Goal: Information Seeking & Learning: Learn about a topic

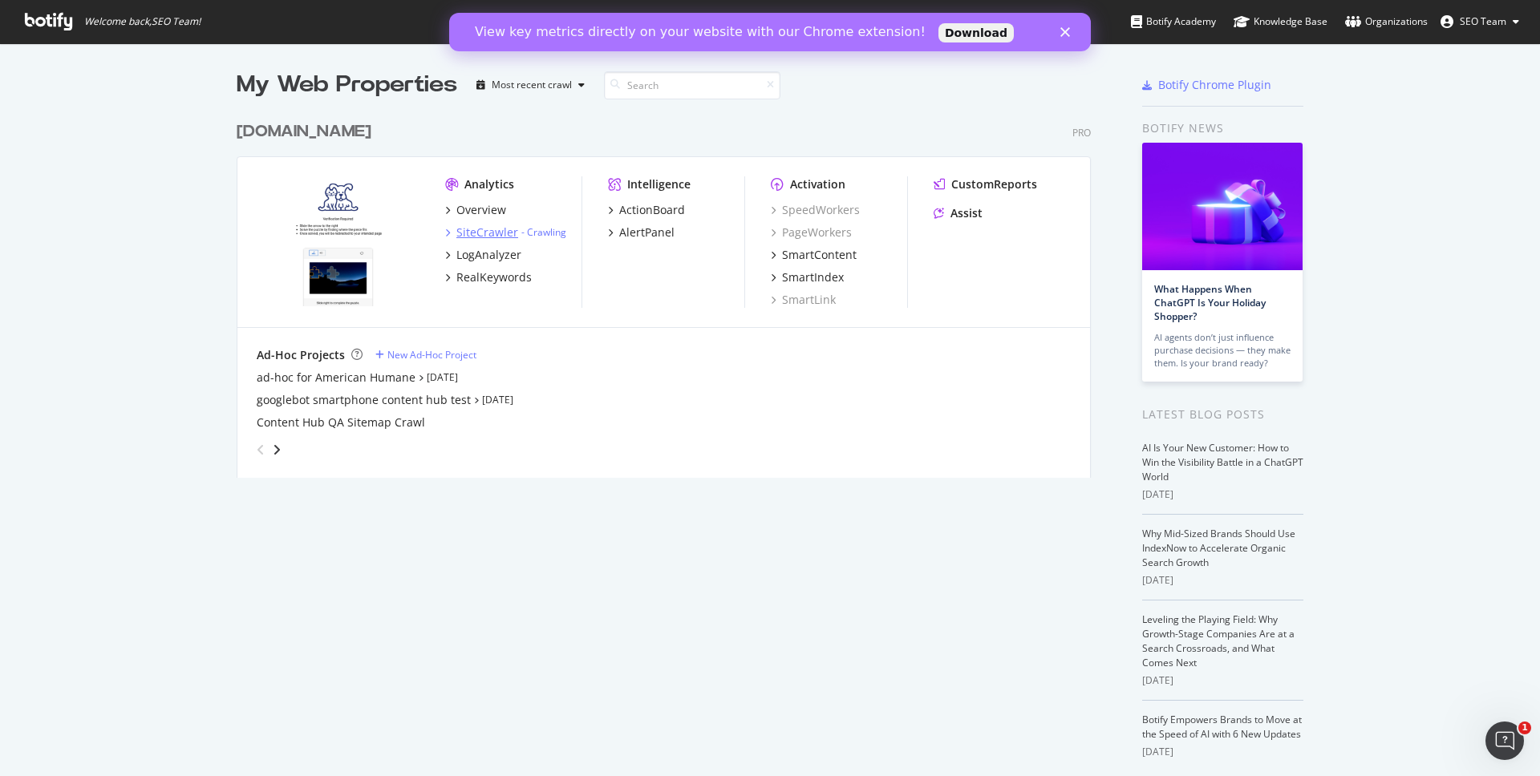
click at [479, 232] on div "SiteCrawler" at bounding box center [487, 233] width 62 height 16
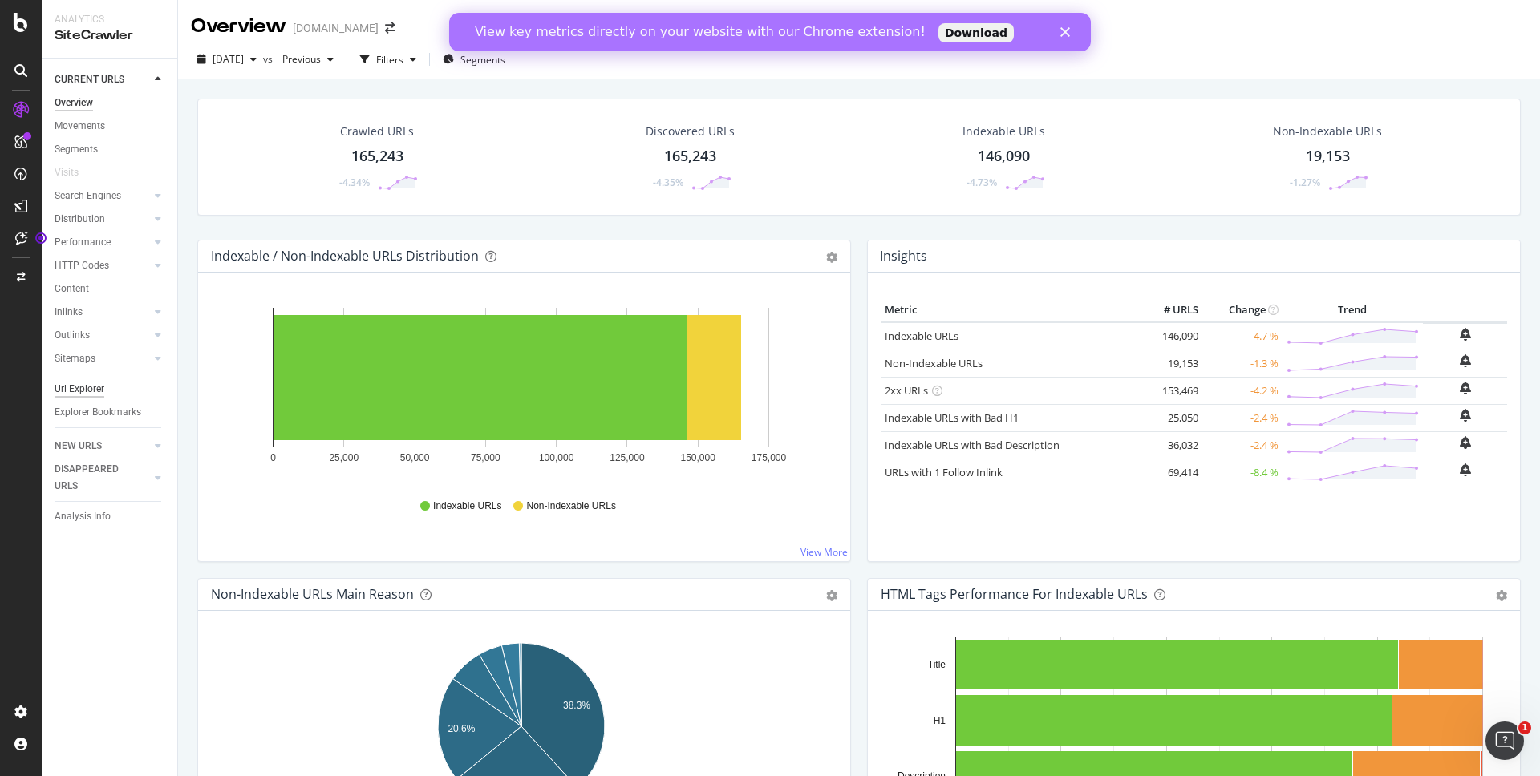
click at [97, 390] on div "Url Explorer" at bounding box center [80, 389] width 50 height 17
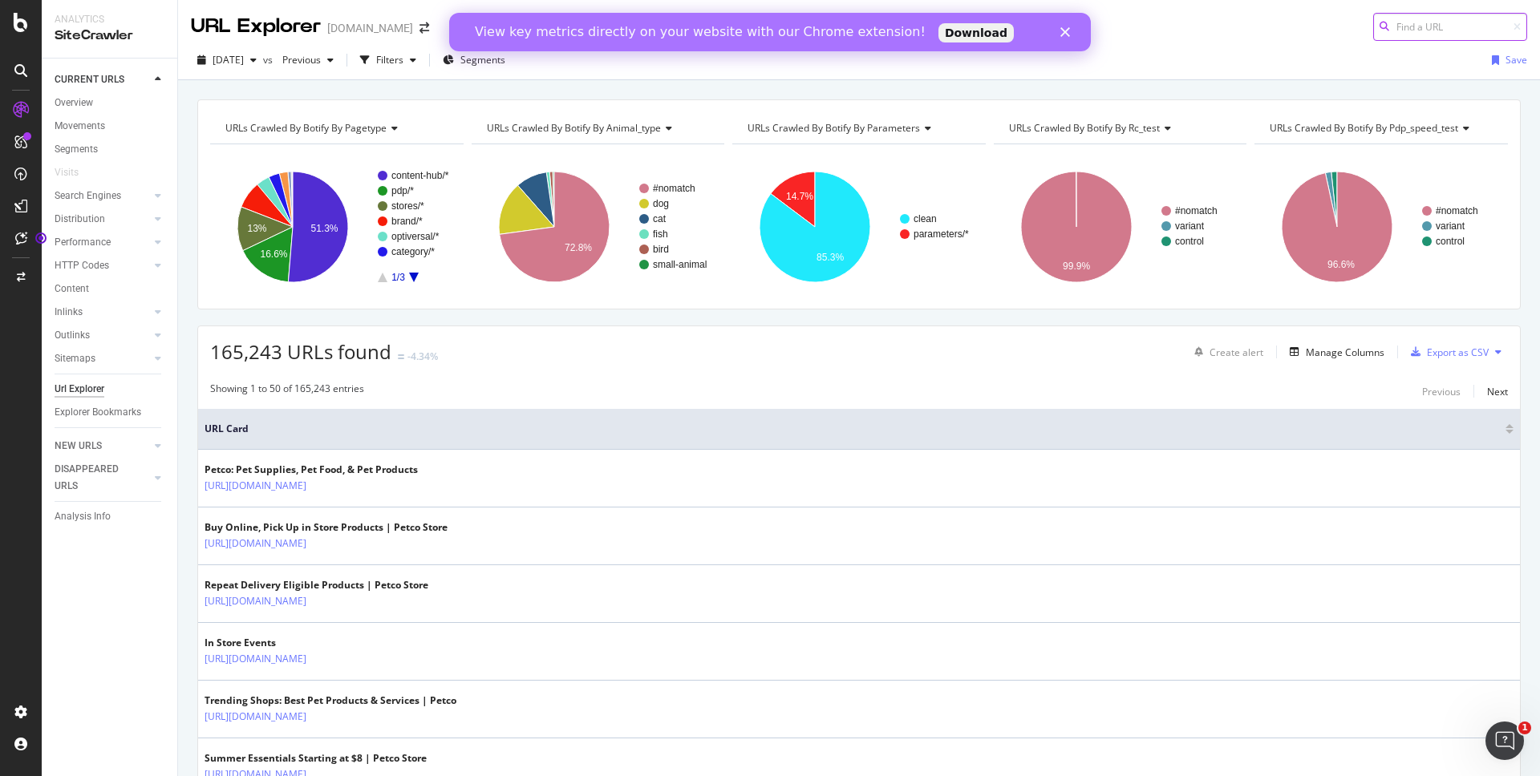
click at [1427, 30] on input at bounding box center [1450, 27] width 154 height 28
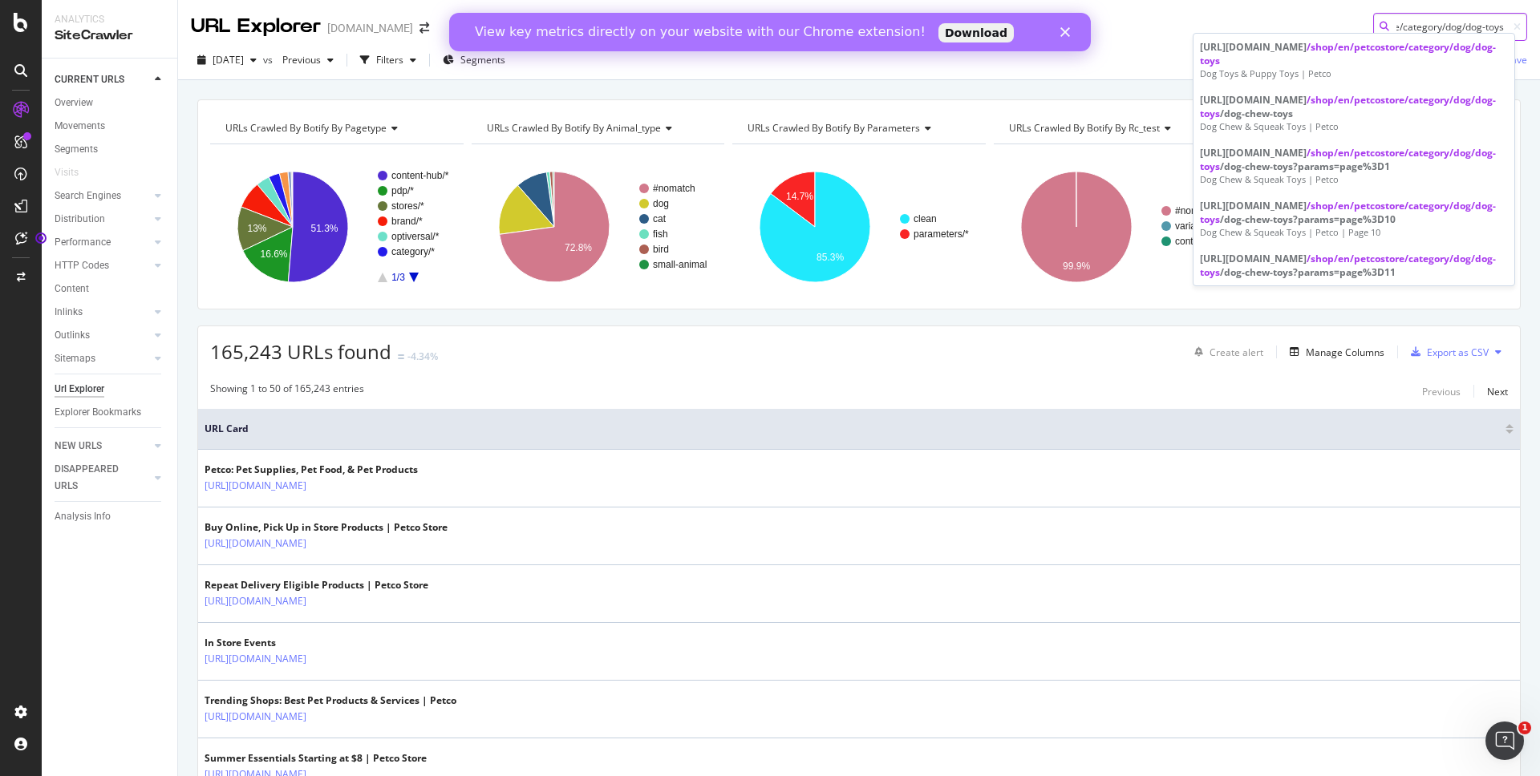
type input "/shop/en/petcostore/category/dog/dog-toys"
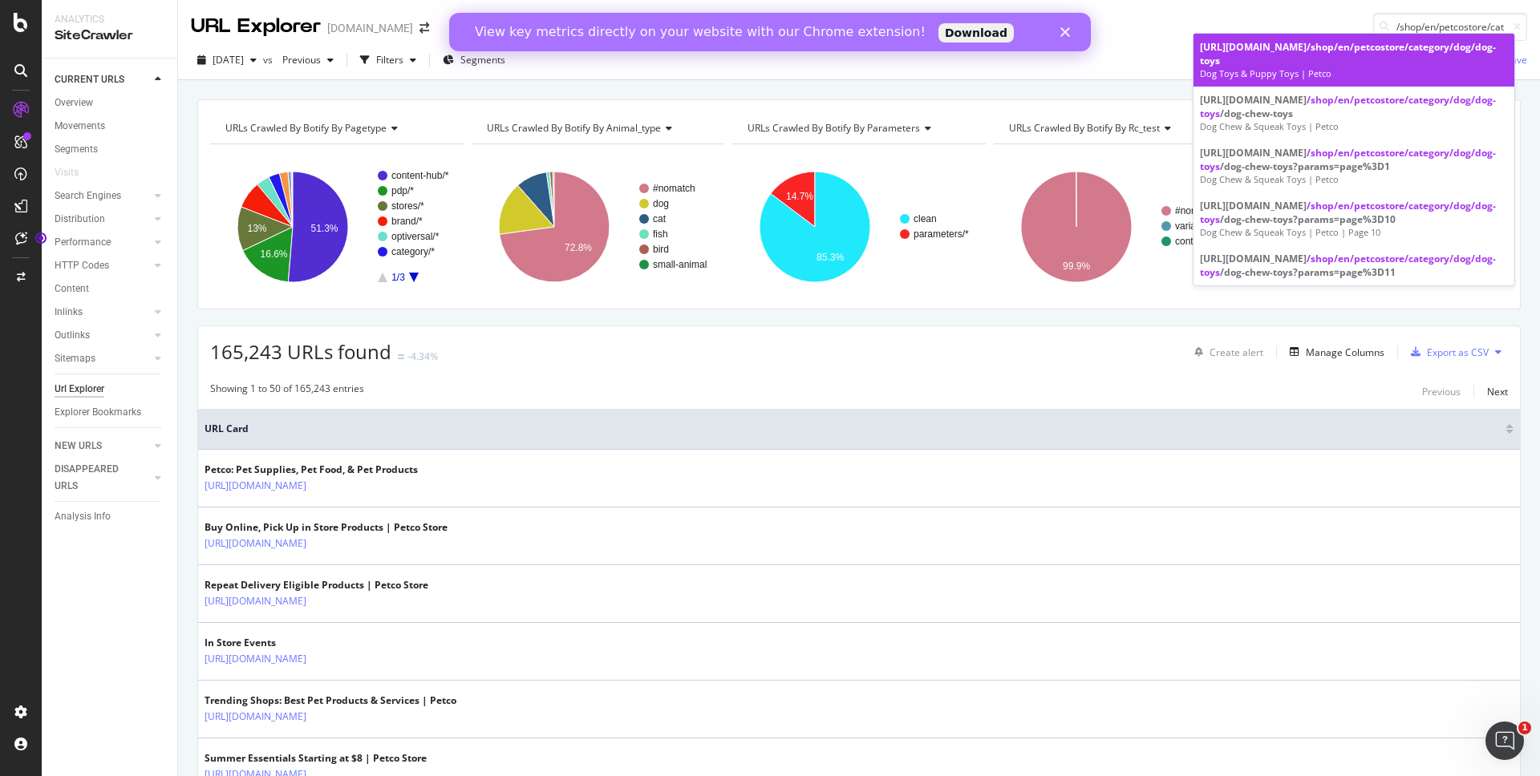
click at [1358, 48] on span "/shop/en/petcostore/category/dog/dog-toys" at bounding box center [1348, 53] width 296 height 27
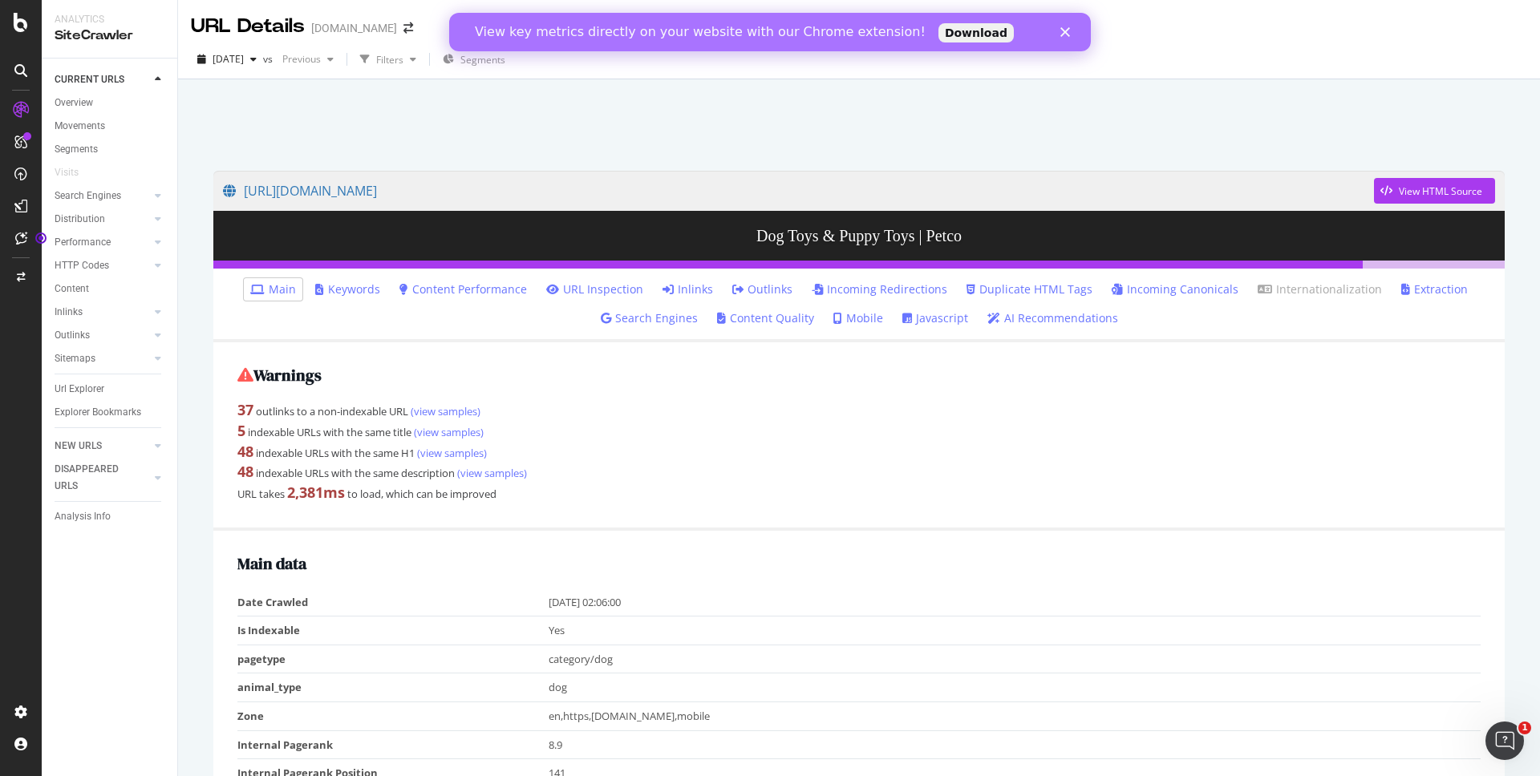
click at [1064, 31] on polygon "Close" at bounding box center [1065, 32] width 10 height 10
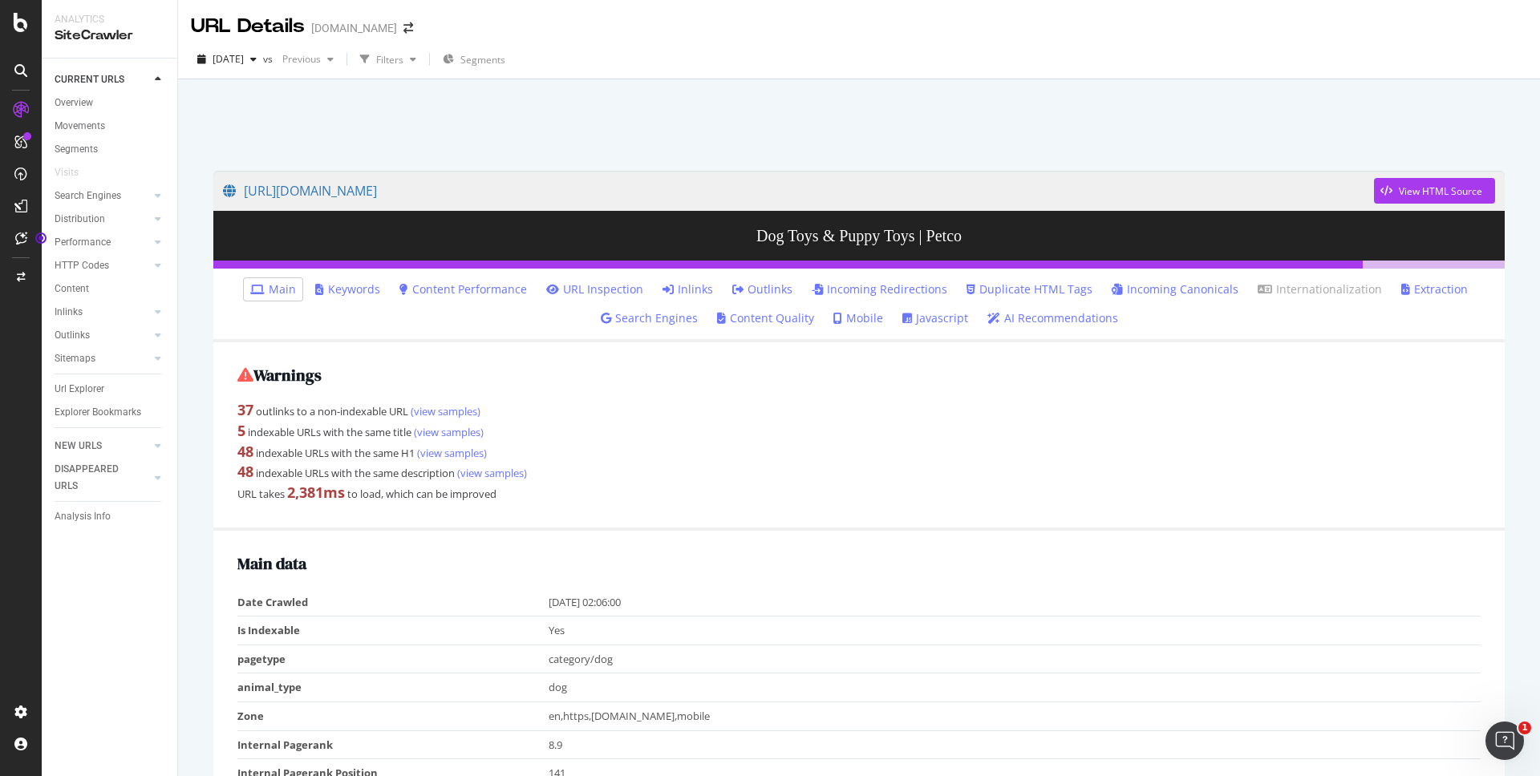
click at [311, 490] on strong "2,381 ms" at bounding box center [316, 492] width 58 height 19
click at [483, 288] on link "Content Performance" at bounding box center [462, 289] width 127 height 16
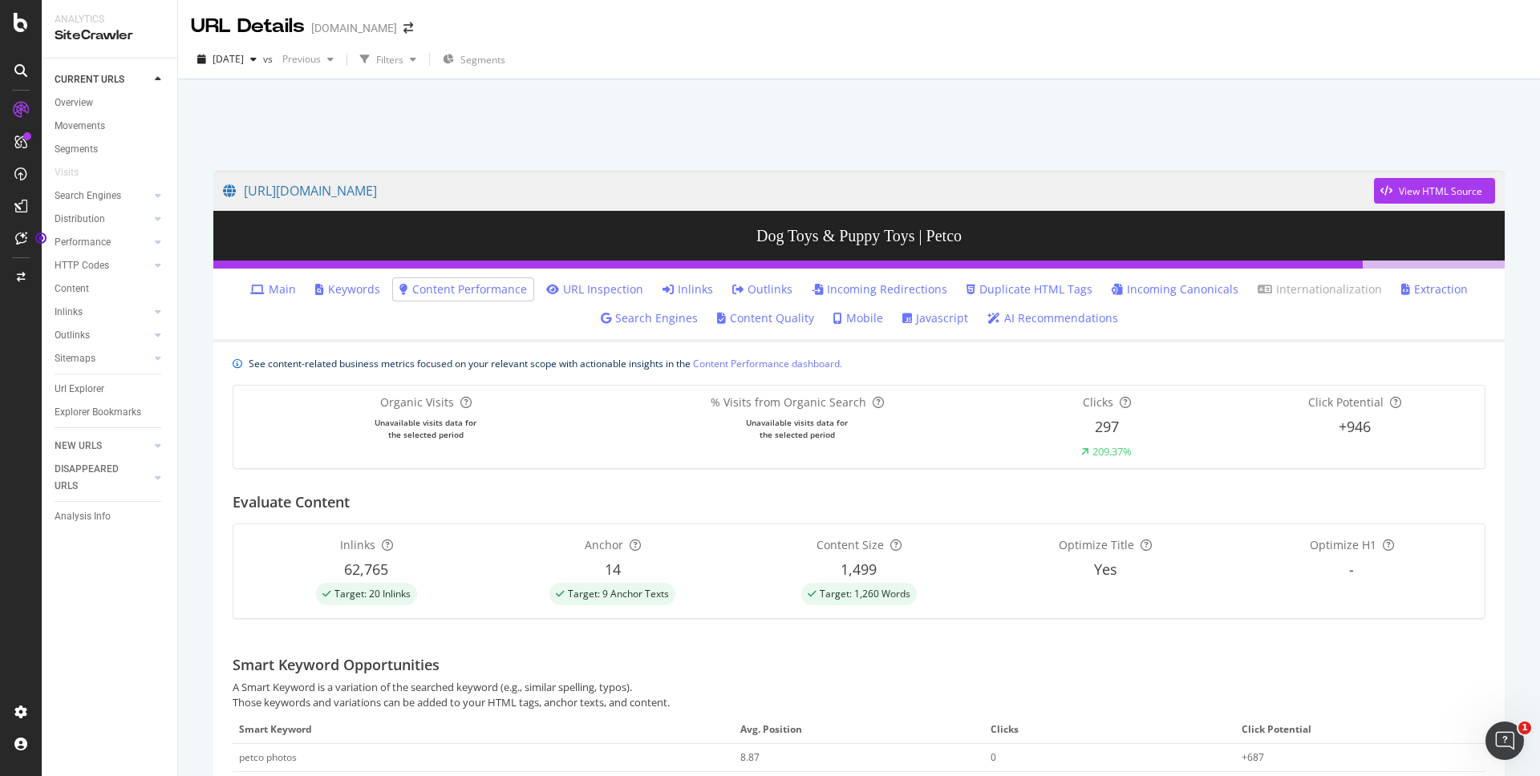
click at [622, 285] on link "URL Inspection" at bounding box center [594, 289] width 97 height 16
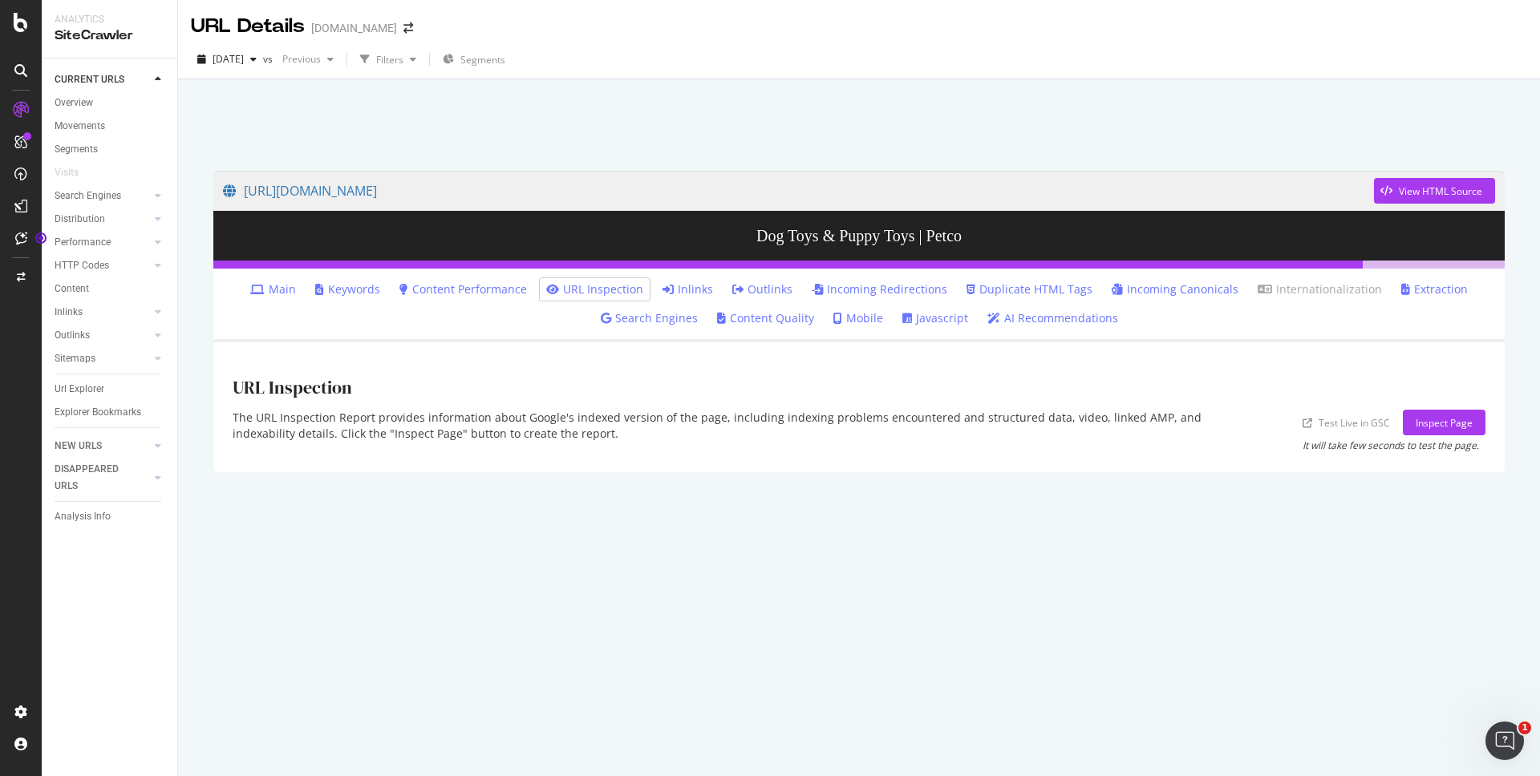
click at [843, 320] on link "Mobile" at bounding box center [858, 318] width 50 height 16
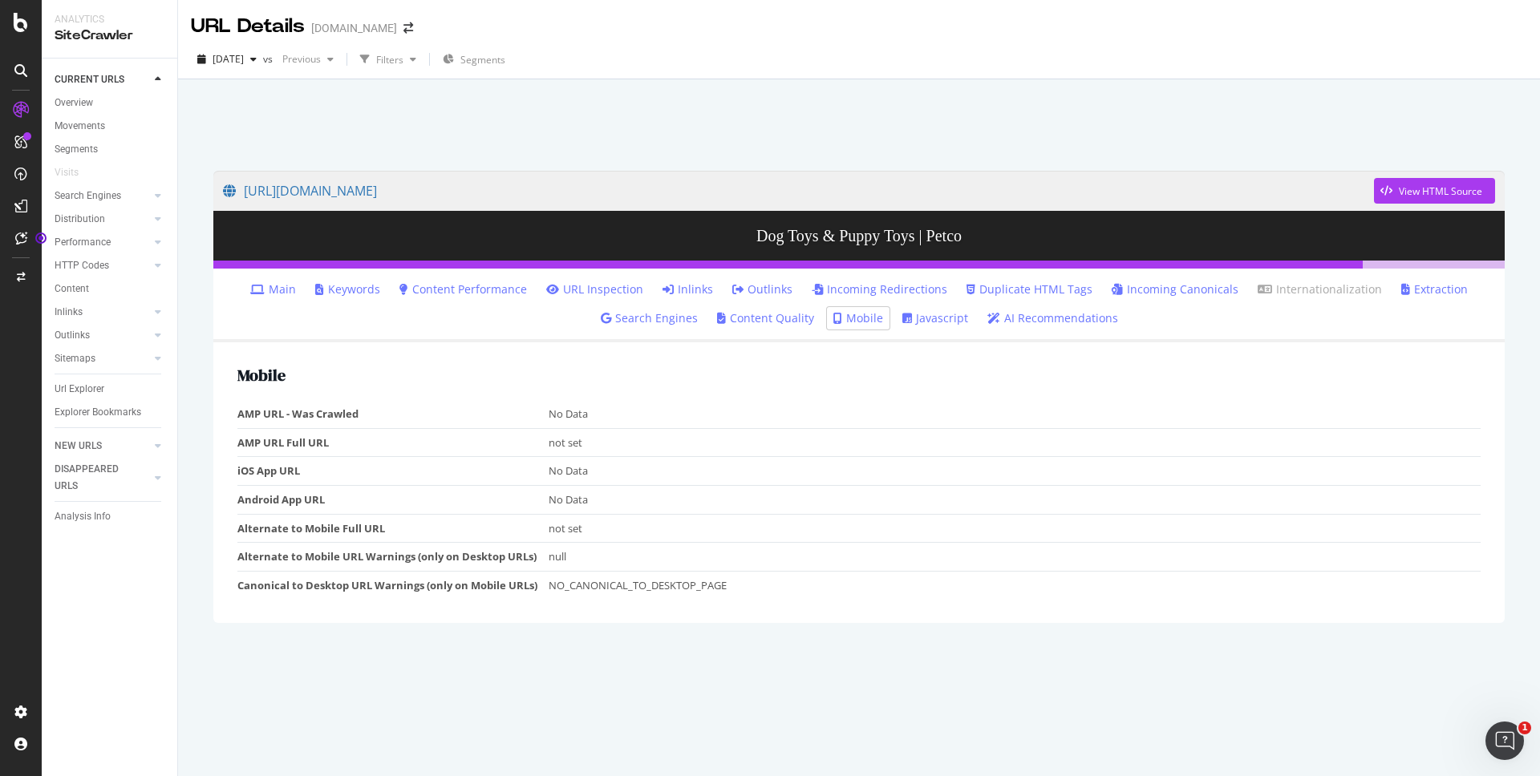
click at [930, 322] on link "Javascript" at bounding box center [935, 318] width 66 height 16
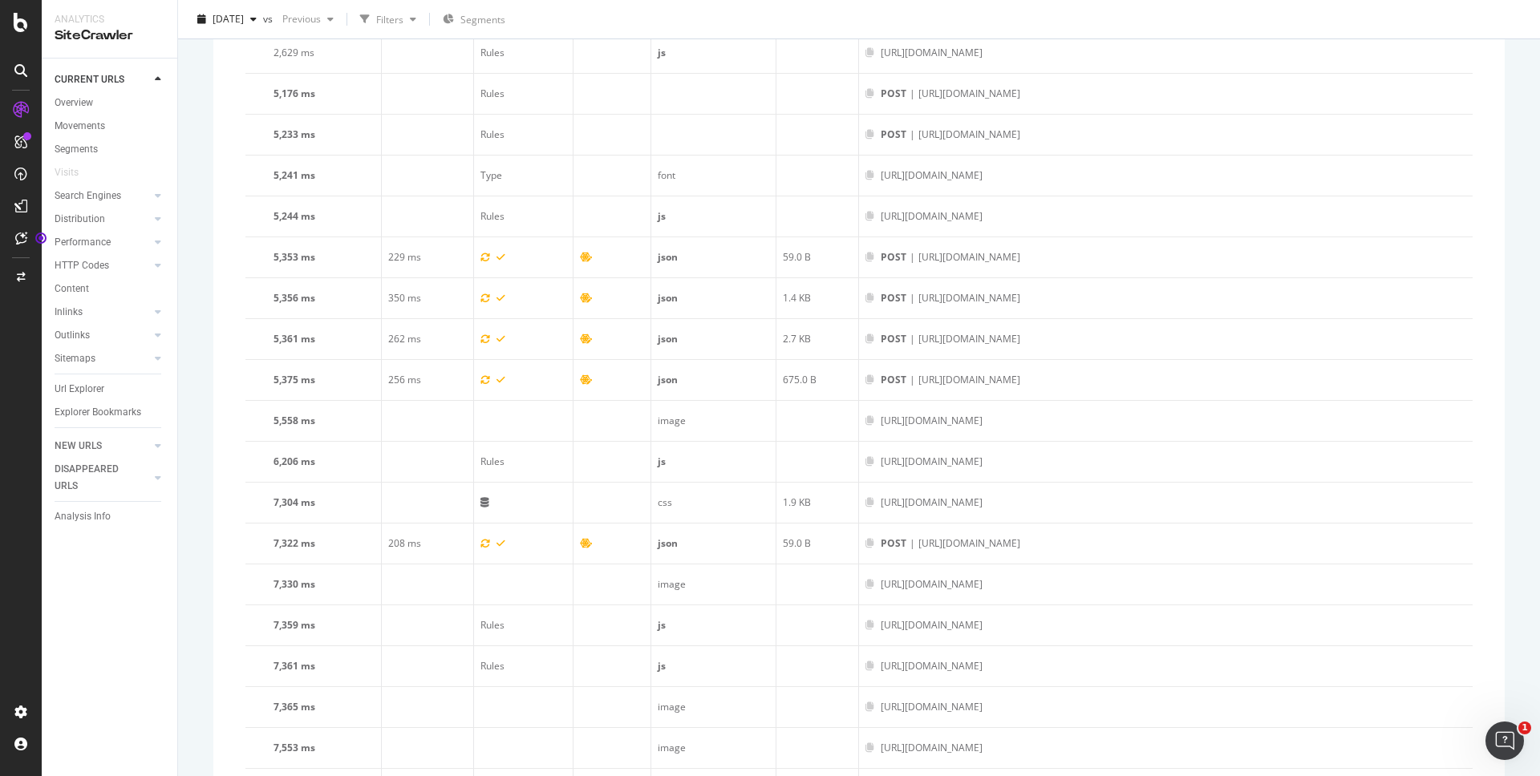
scroll to position [4050, 0]
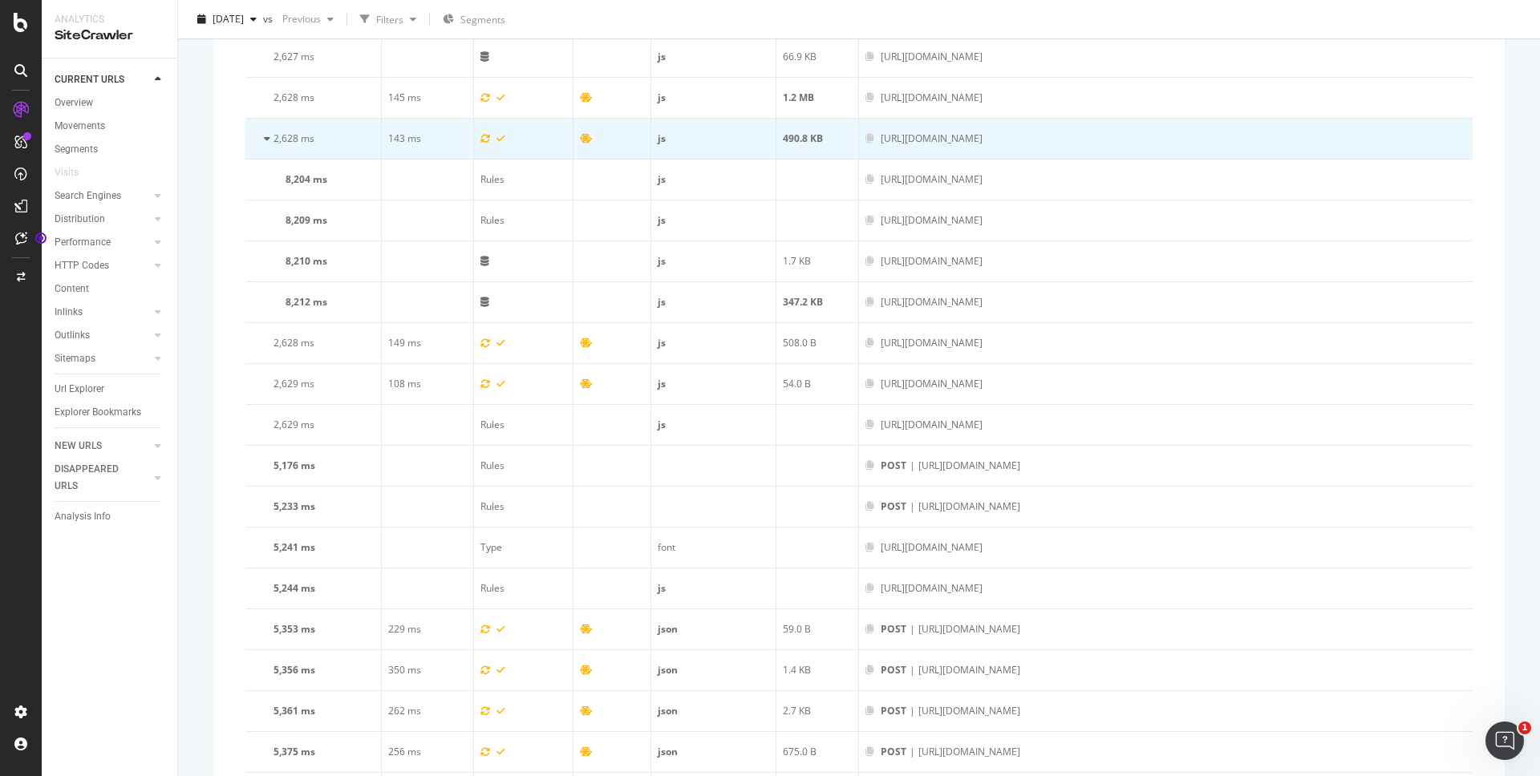
click at [267, 144] on icon at bounding box center [267, 139] width 6 height 10
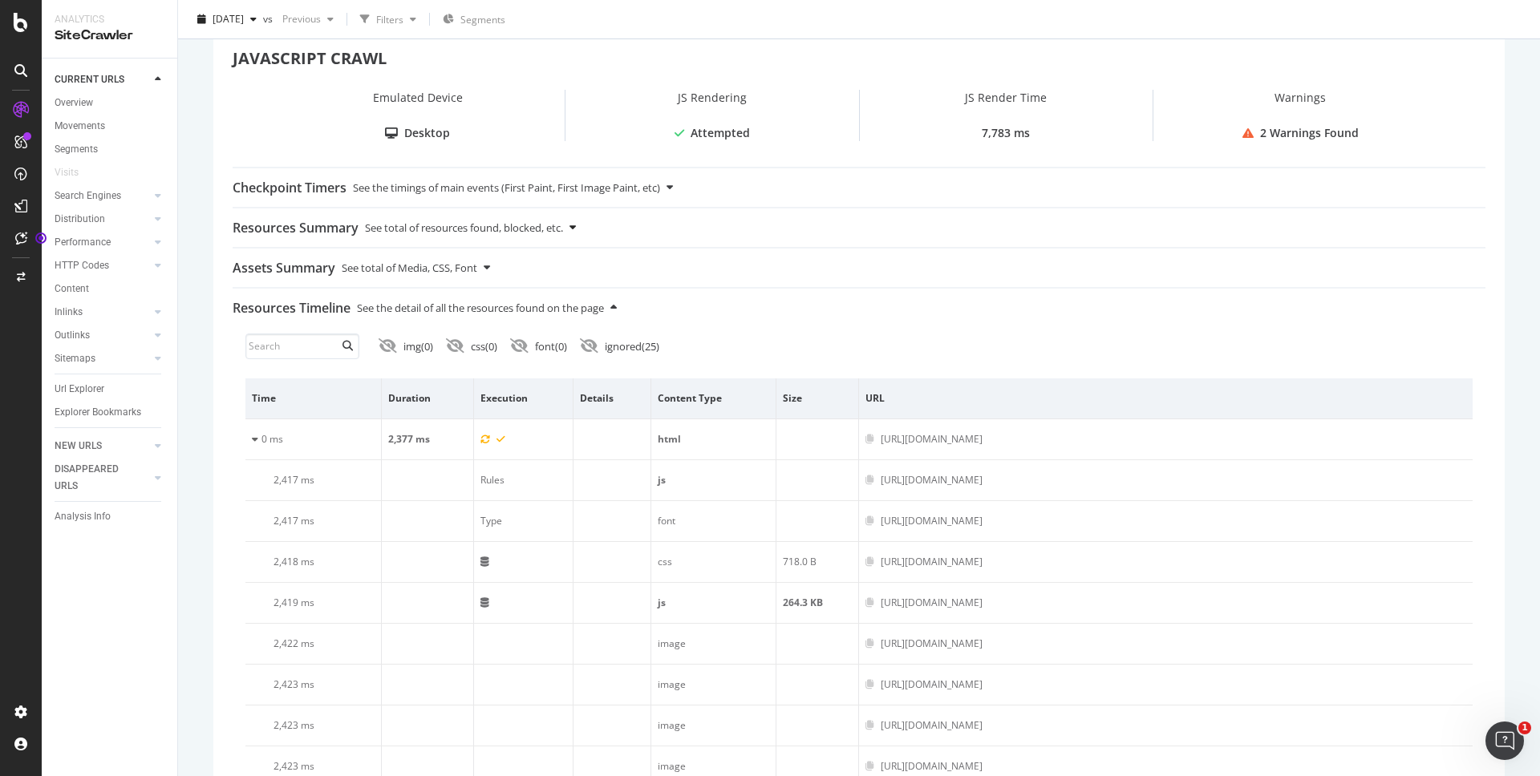
scroll to position [0, 0]
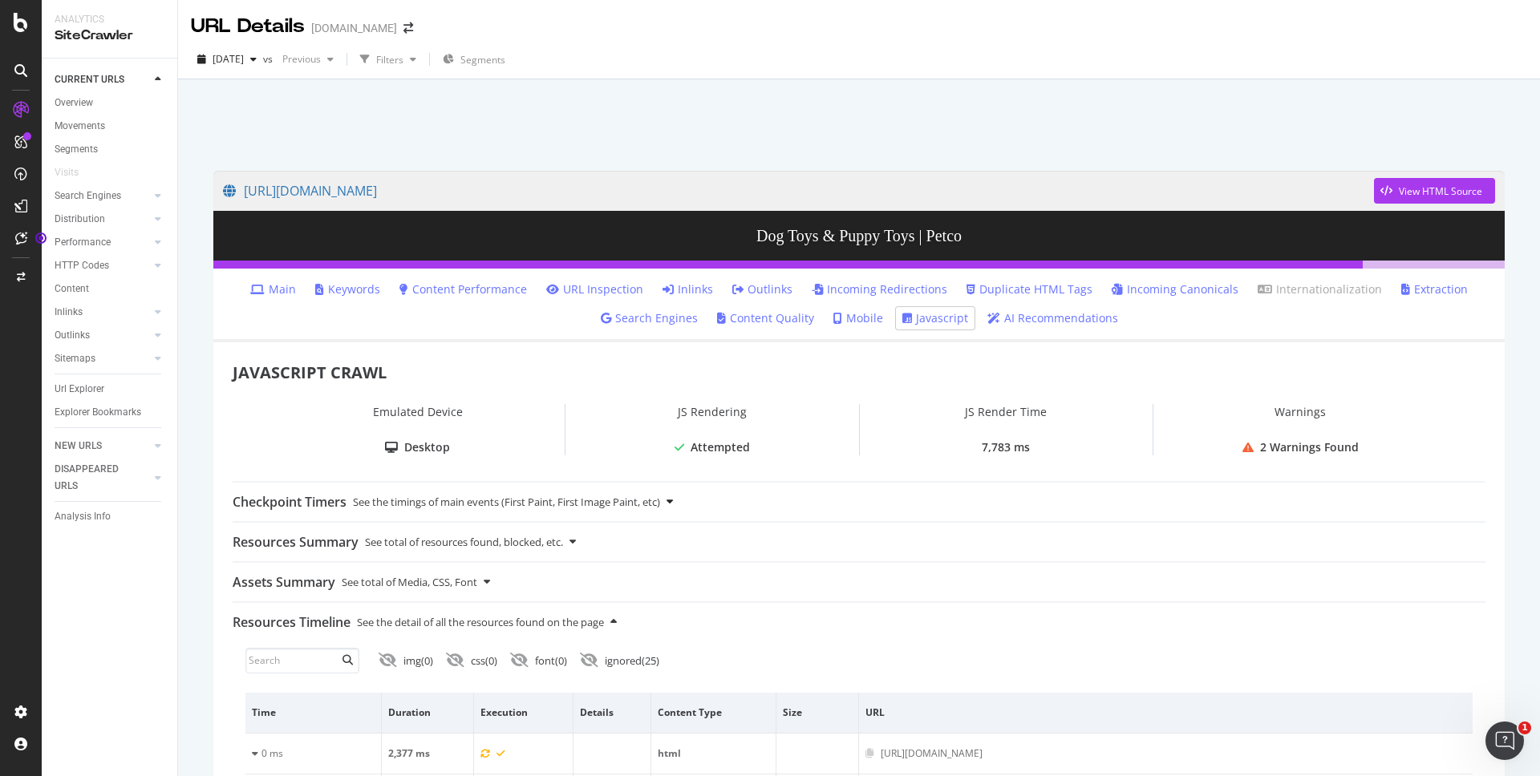
click at [642, 504] on div "See the timings of main events (First Paint, First Image Paint, etc)" at bounding box center [506, 502] width 307 height 38
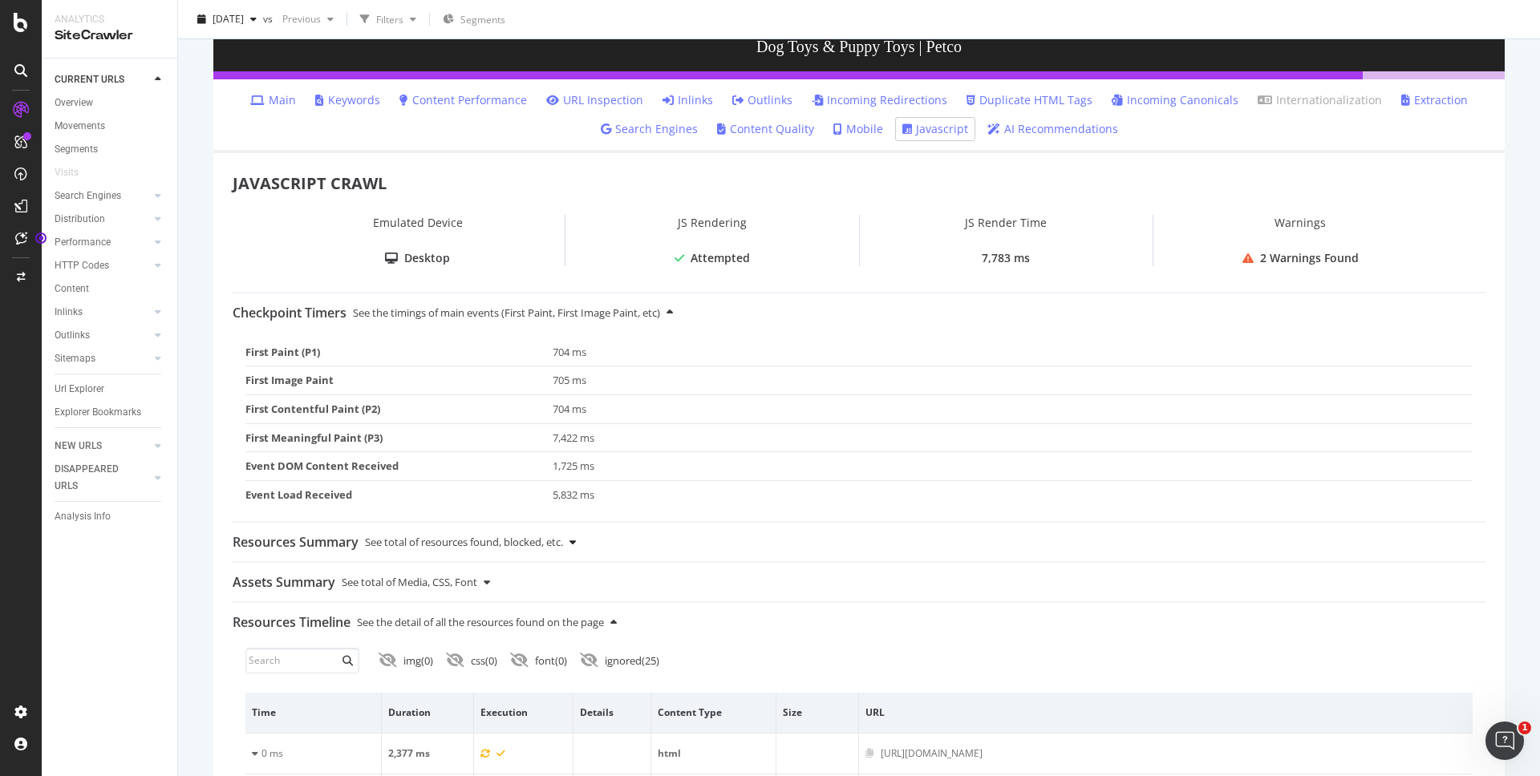
scroll to position [192, 0]
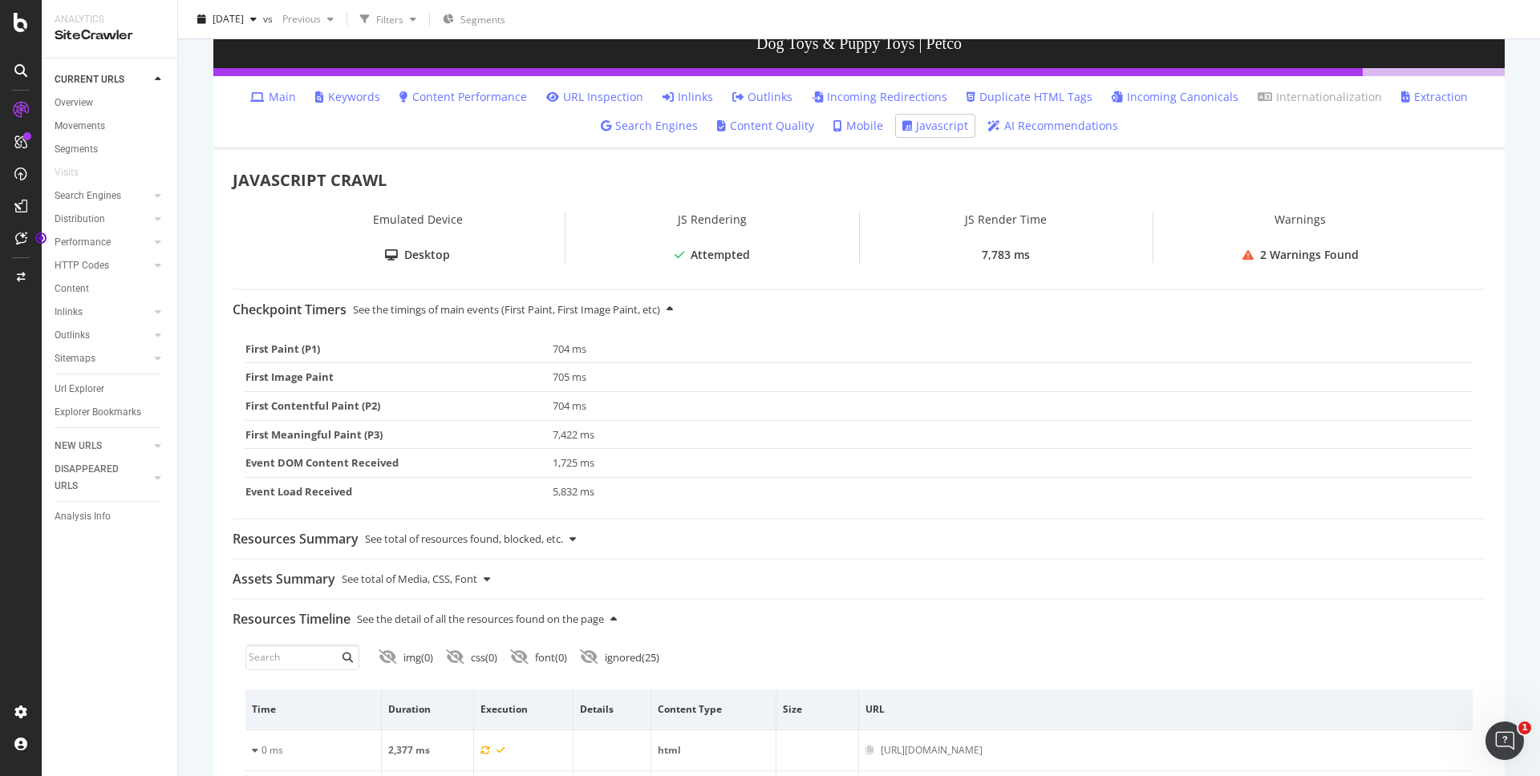
click at [1002, 252] on div "7,783 ms" at bounding box center [1005, 255] width 48 height 16
click at [259, 99] on icon at bounding box center [257, 96] width 14 height 11
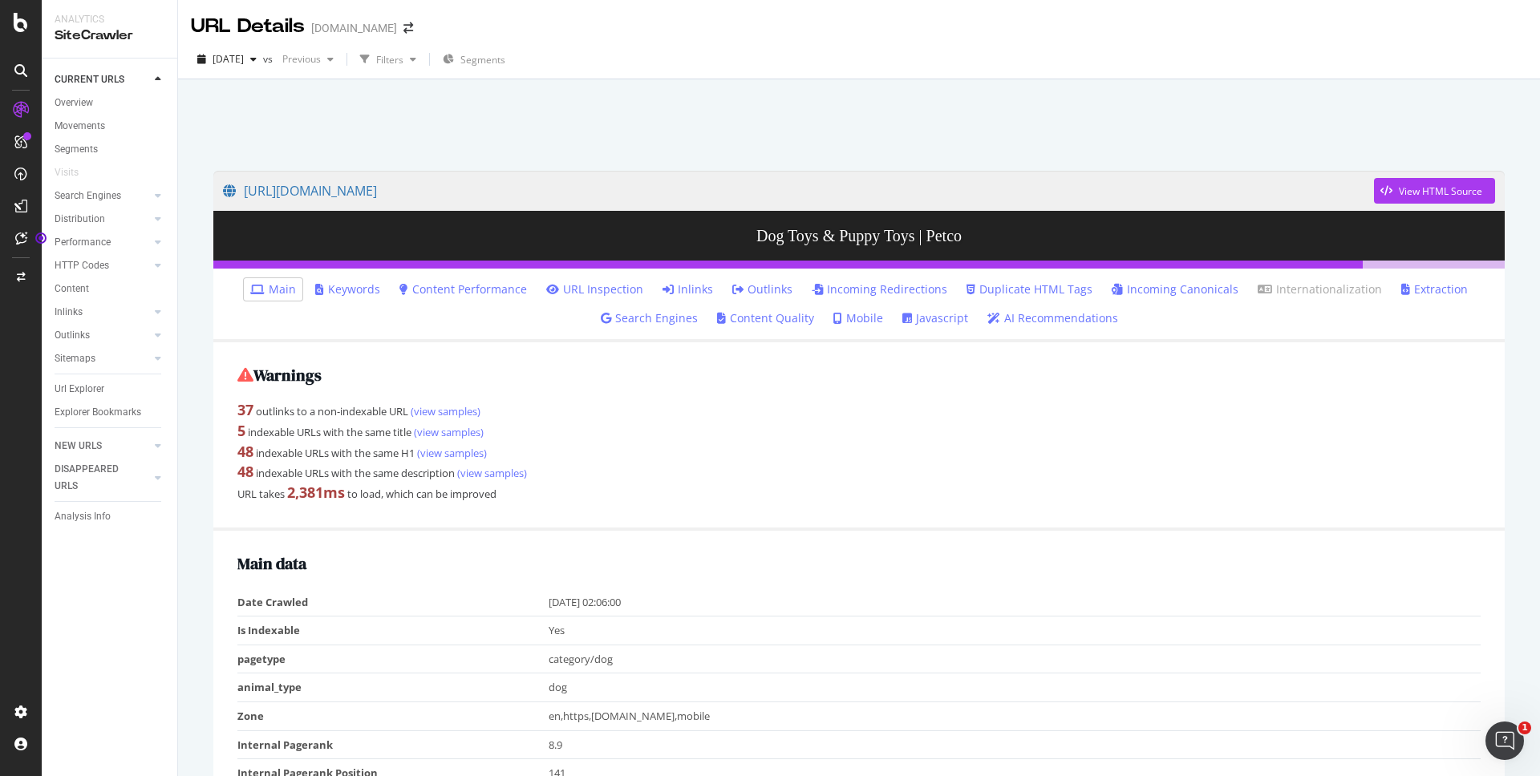
click at [913, 313] on link "Javascript" at bounding box center [935, 318] width 66 height 16
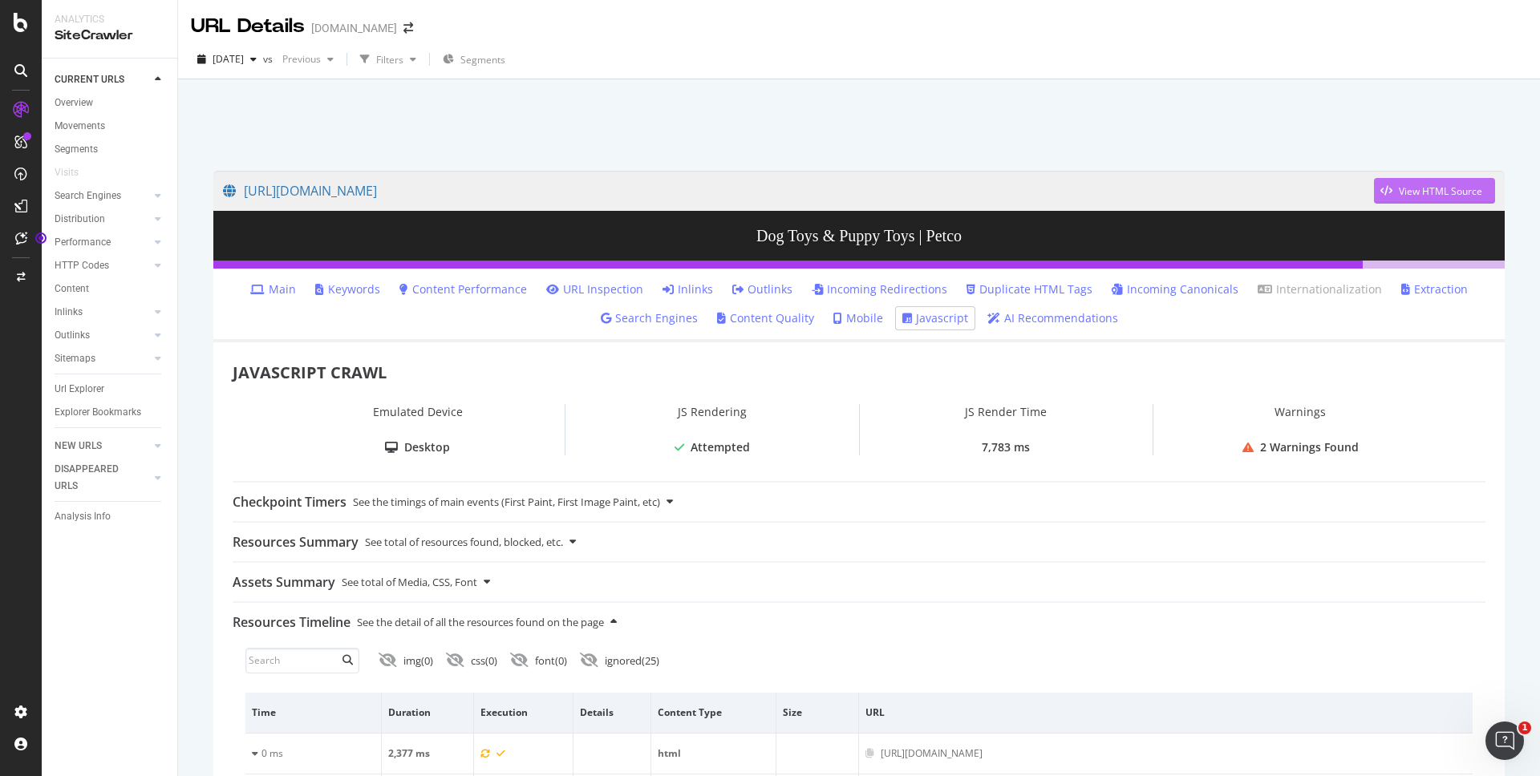
click at [1420, 192] on div "View HTML Source" at bounding box center [1439, 191] width 83 height 14
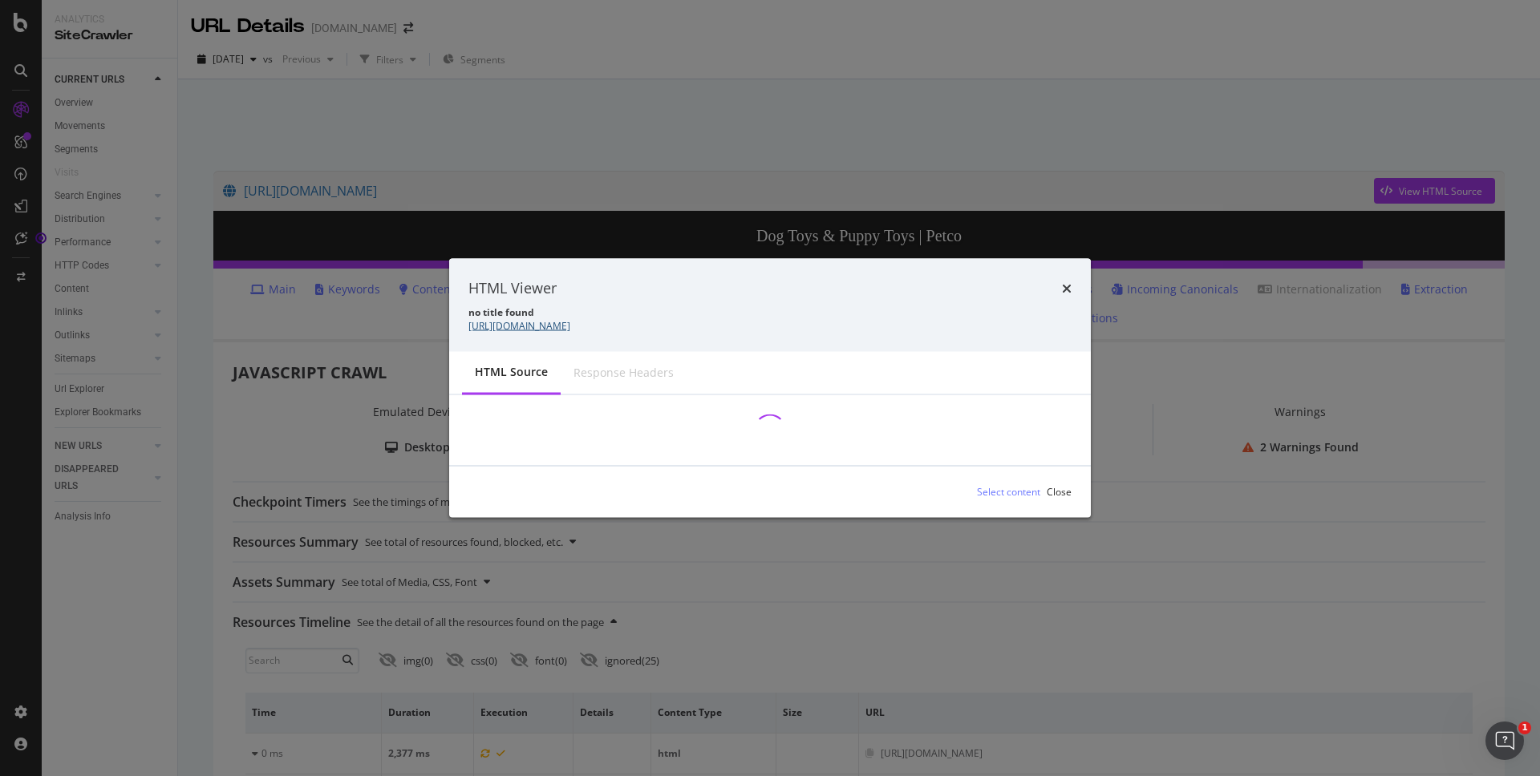
click at [570, 327] on link "https://www.petco.com/shop/en/petcostore/category/dog/dog-toys" at bounding box center [519, 325] width 102 height 14
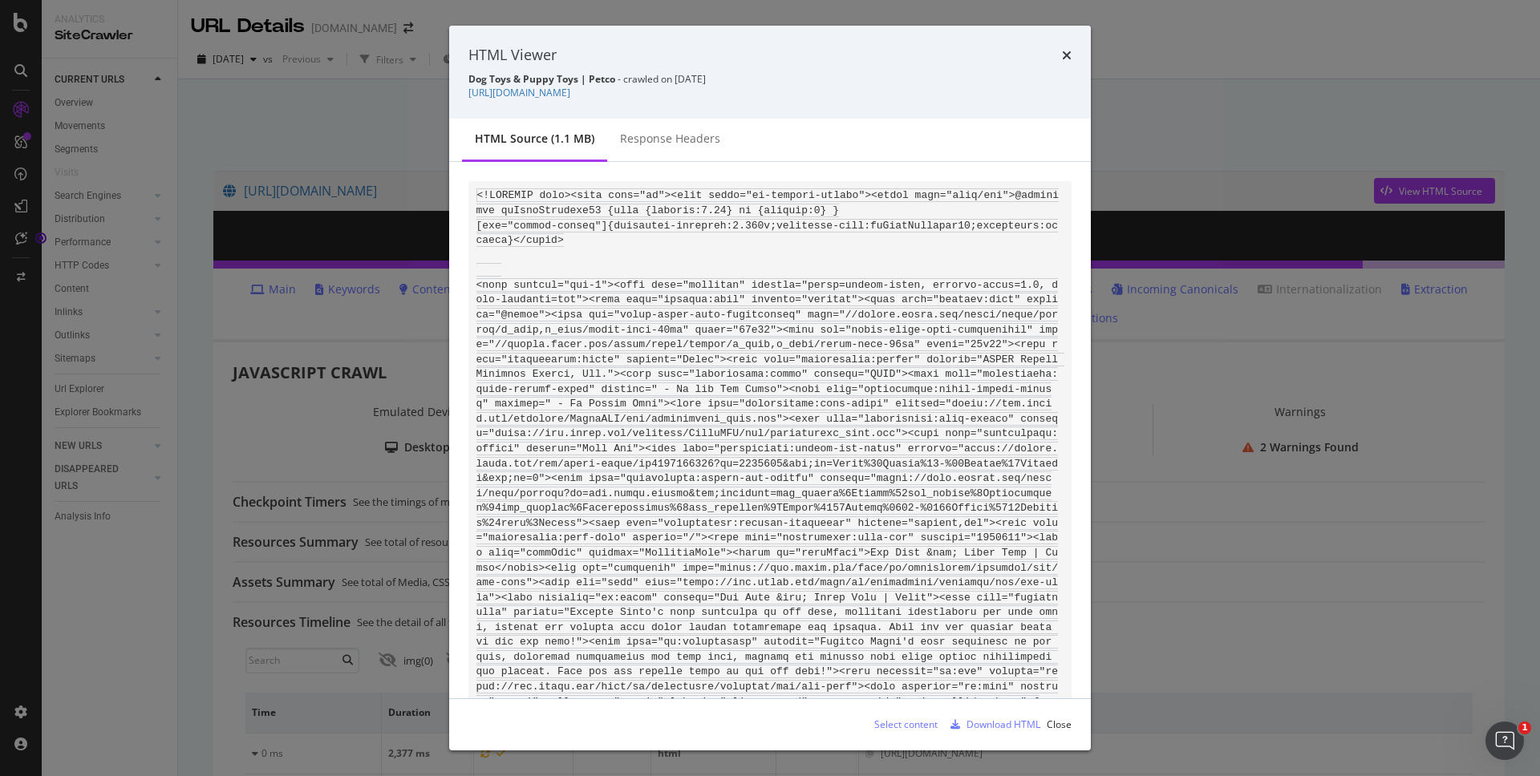
click at [1066, 49] on icon "times" at bounding box center [1067, 55] width 10 height 13
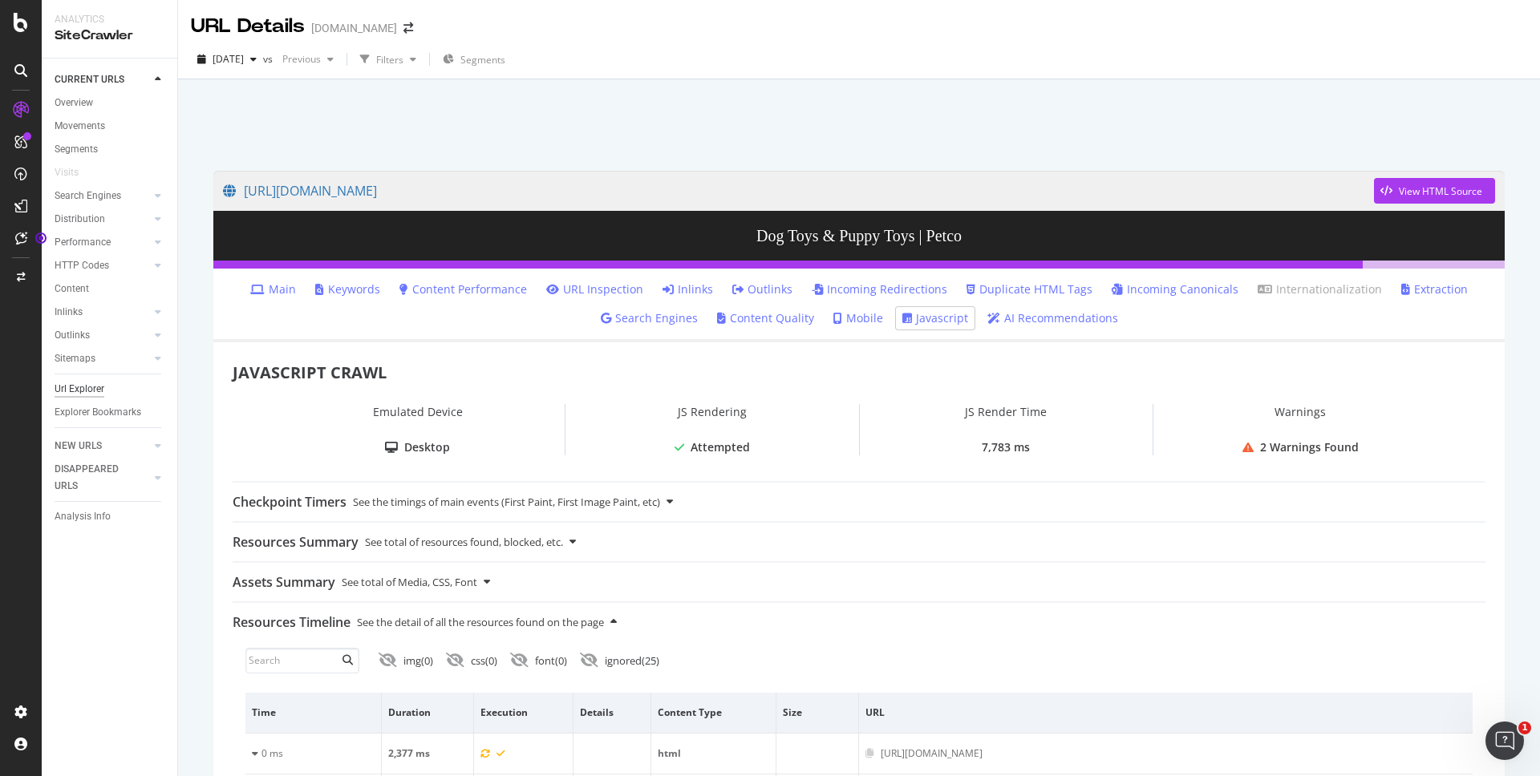
click at [83, 383] on div "Url Explorer" at bounding box center [80, 389] width 50 height 17
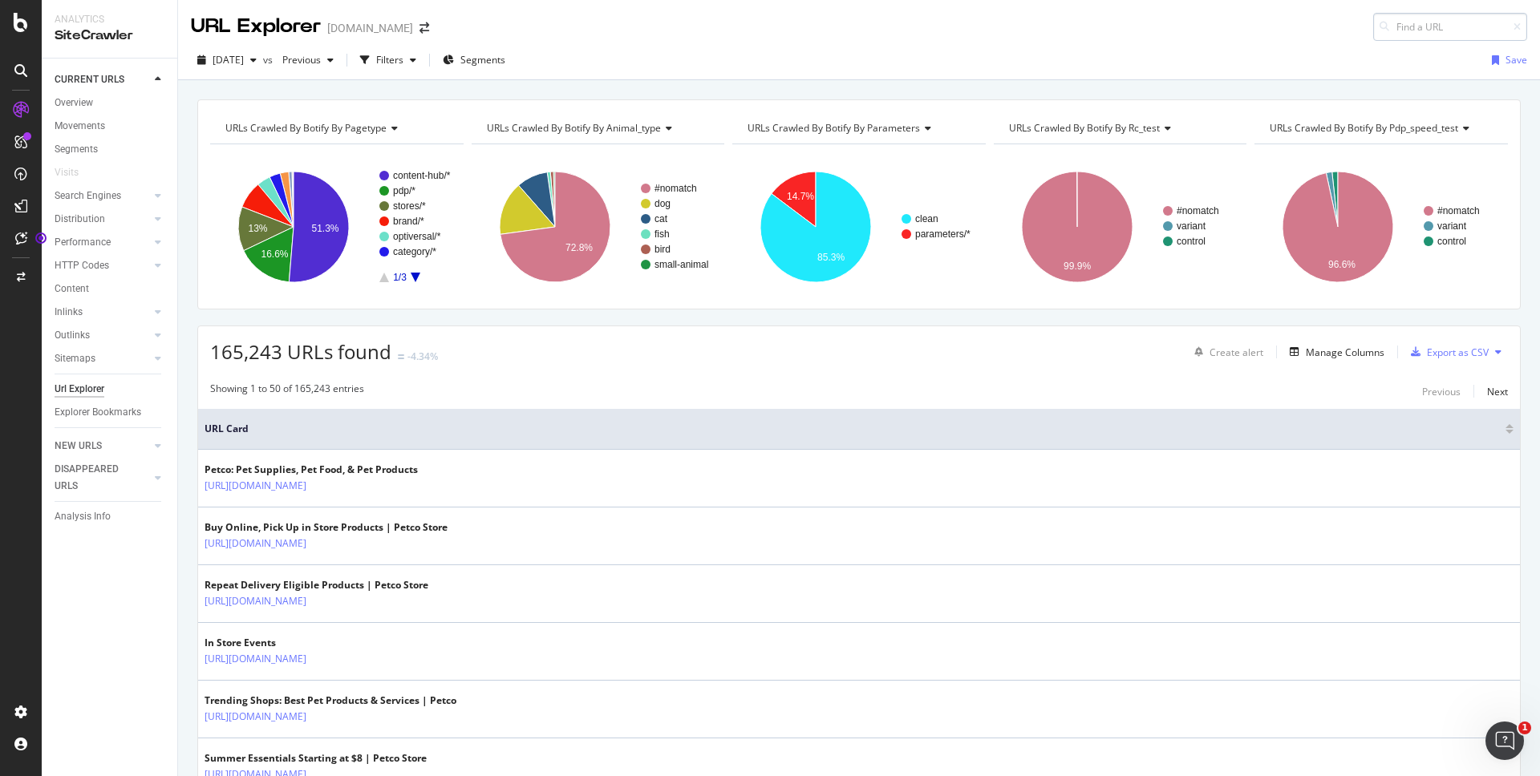
click at [1426, 28] on input at bounding box center [1450, 27] width 154 height 28
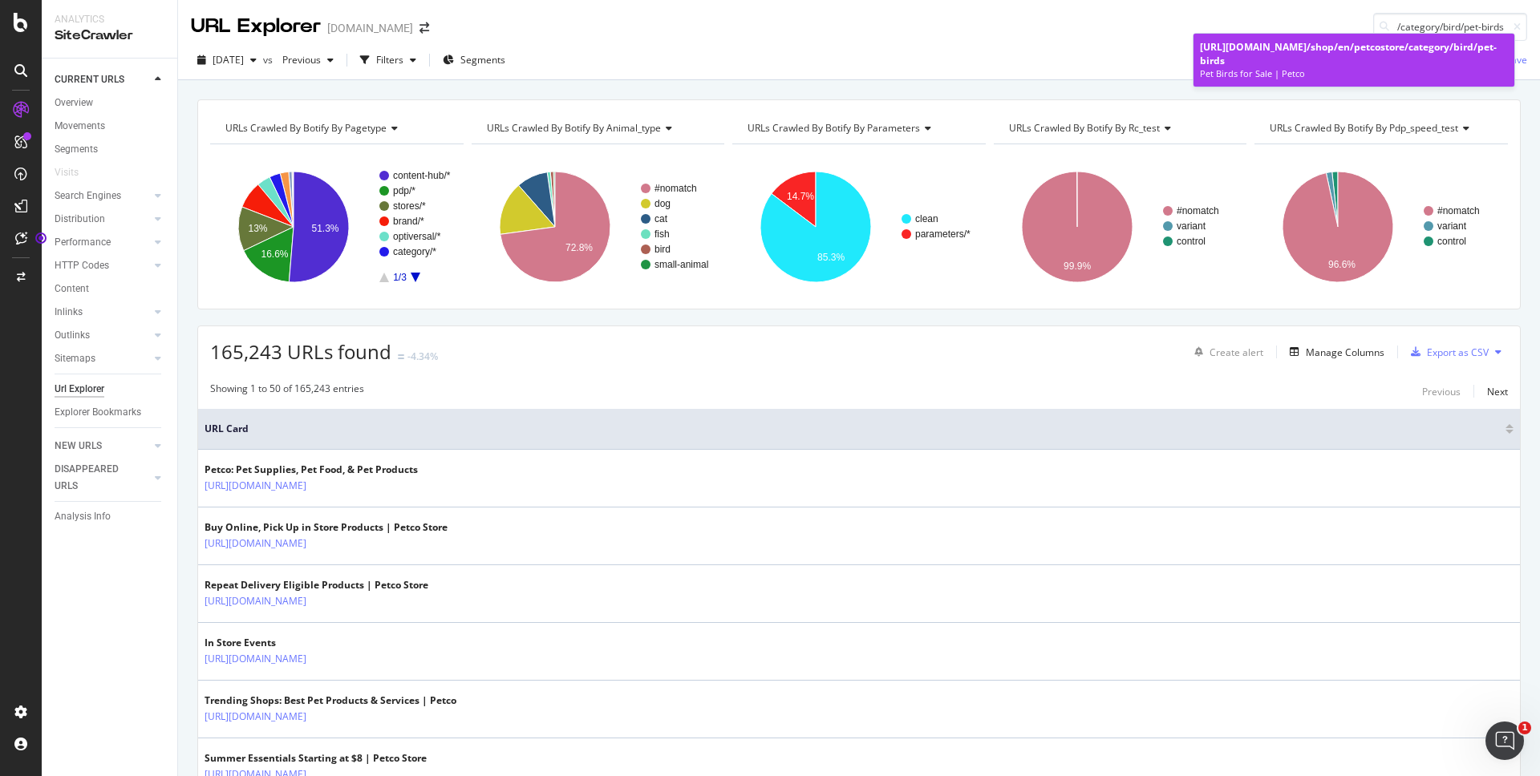
type input "/shop/en/petcostore/category/bird/pet-birds"
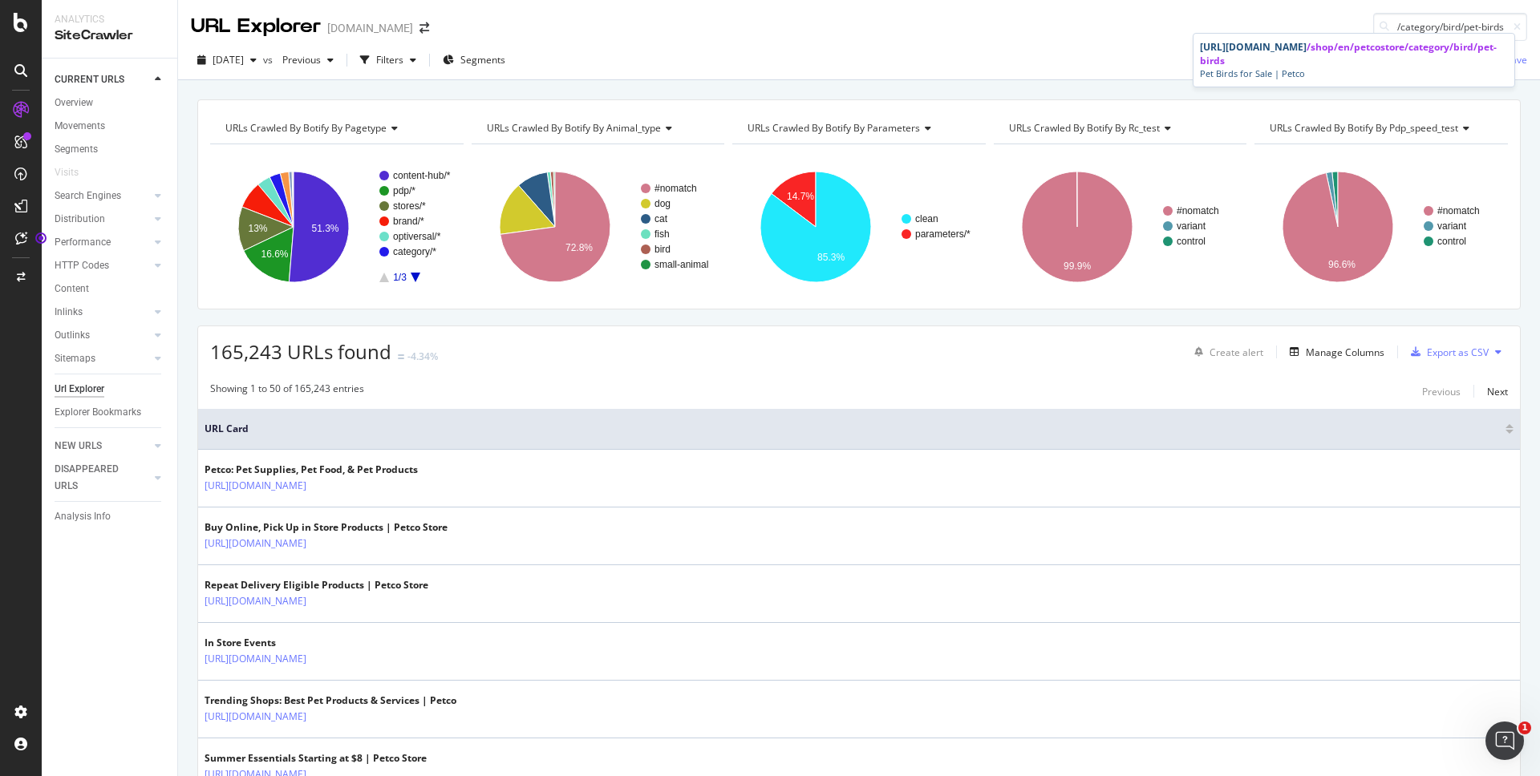
click at [1297, 50] on div "https://www.petco.com /shop/en/petcostore/category/bird/pet-birds" at bounding box center [1354, 53] width 308 height 27
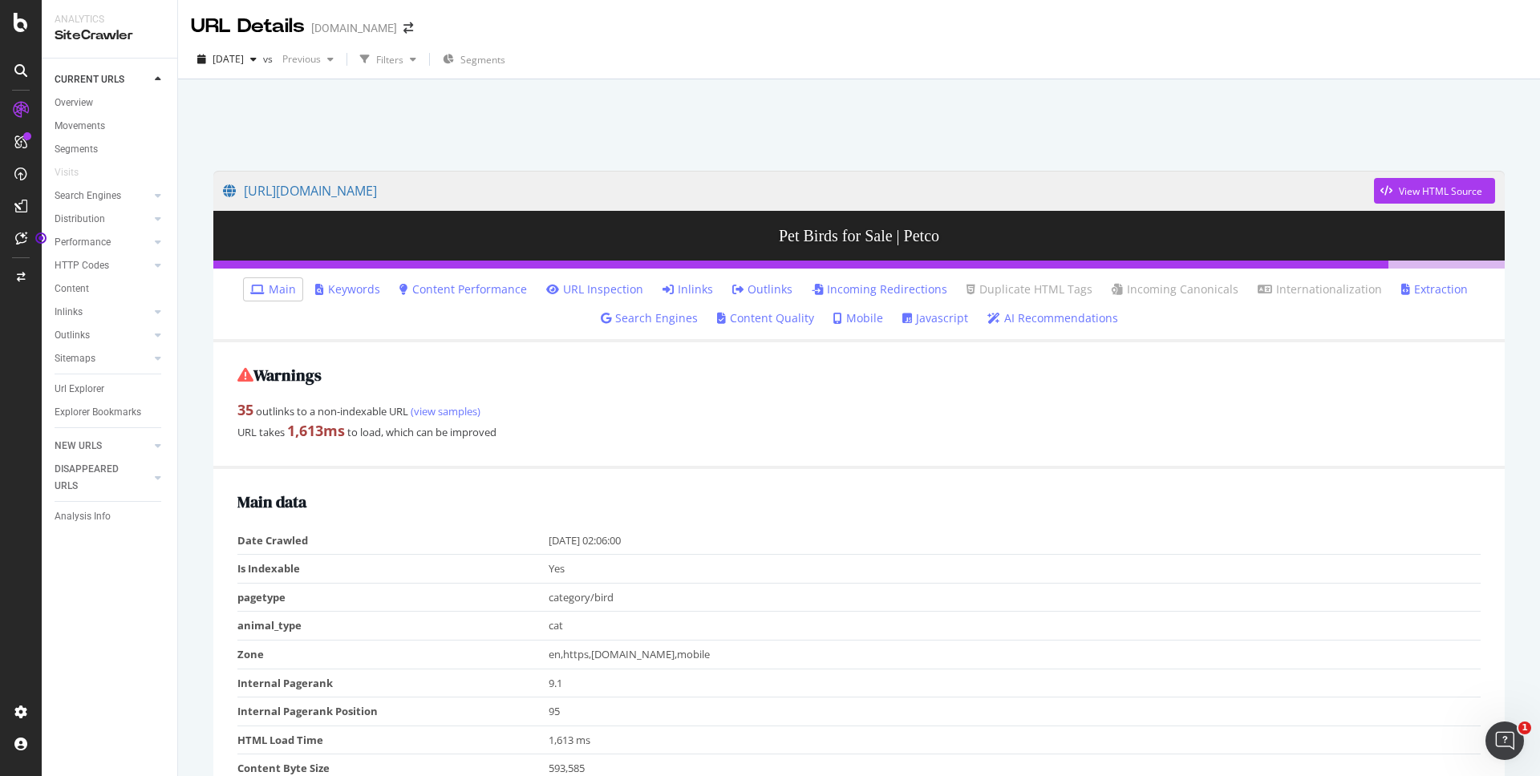
click at [917, 322] on link "Javascript" at bounding box center [935, 318] width 66 height 16
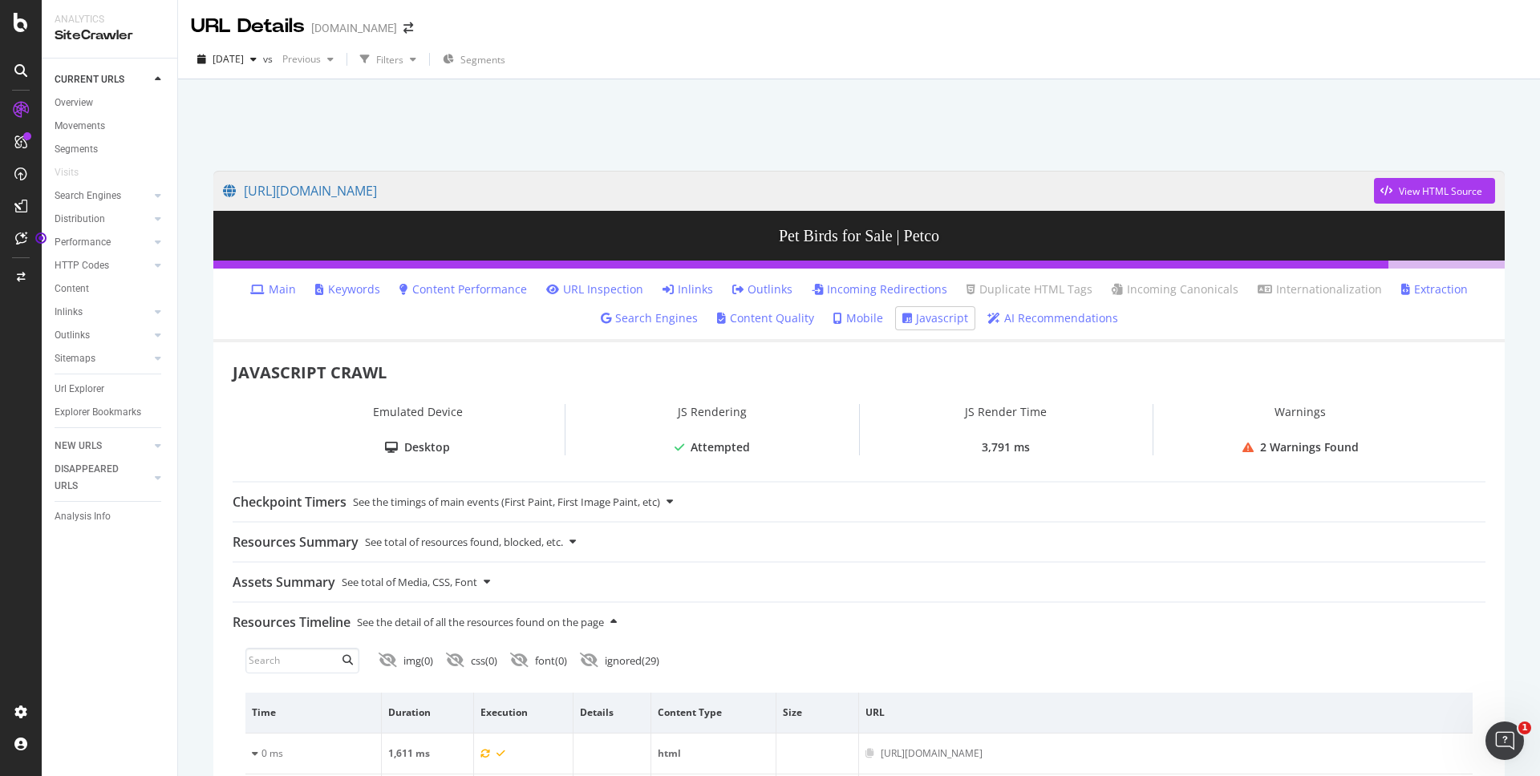
click at [285, 285] on link "Main" at bounding box center [273, 289] width 46 height 16
click at [86, 393] on div "Url Explorer" at bounding box center [80, 389] width 50 height 17
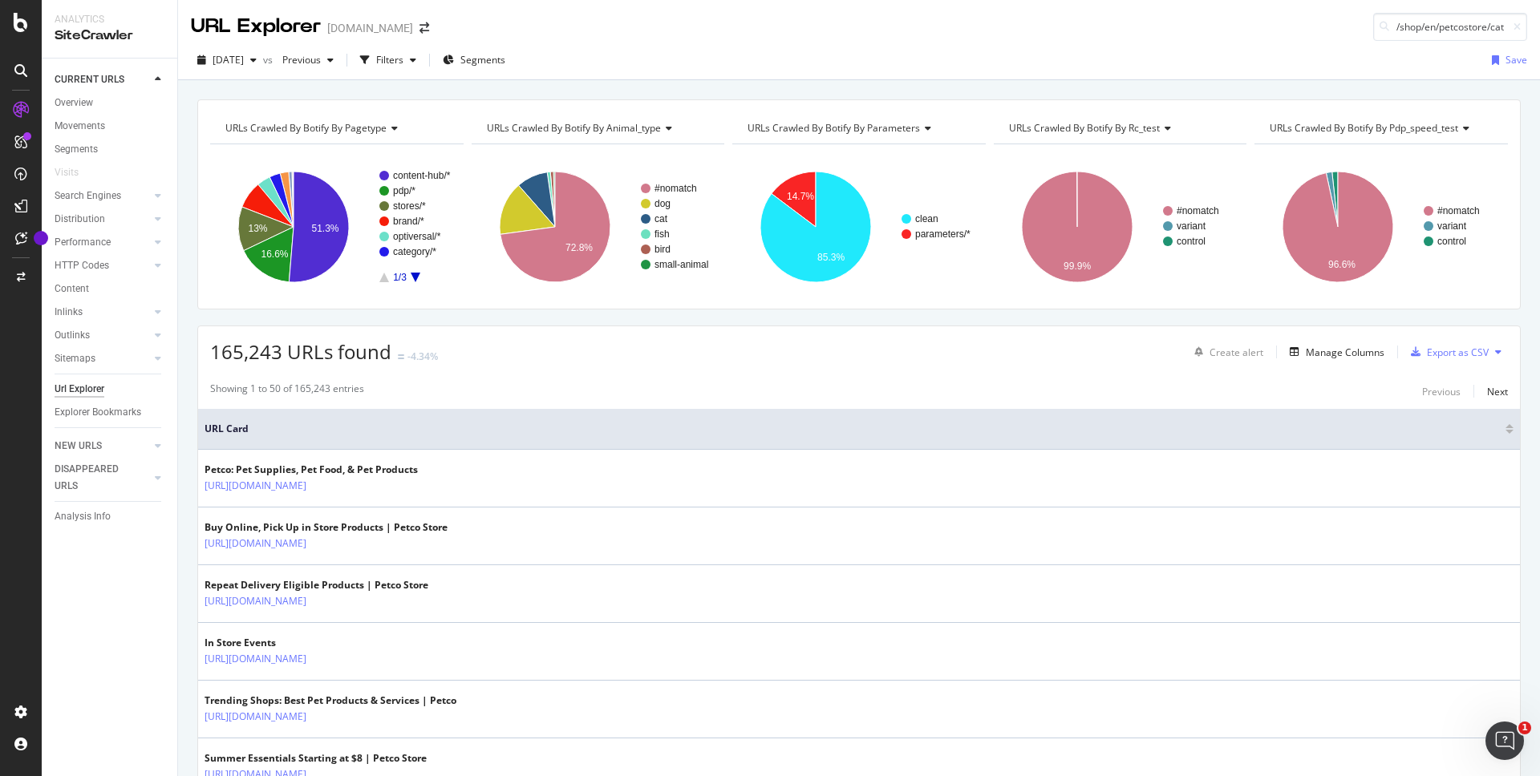
scroll to position [0, 255]
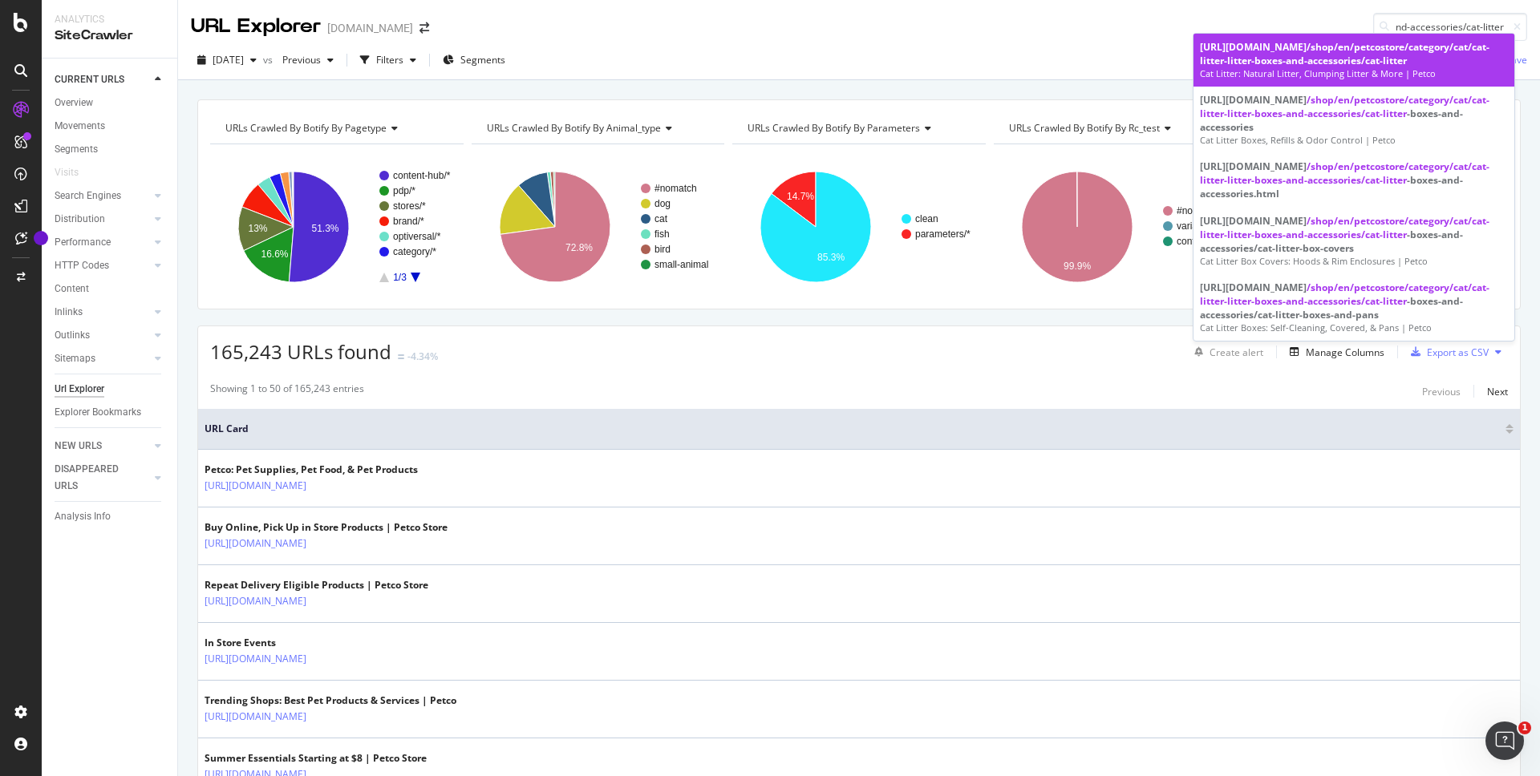
type input "/shop/en/petcostore/category/cat/cat-litter-litter-boxes-and-accessories/cat-li…"
click at [1298, 48] on div "https://www.petco.com /shop/en/petcostore/category/cat/cat-litter-litter-boxes-…" at bounding box center [1354, 53] width 308 height 27
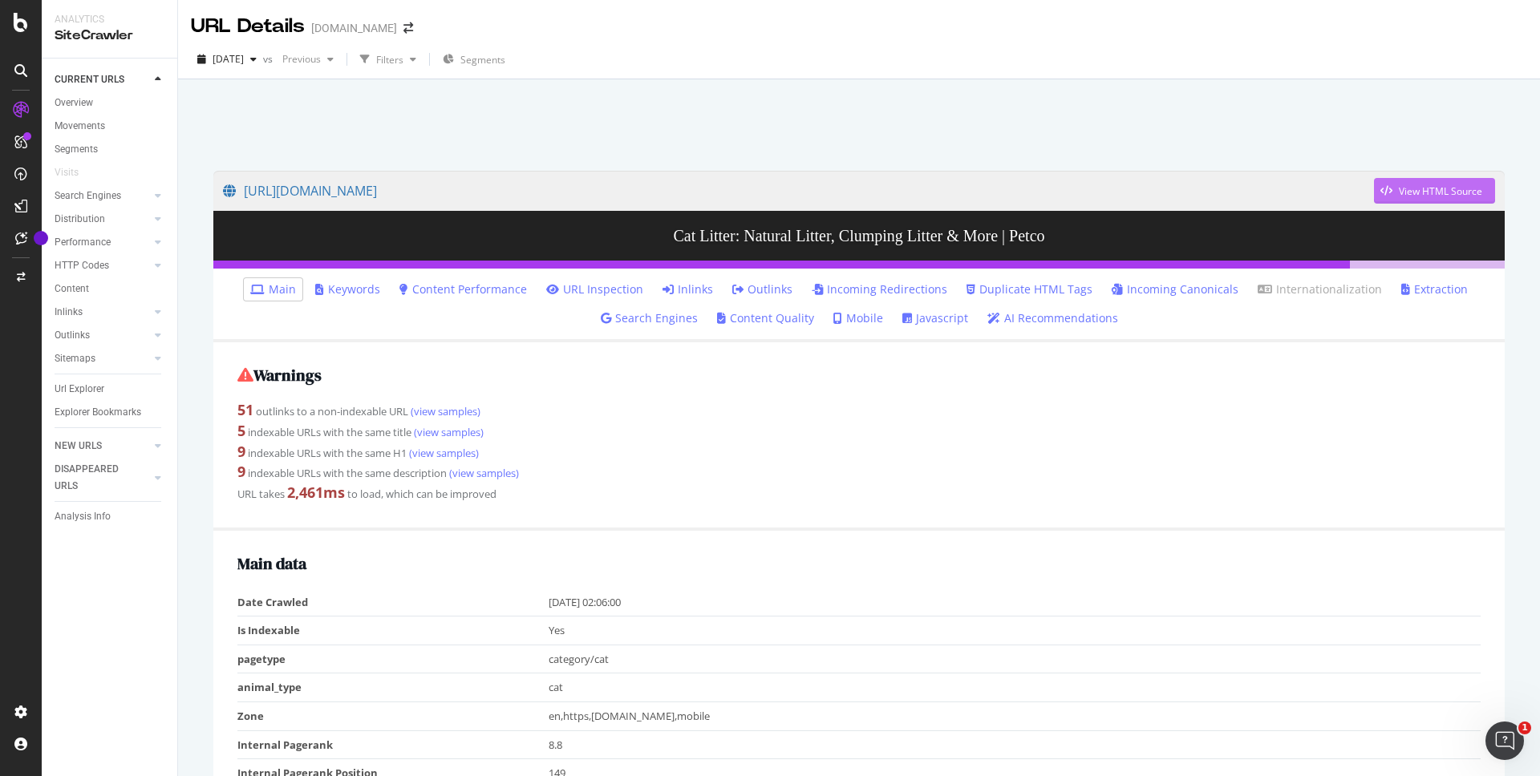
click at [1398, 189] on div "View HTML Source" at bounding box center [1439, 191] width 83 height 14
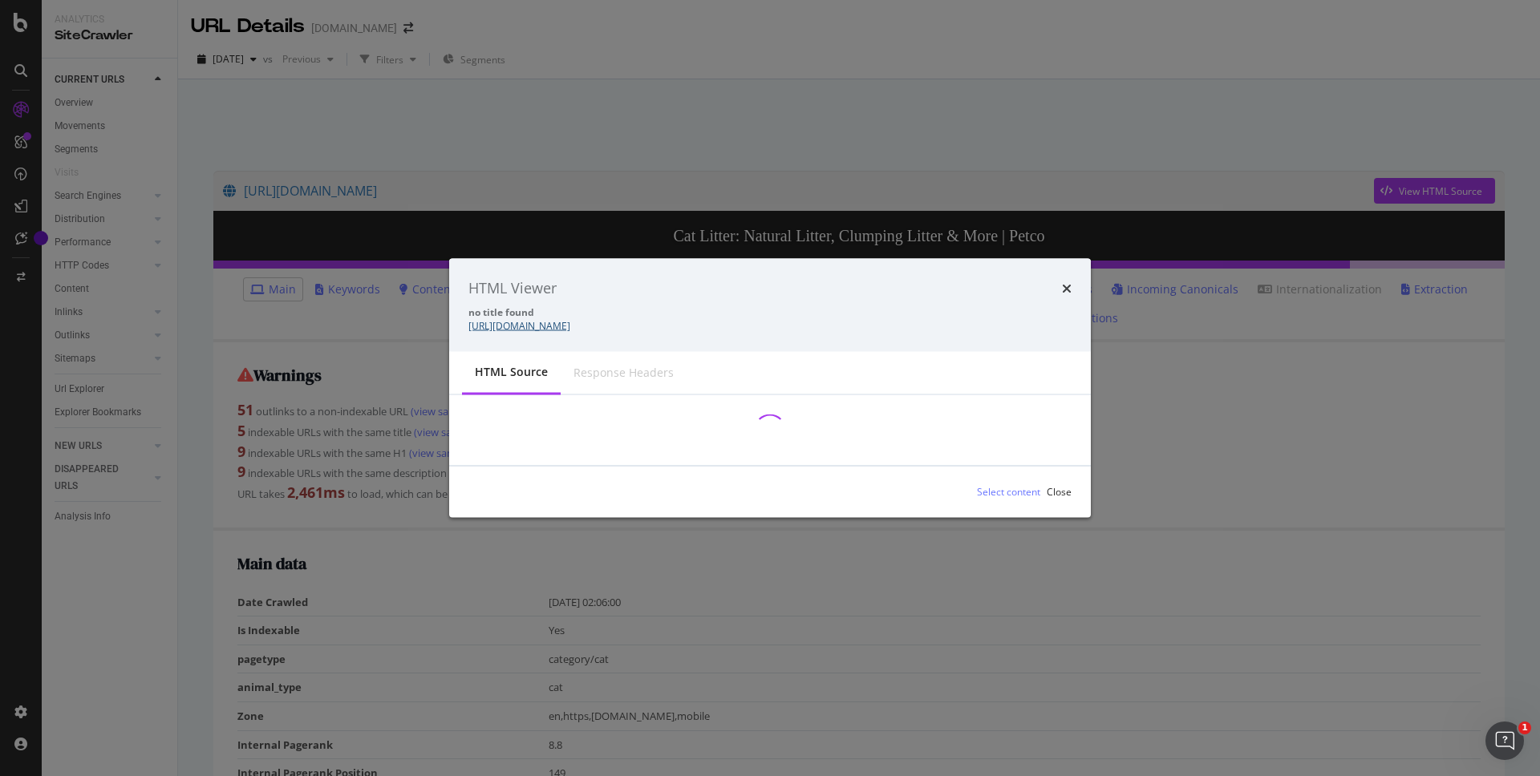
click at [570, 324] on link "https://www.petco.com/shop/en/petcostore/category/cat/cat-litter-litter-boxes-a…" at bounding box center [519, 325] width 102 height 14
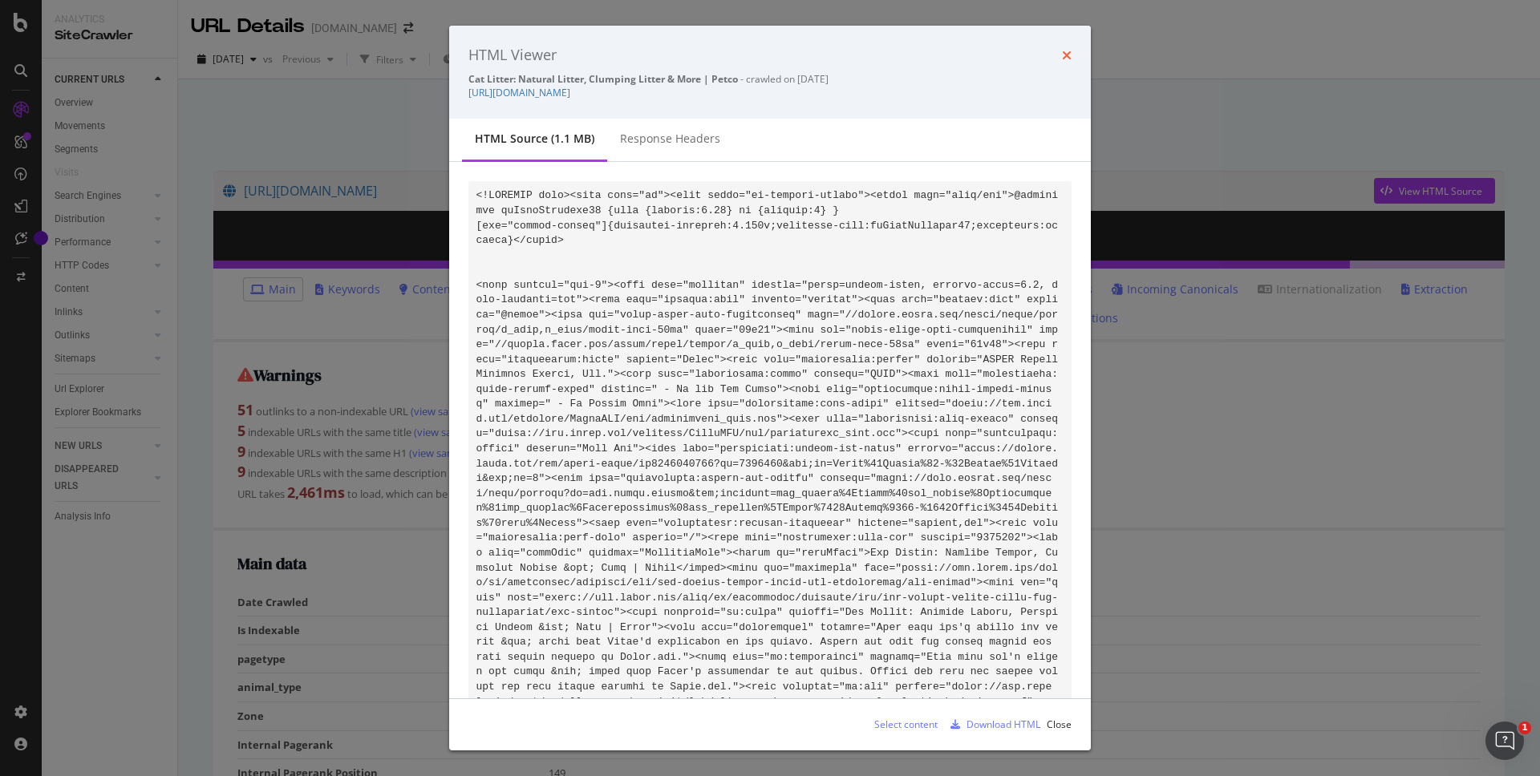
click at [1063, 59] on icon "times" at bounding box center [1067, 55] width 10 height 13
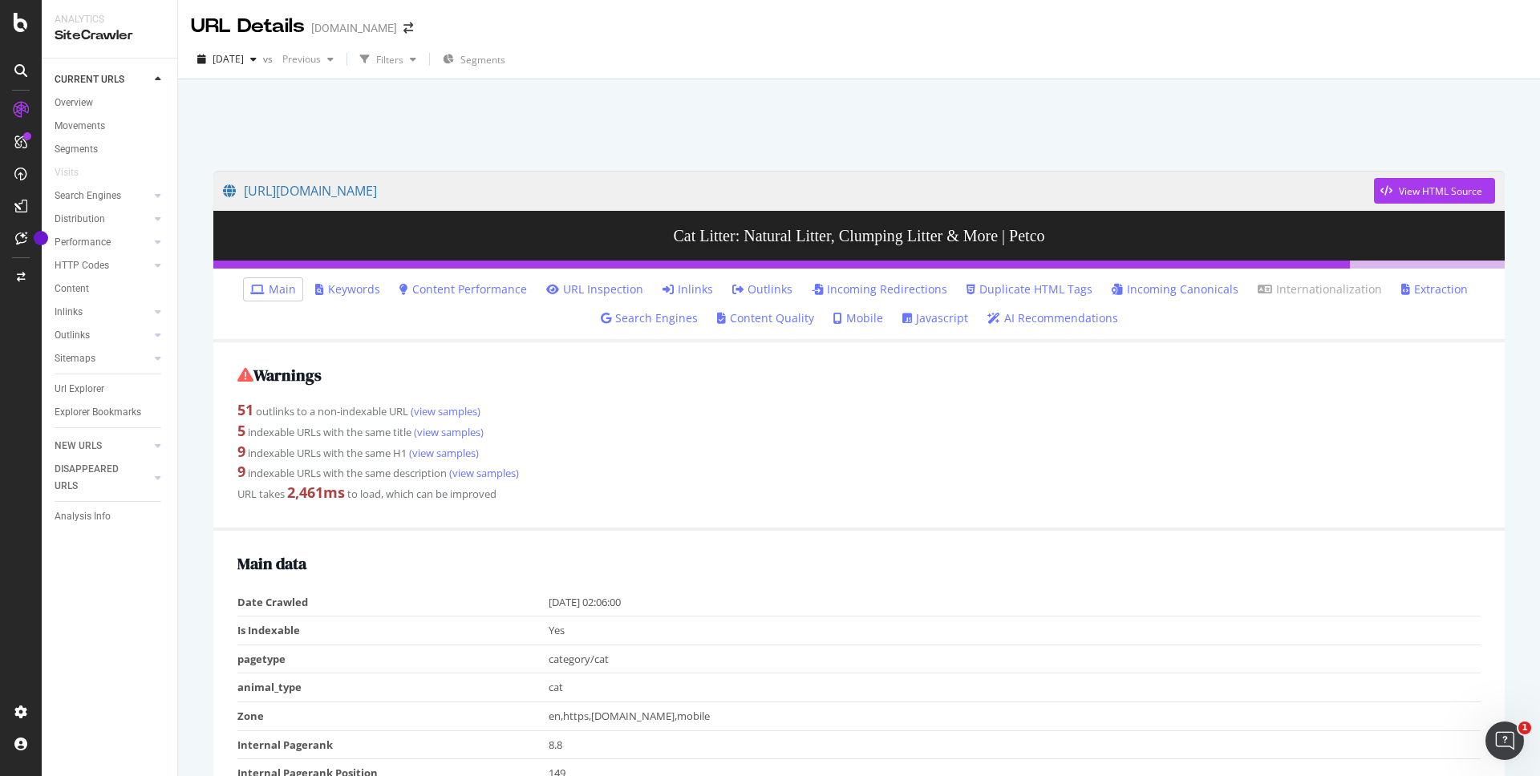
click at [922, 315] on link "Javascript" at bounding box center [935, 318] width 66 height 16
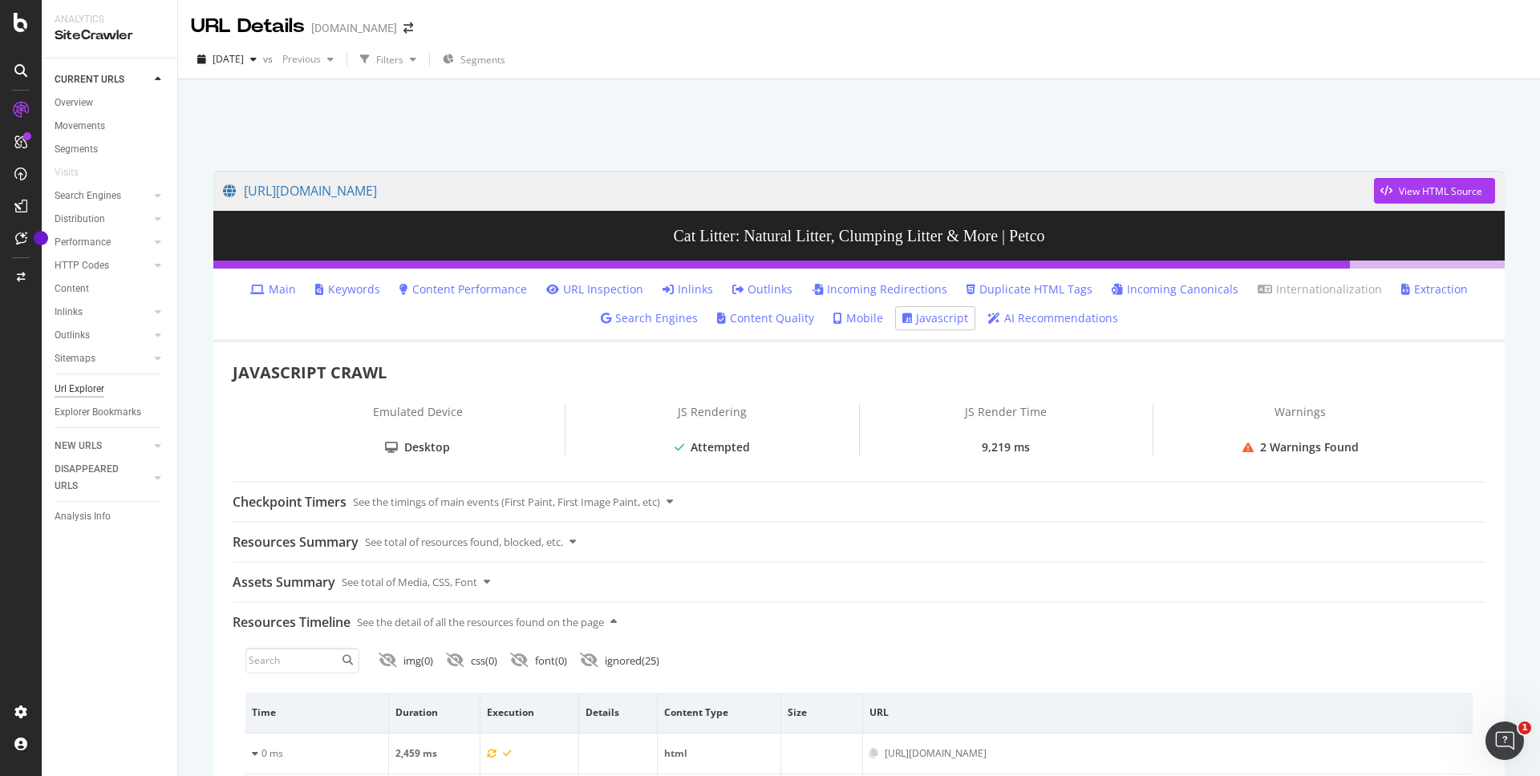
click at [95, 392] on div "Url Explorer" at bounding box center [80, 389] width 50 height 17
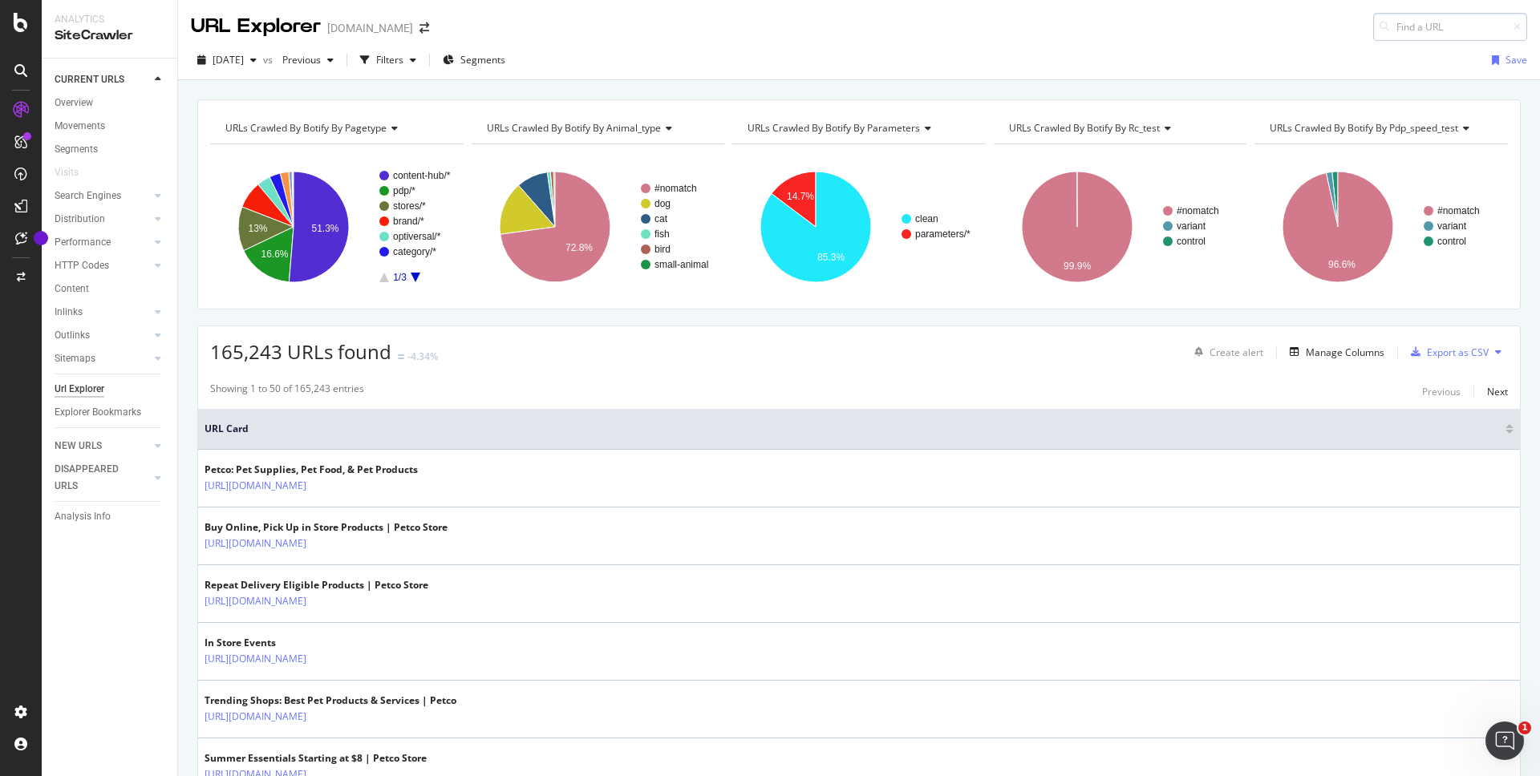
click at [1398, 25] on input at bounding box center [1450, 27] width 154 height 28
type input "/shop/en/petcostore/category/cat/cat-food/dry-cat-food"
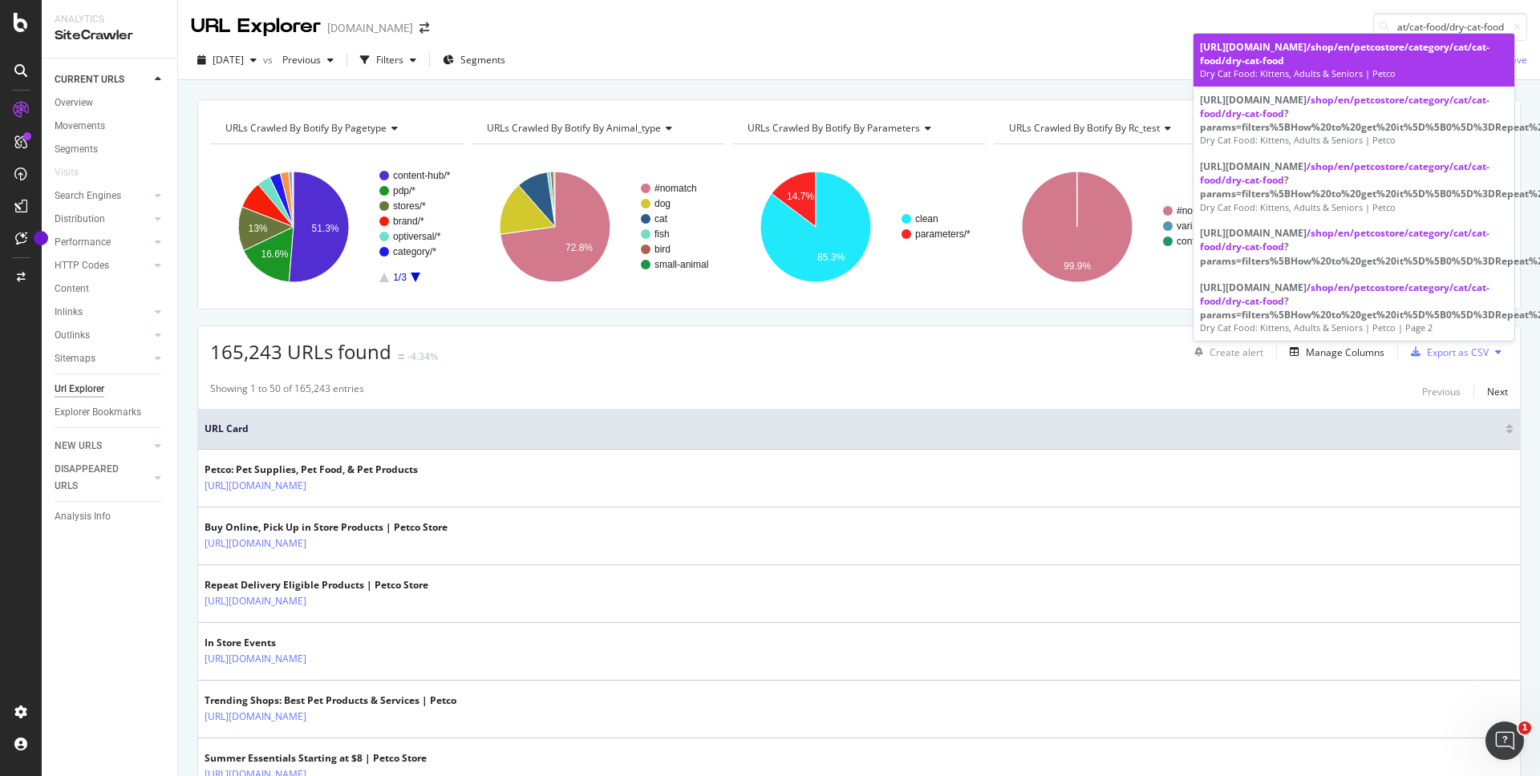
click at [1285, 55] on div "https://www.petco.com /shop/en/petcostore/category/cat/cat-food/dry-cat-food" at bounding box center [1354, 53] width 308 height 27
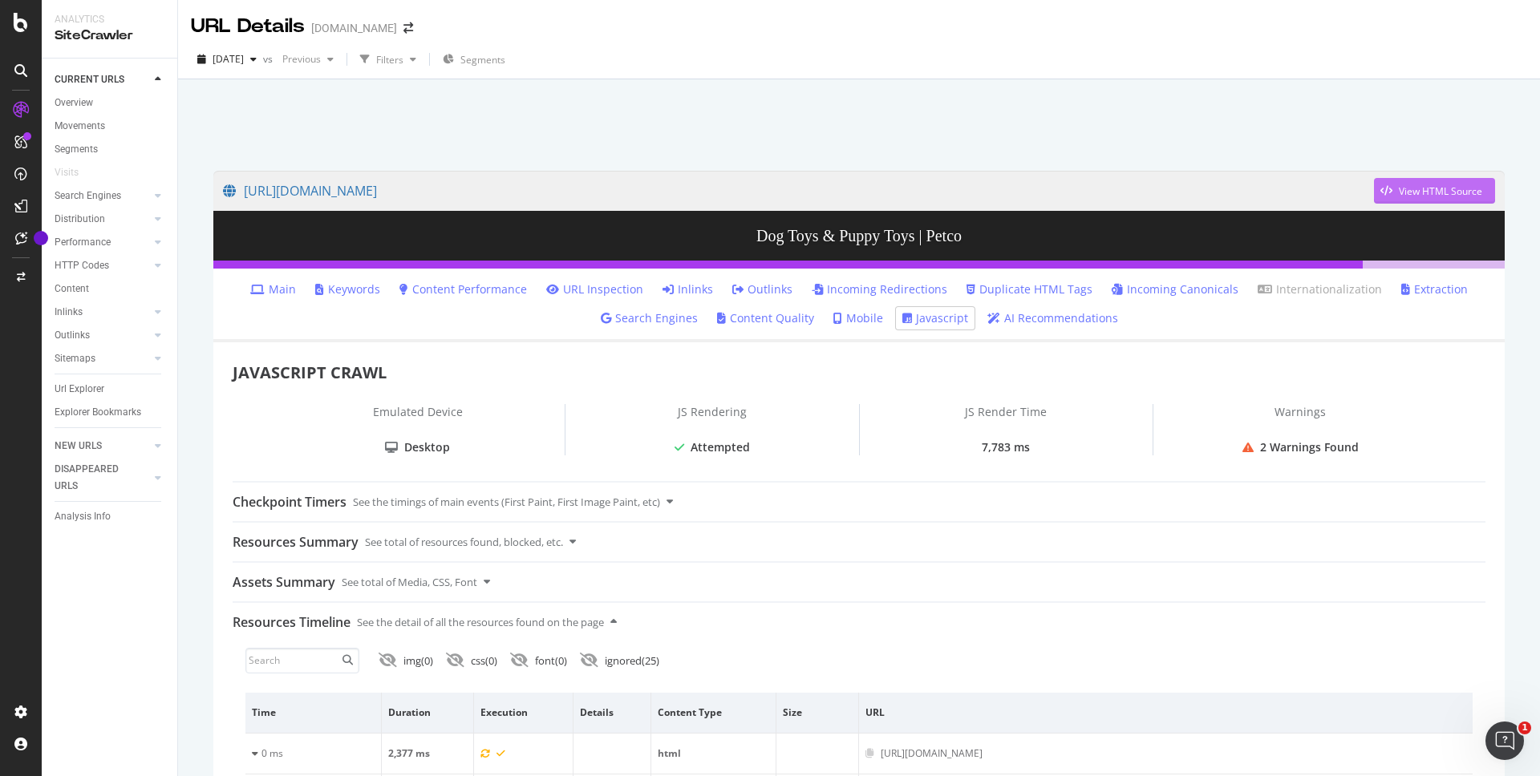
click at [1424, 187] on div "View HTML Source" at bounding box center [1439, 191] width 83 height 14
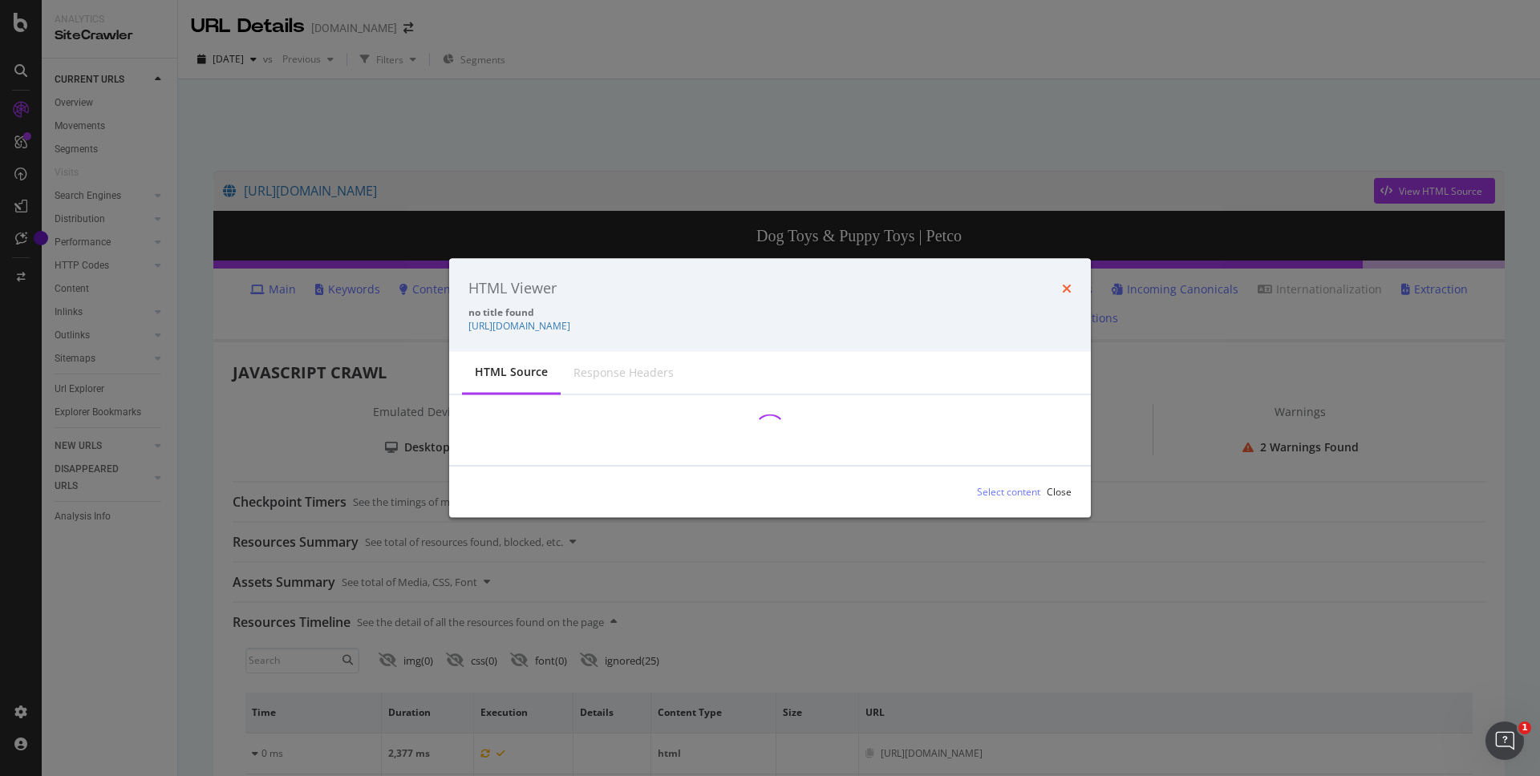
click at [1068, 287] on icon "times" at bounding box center [1067, 287] width 10 height 13
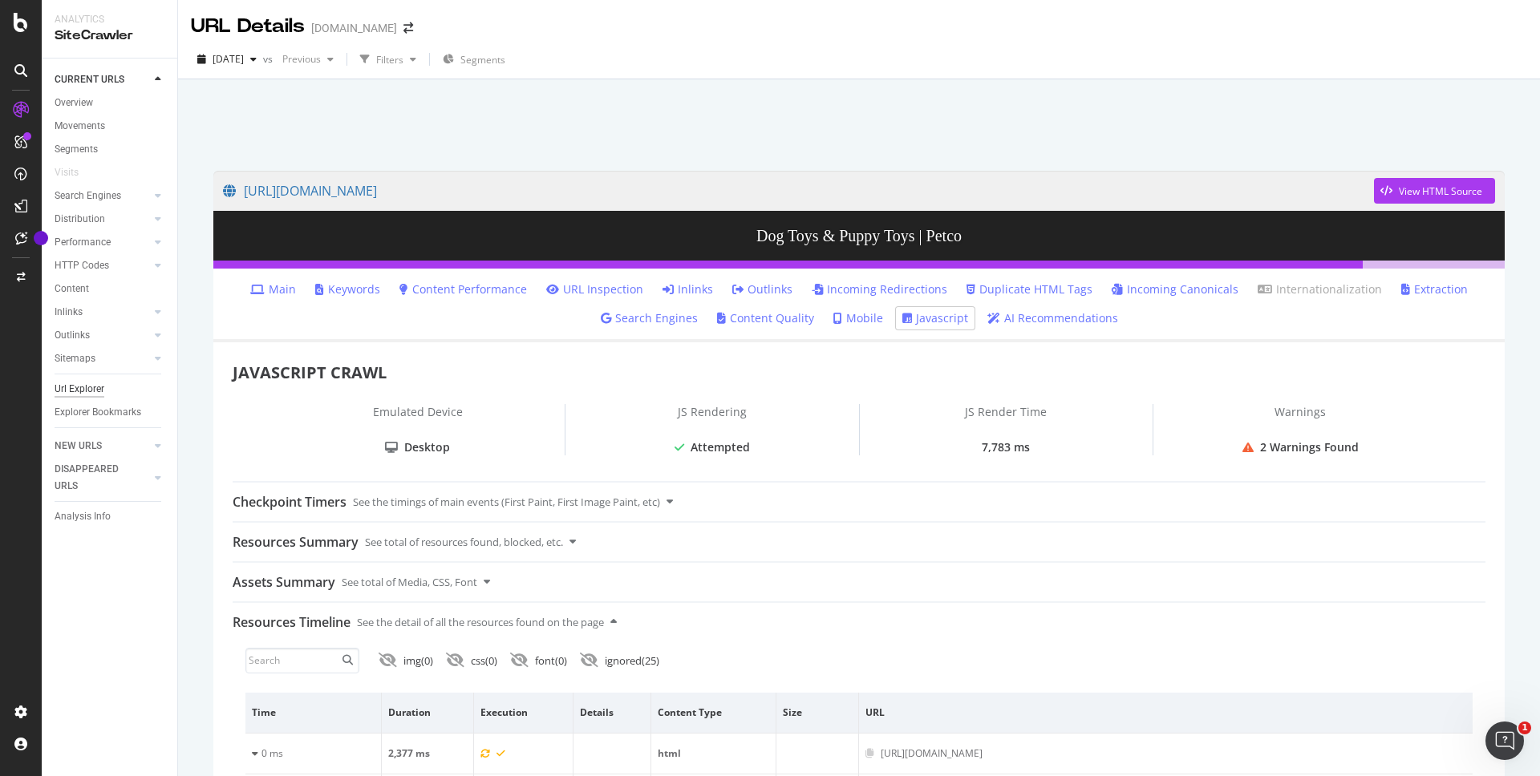
click at [86, 391] on div "Url Explorer" at bounding box center [80, 389] width 50 height 17
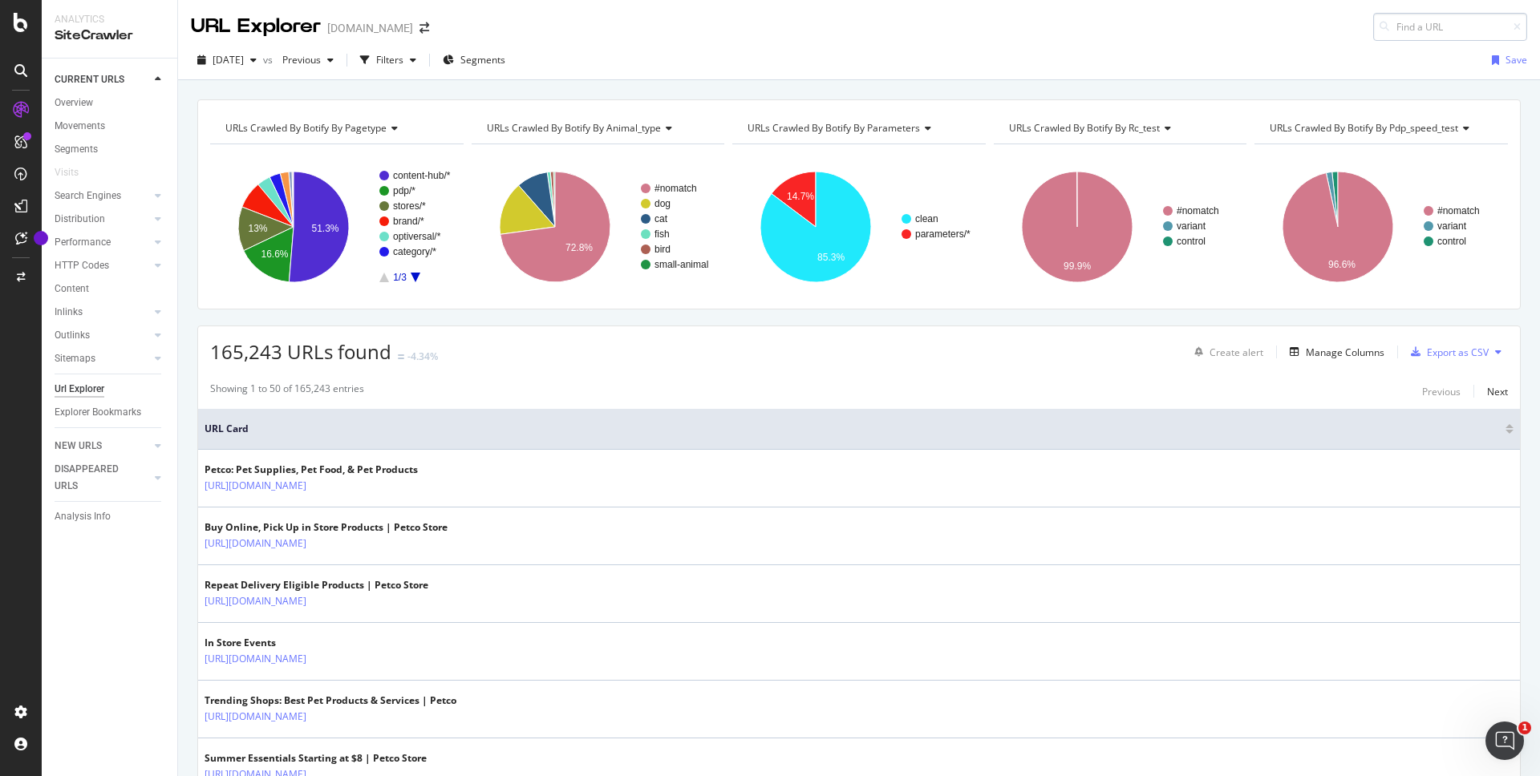
click at [1398, 33] on input at bounding box center [1450, 27] width 154 height 28
type input "/shop/en/petcostore/category/fish/fish-aquariums-kits"
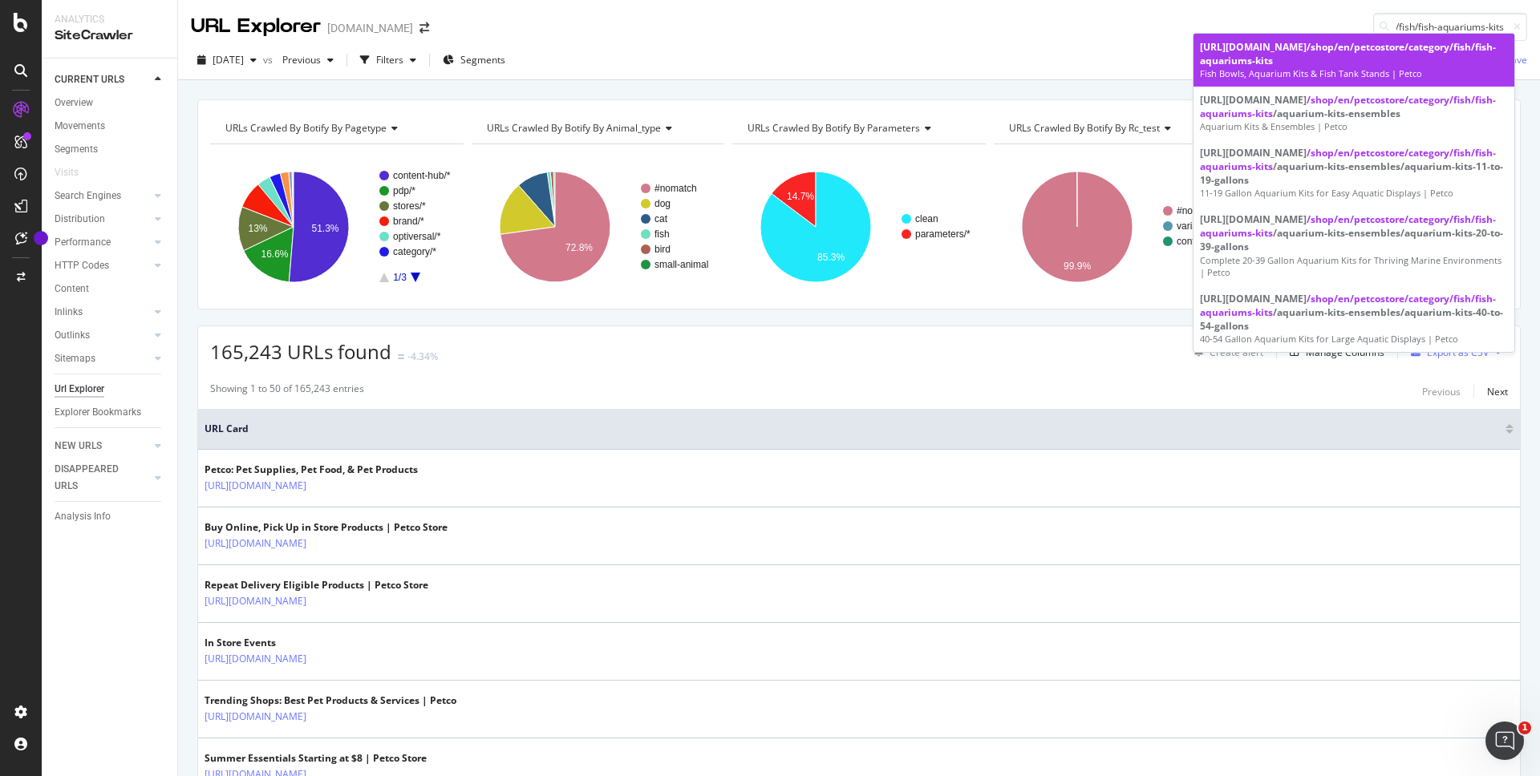
click at [1291, 58] on div "https://www.petco.com /shop/en/petcostore/category/fish/fish-aquariums-kits" at bounding box center [1354, 53] width 308 height 27
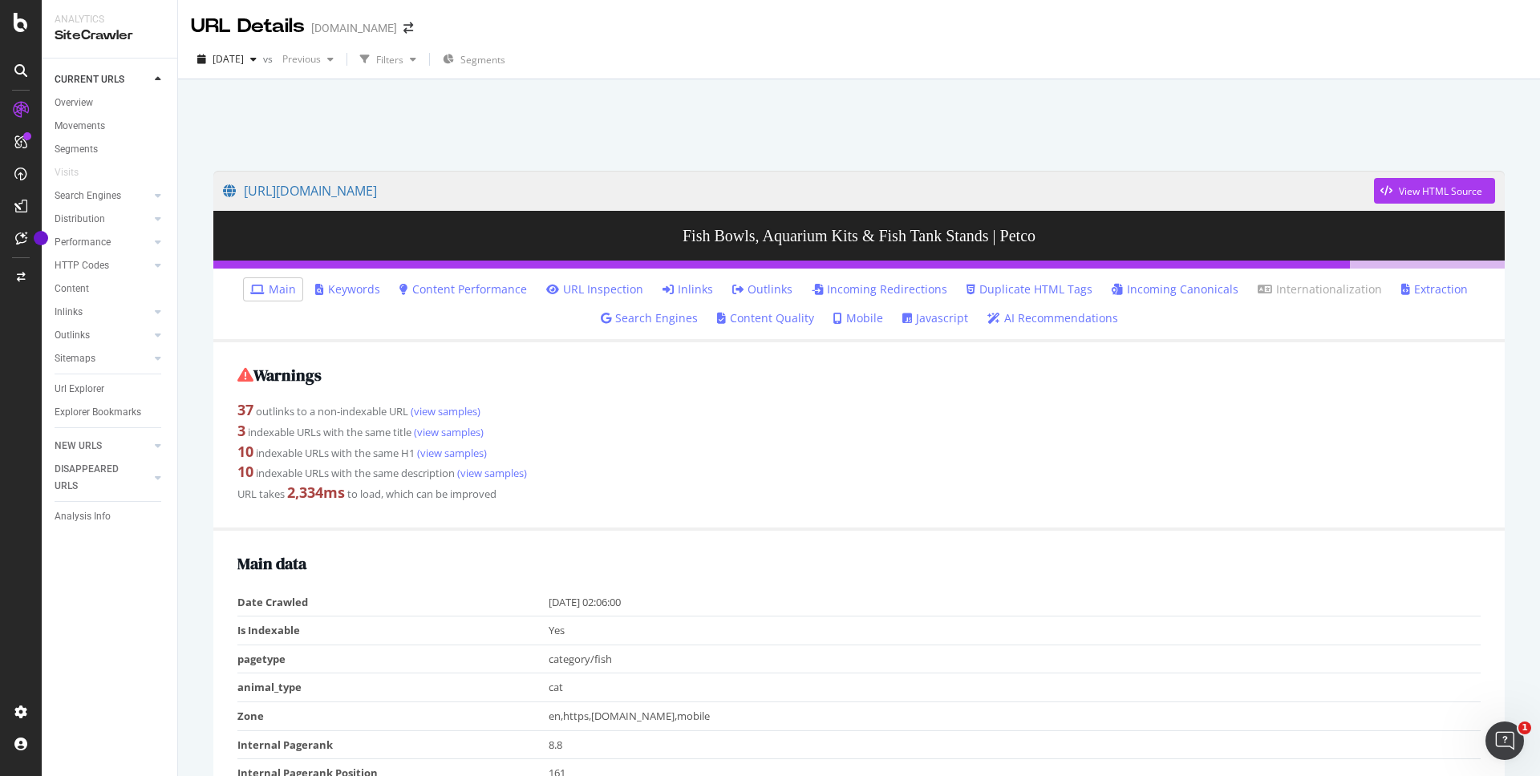
click at [925, 321] on link "Javascript" at bounding box center [935, 318] width 66 height 16
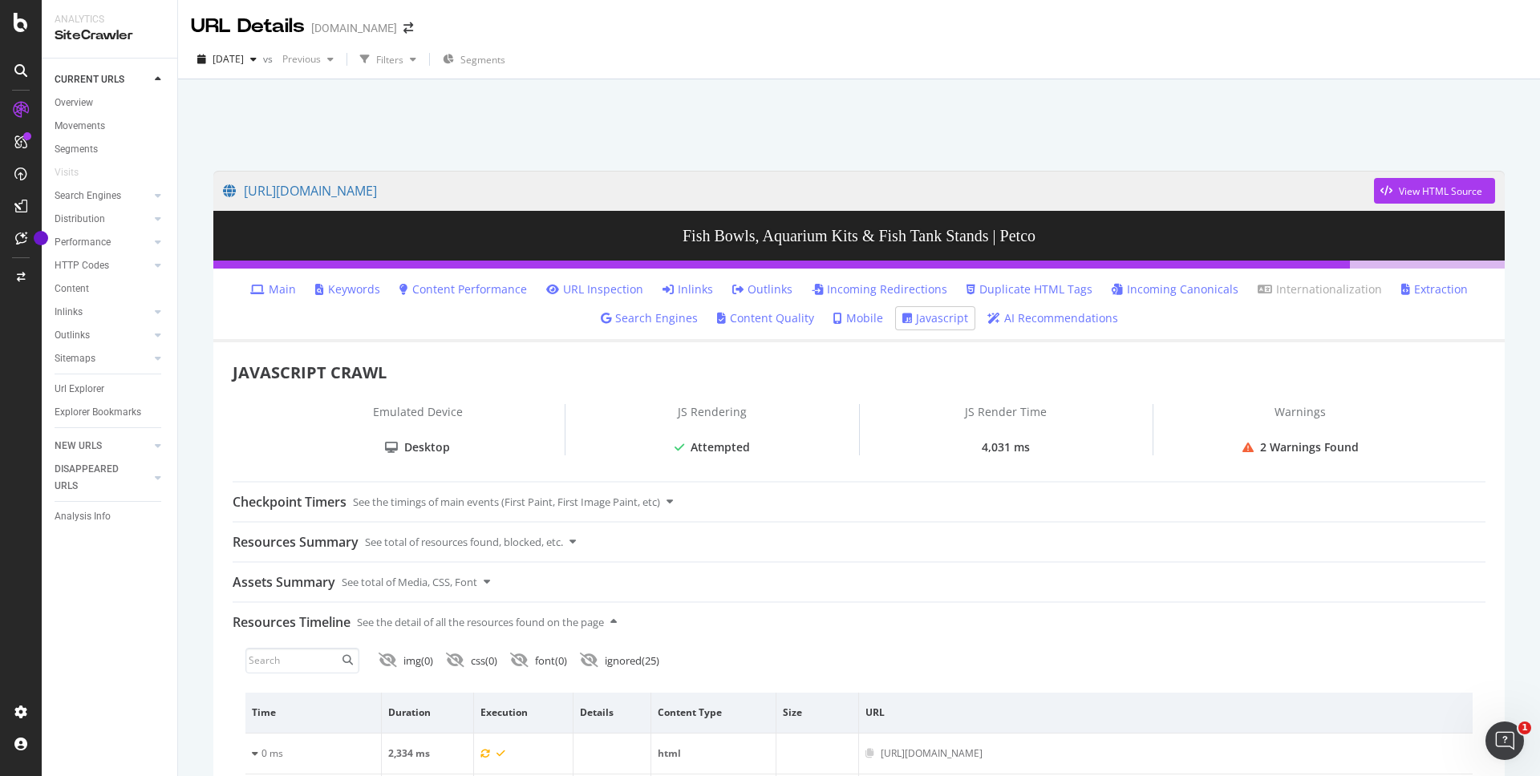
scroll to position [3, 0]
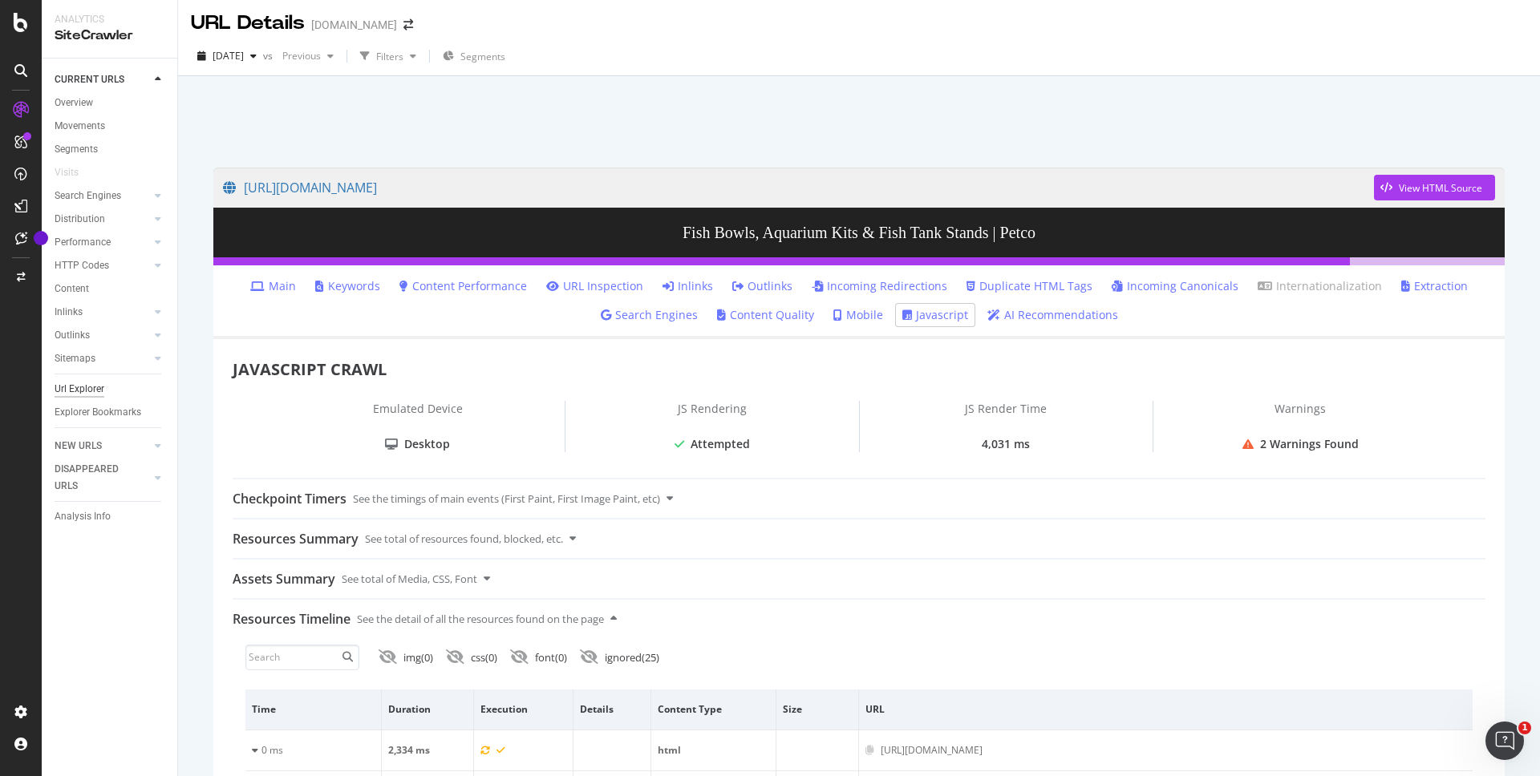
click at [91, 384] on div "Url Explorer" at bounding box center [80, 389] width 50 height 17
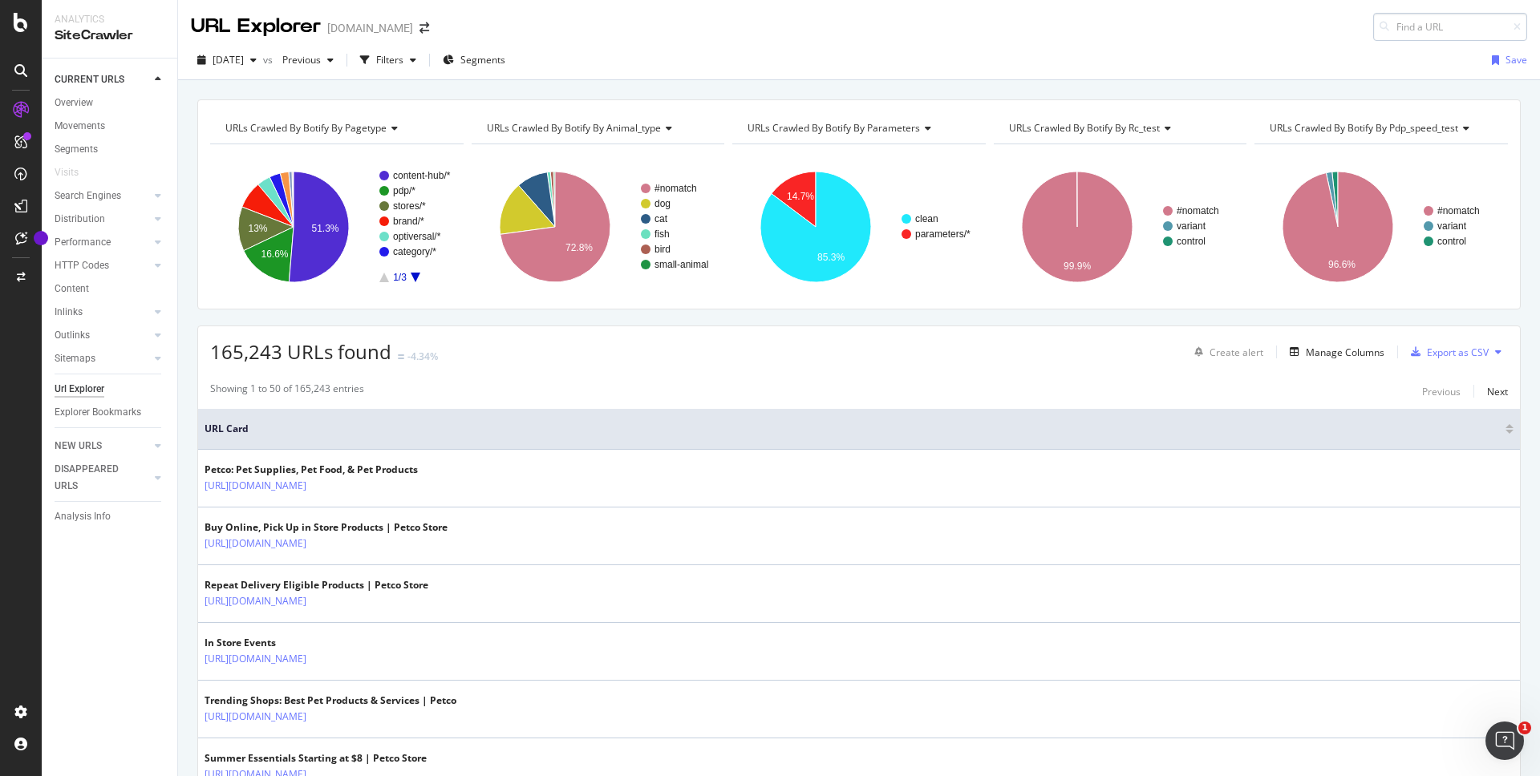
click at [1410, 23] on input at bounding box center [1450, 27] width 154 height 28
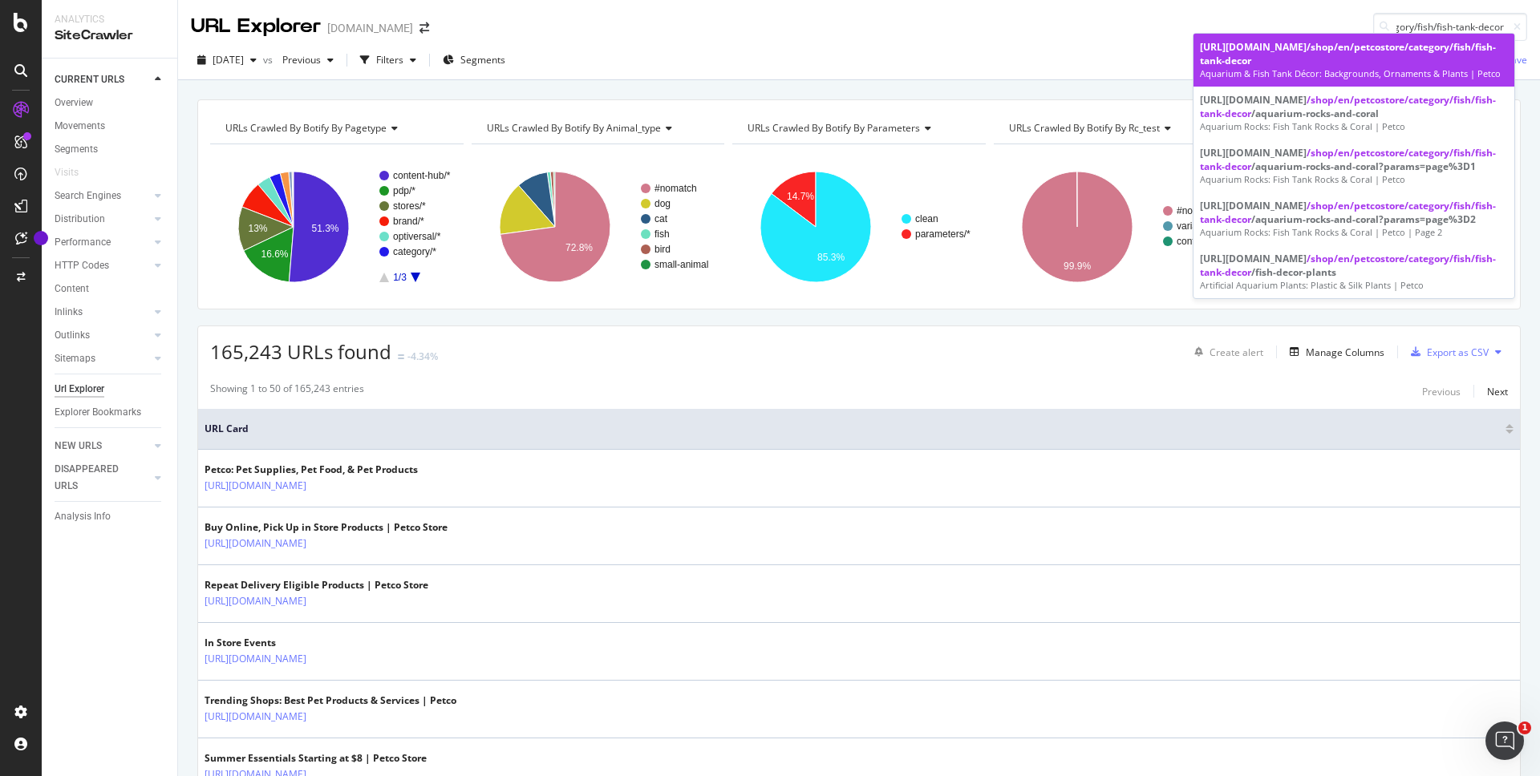
type input "/shop/en/petcostore/category/fish/fish-tank-decor"
click at [1280, 58] on div "https://www.petco.com /shop/en/petcostore/category/fish/fish-tank-decor" at bounding box center [1354, 53] width 308 height 27
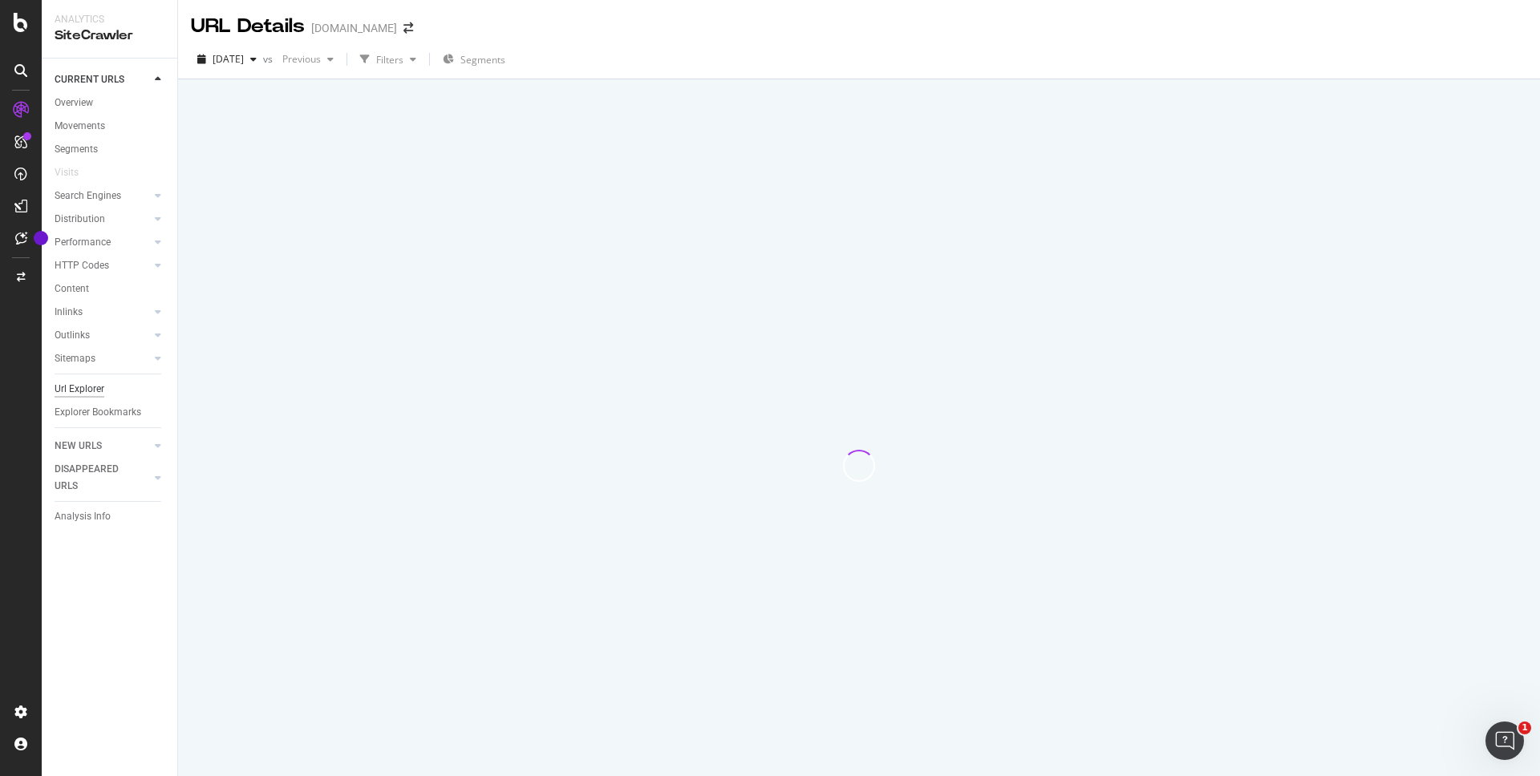
click at [87, 392] on div "Url Explorer" at bounding box center [80, 389] width 50 height 17
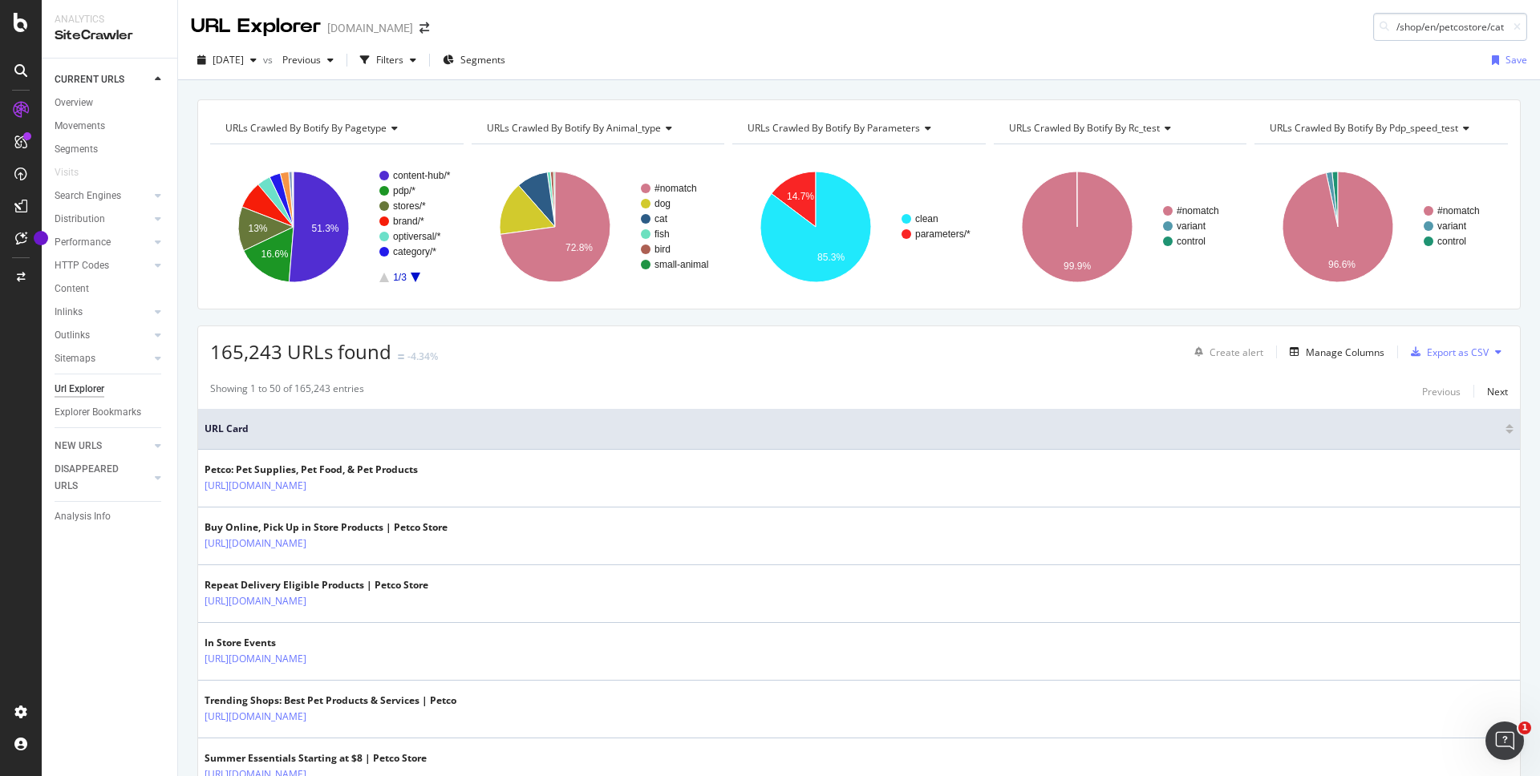
scroll to position [0, 92]
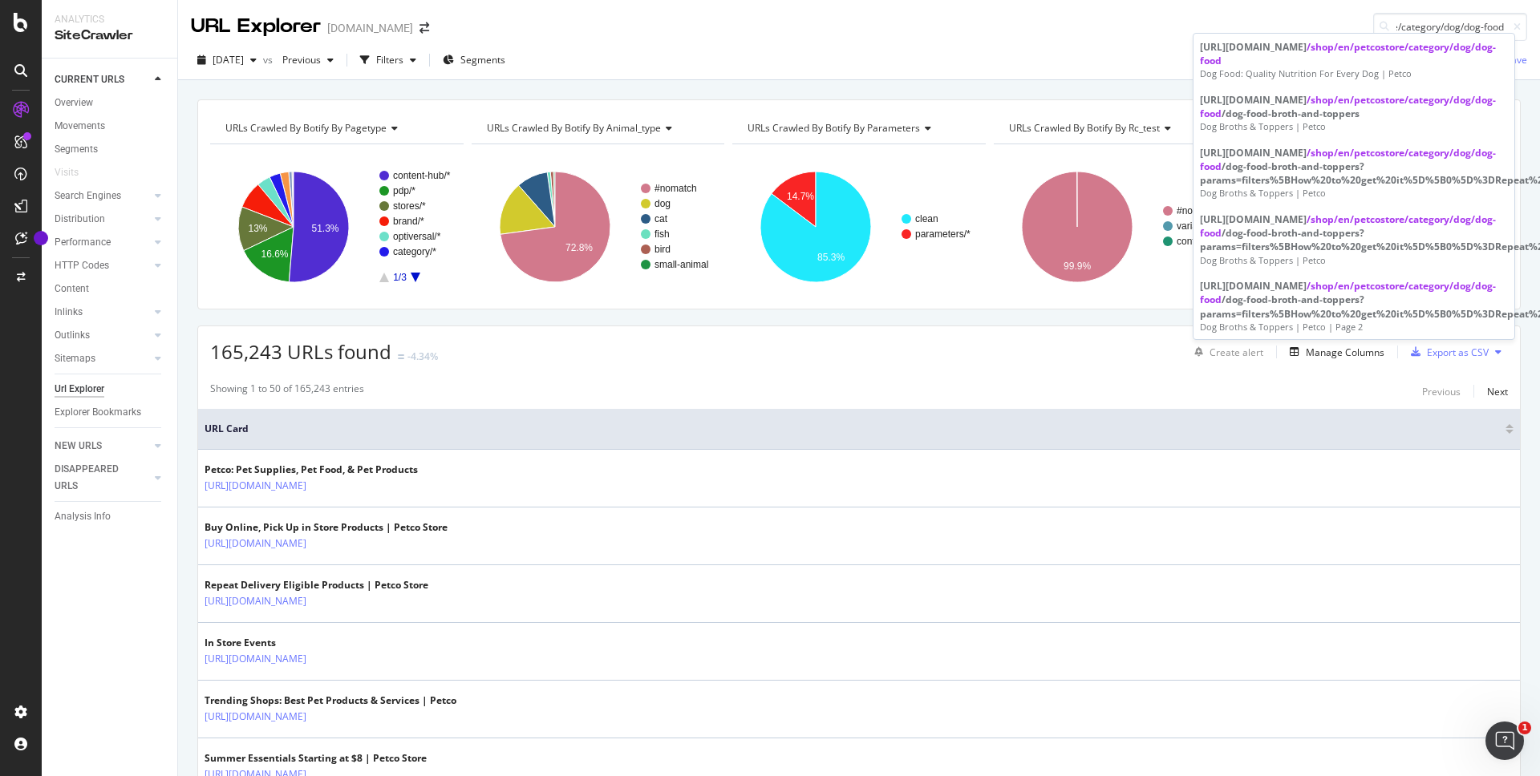
type input "/shop/en/petcostore/category/dog/dog-food"
click at [1284, 70] on div "Dog Food: Quality Nutrition For Every Dog | Petco" at bounding box center [1354, 73] width 308 height 13
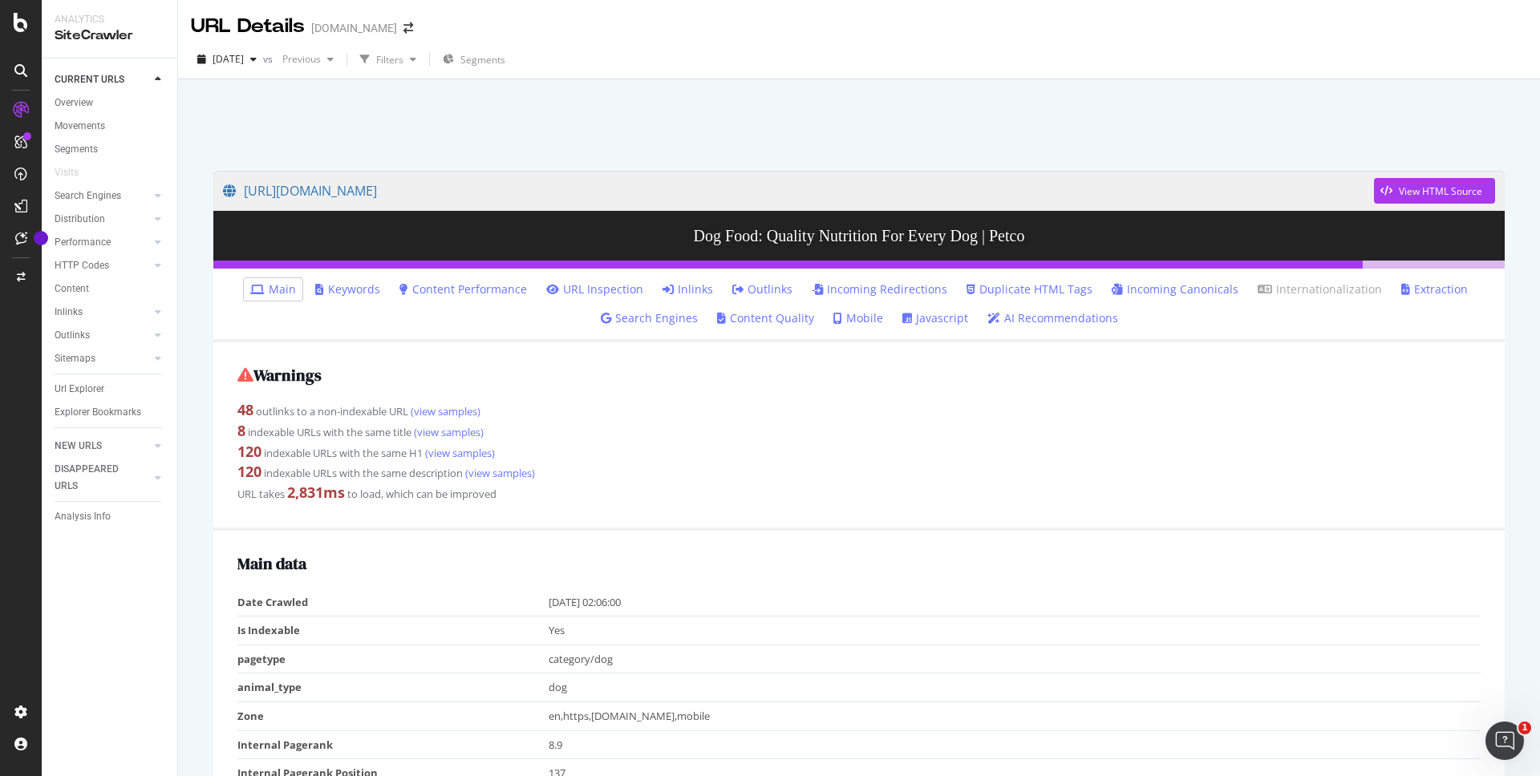
click at [938, 318] on link "Javascript" at bounding box center [935, 318] width 66 height 16
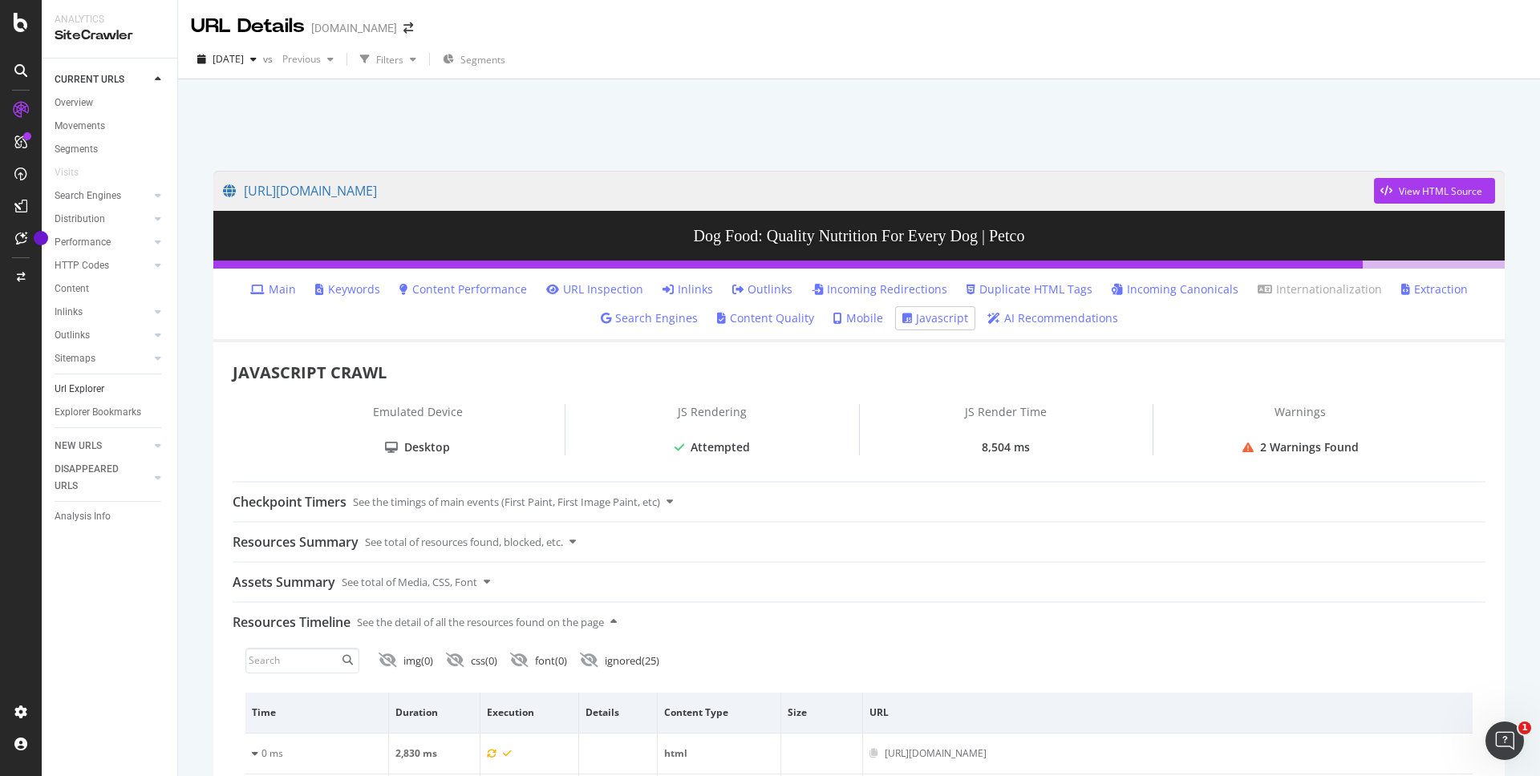
click at [104, 391] on link "Url Explorer" at bounding box center [110, 389] width 111 height 17
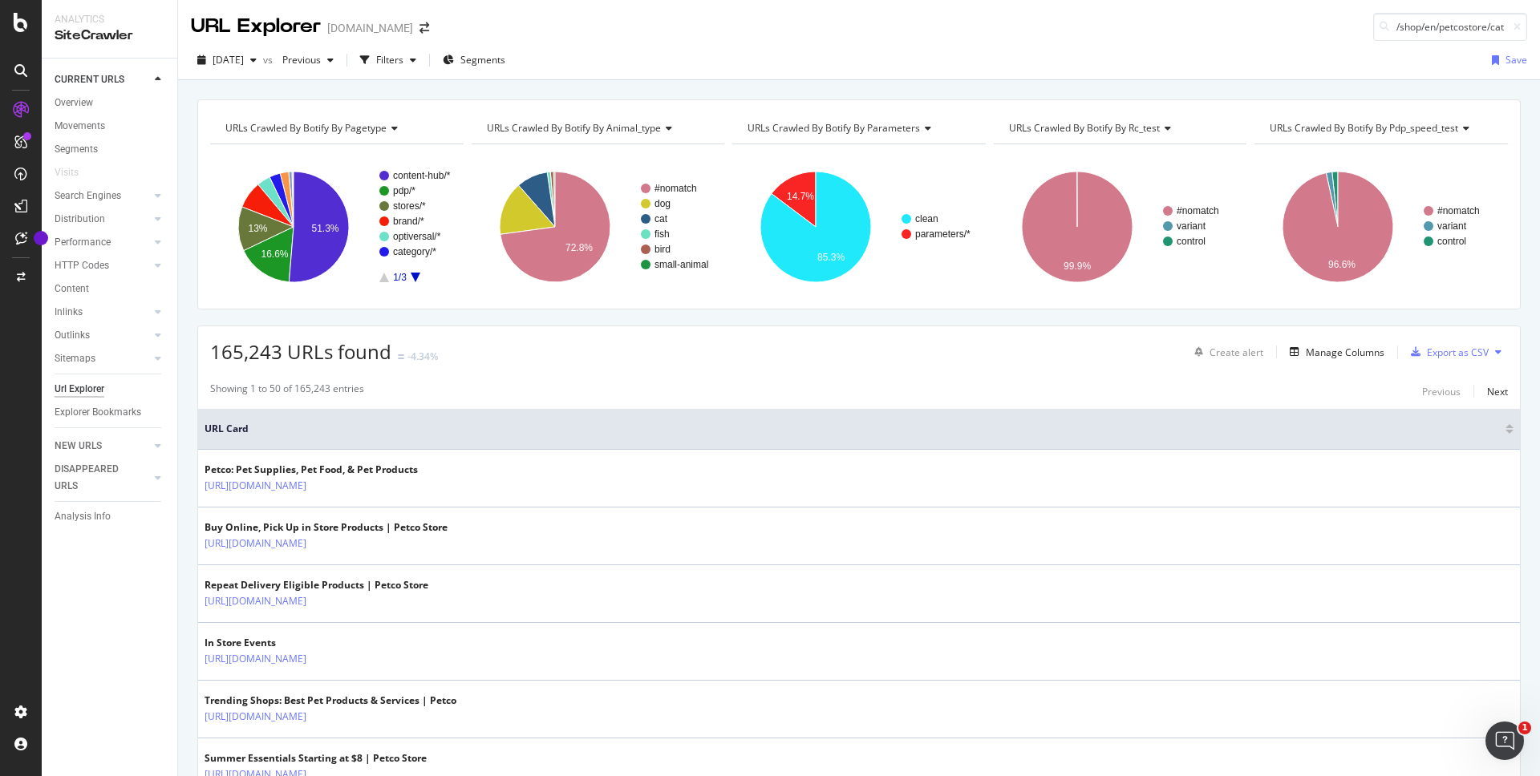
scroll to position [0, 156]
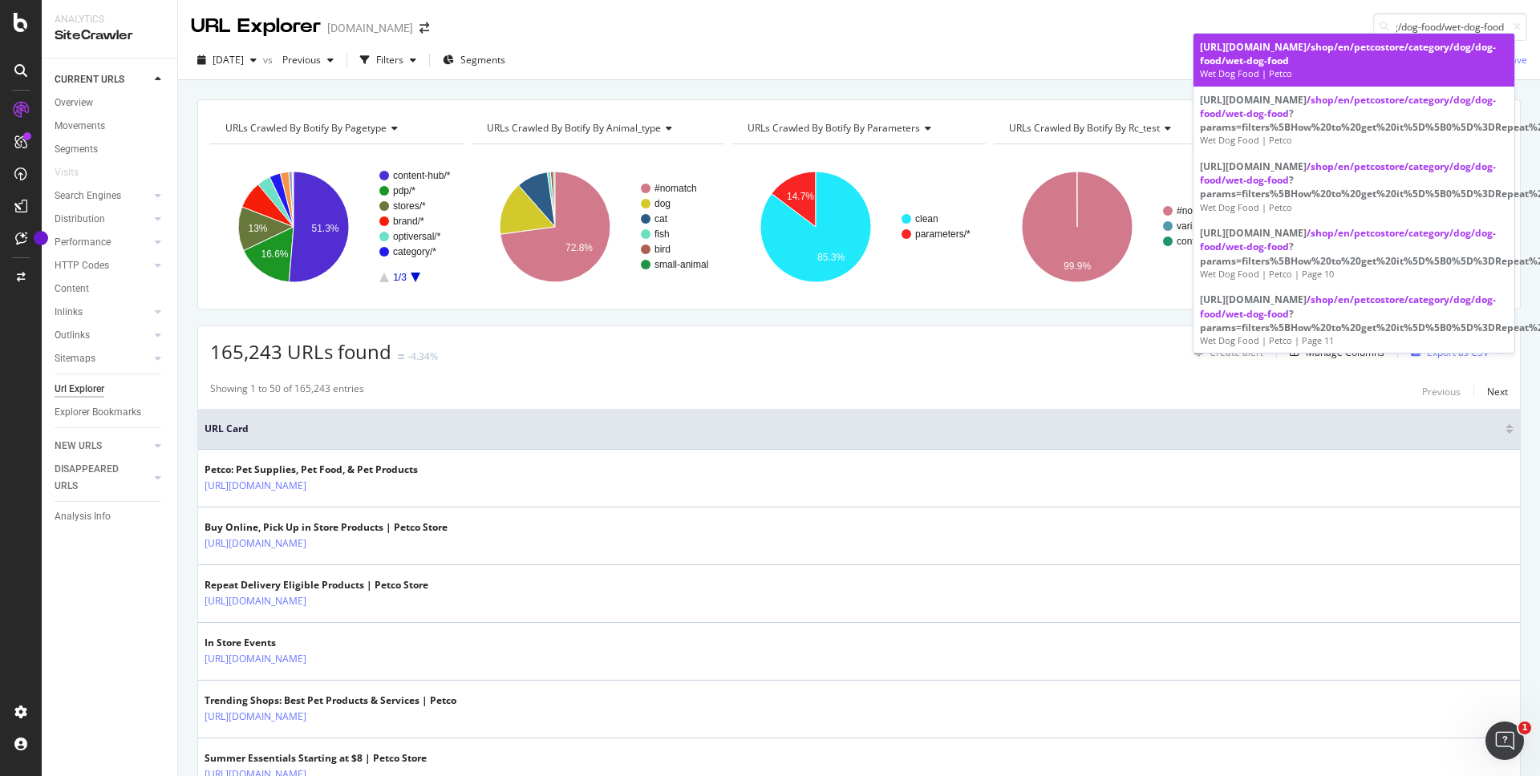
type input "/shop/en/petcostore/category/dog/dog-food/wet-dog-food"
click at [1248, 65] on span "/shop/en/petcostore/category/dog/dog-food/wet-dog-food" at bounding box center [1348, 53] width 296 height 27
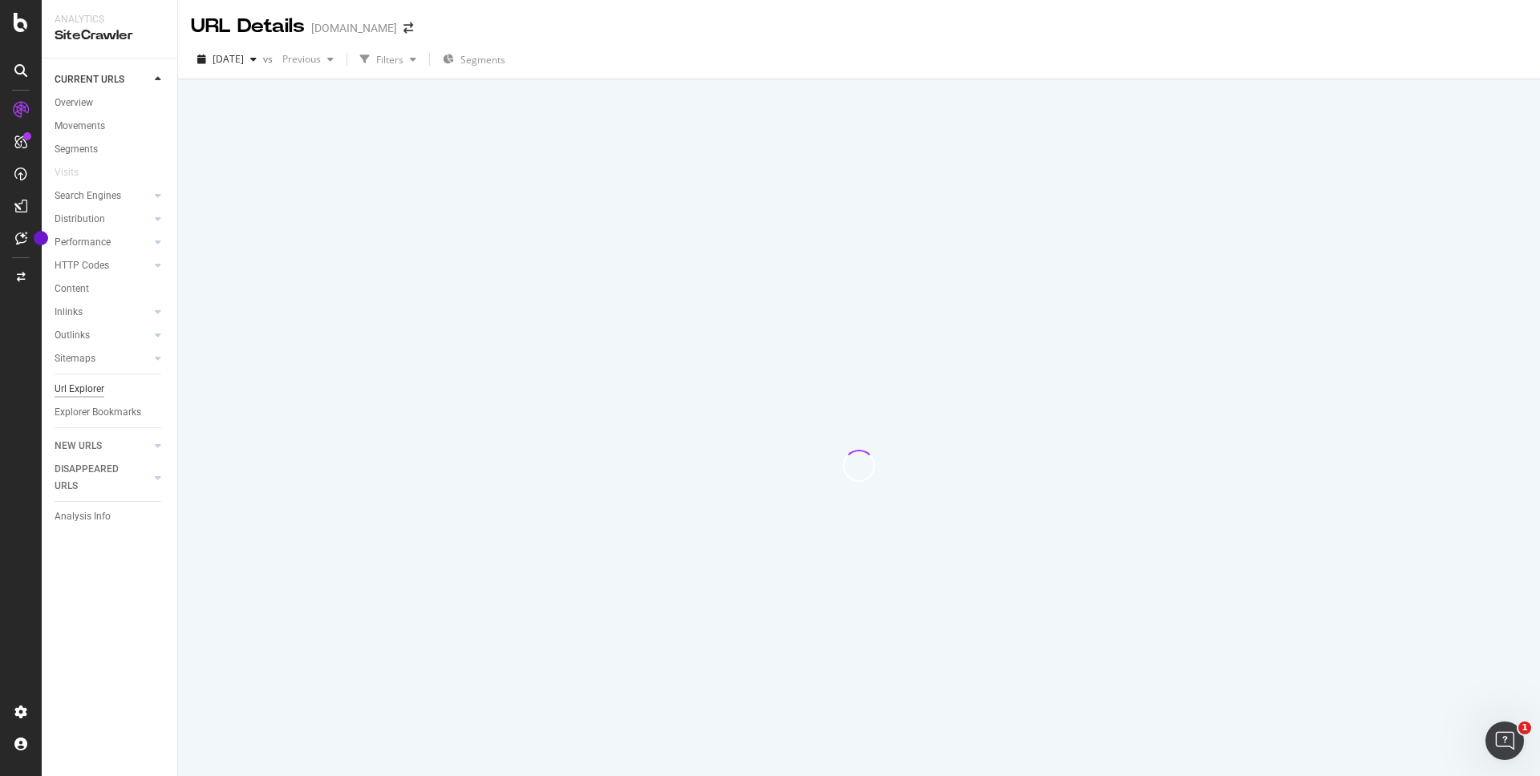
click at [88, 392] on div "Url Explorer" at bounding box center [80, 389] width 50 height 17
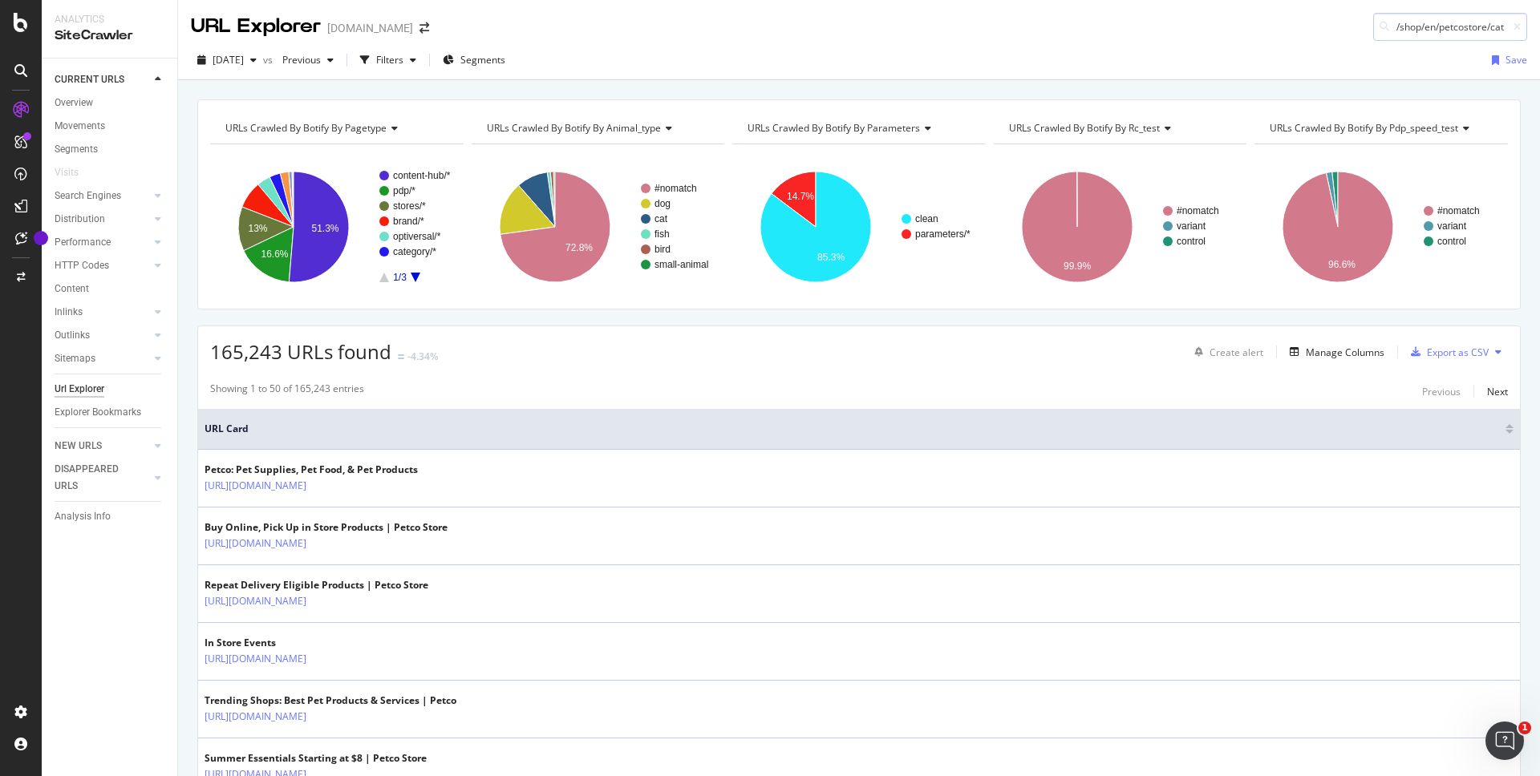
scroll to position [0, 154]
type input "/shop/en/petcostore/category/dog/dog-food/dry-dog-food"
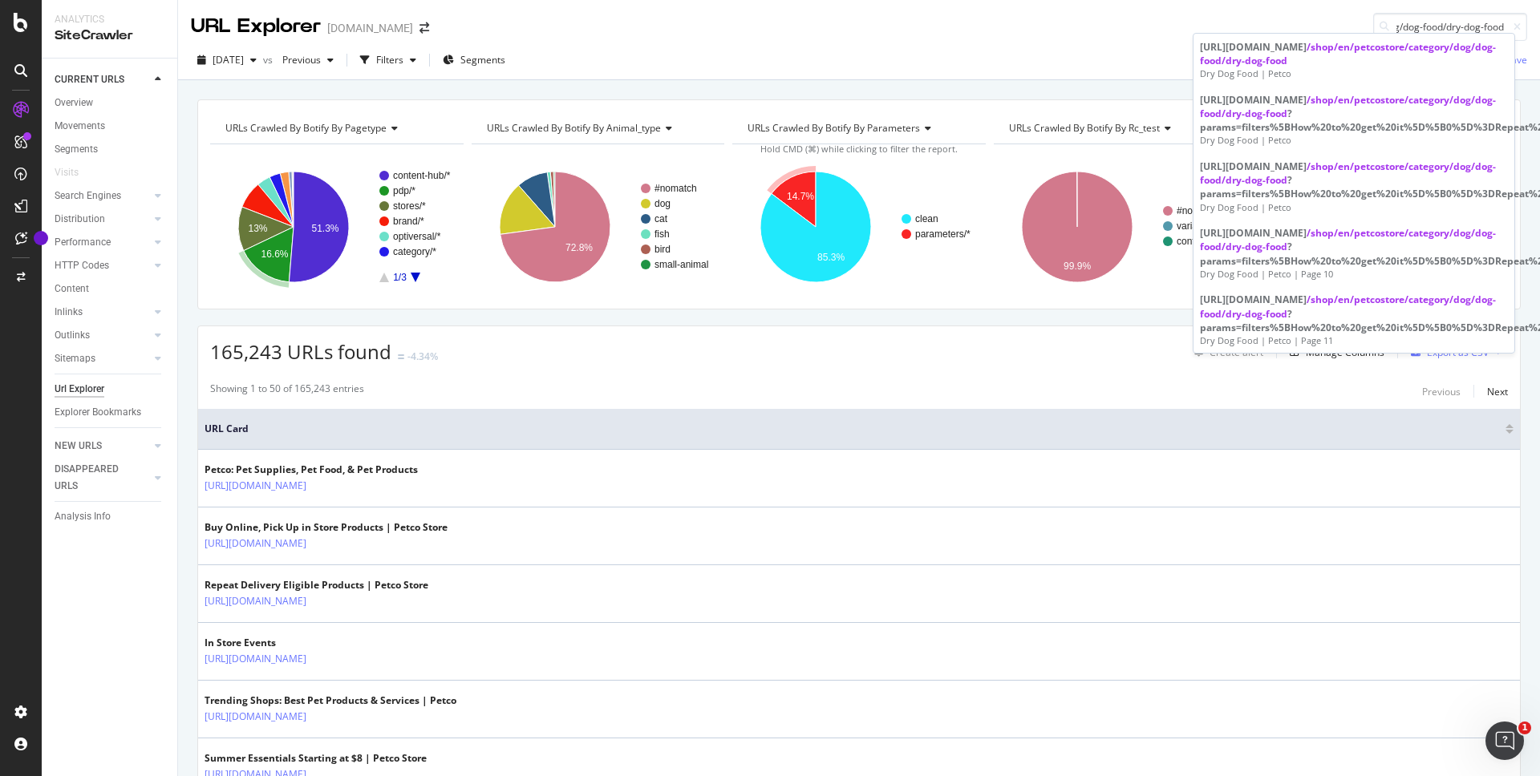
scroll to position [0, 0]
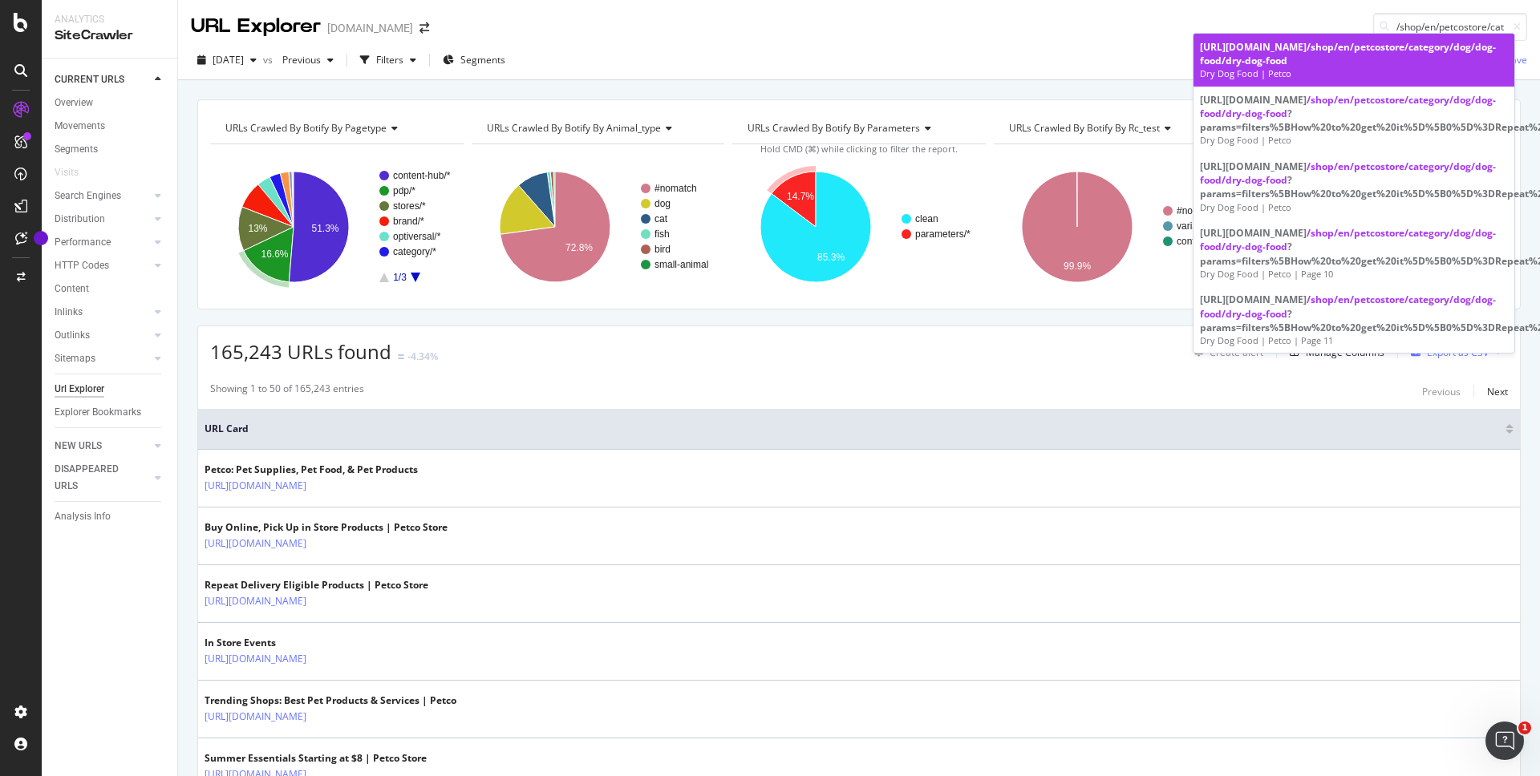
click at [1240, 47] on div "https://www.petco.com /shop/en/petcostore/category/dog/dog-food/dry-dog-food" at bounding box center [1354, 53] width 308 height 27
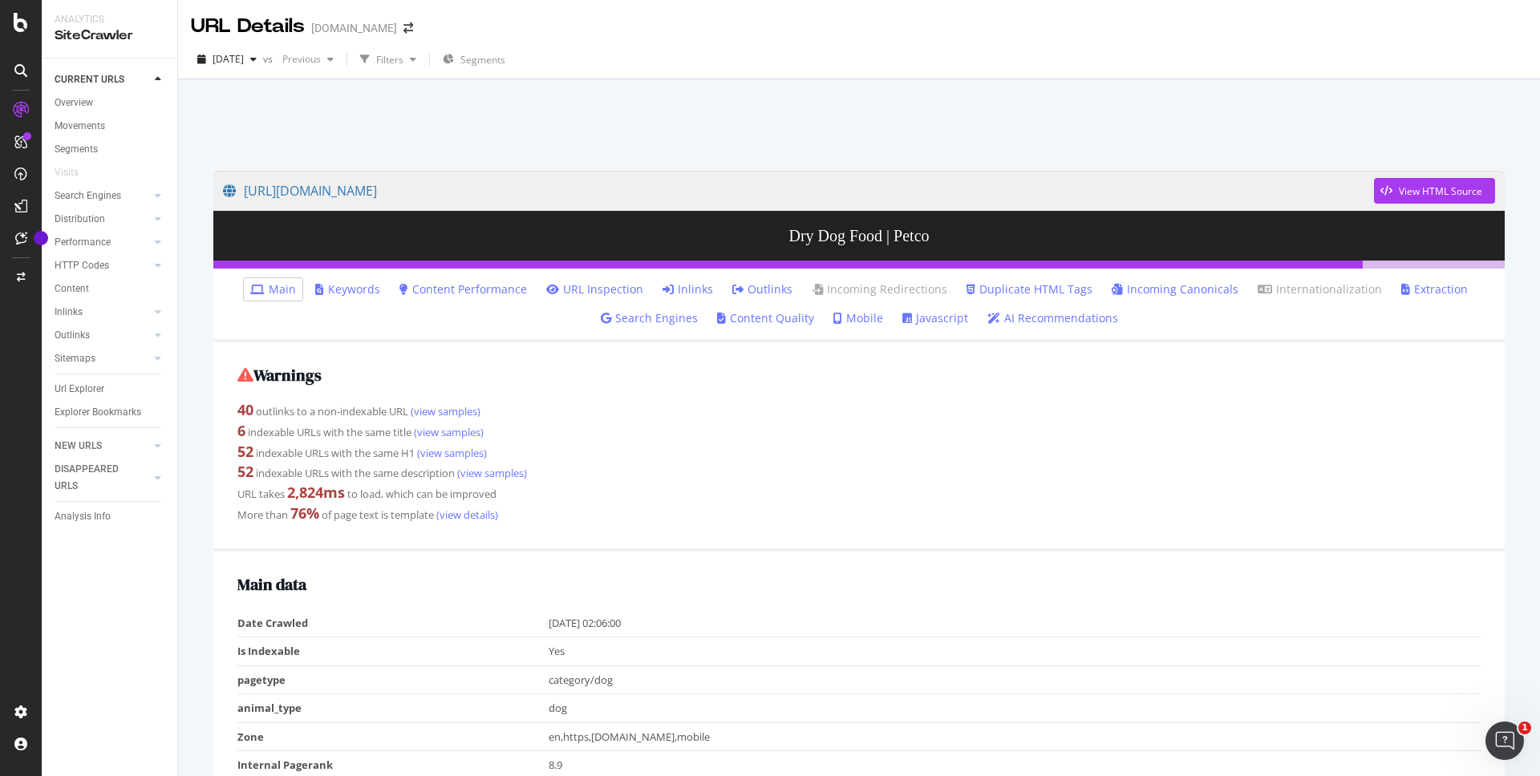
click at [929, 314] on link "Javascript" at bounding box center [935, 318] width 66 height 16
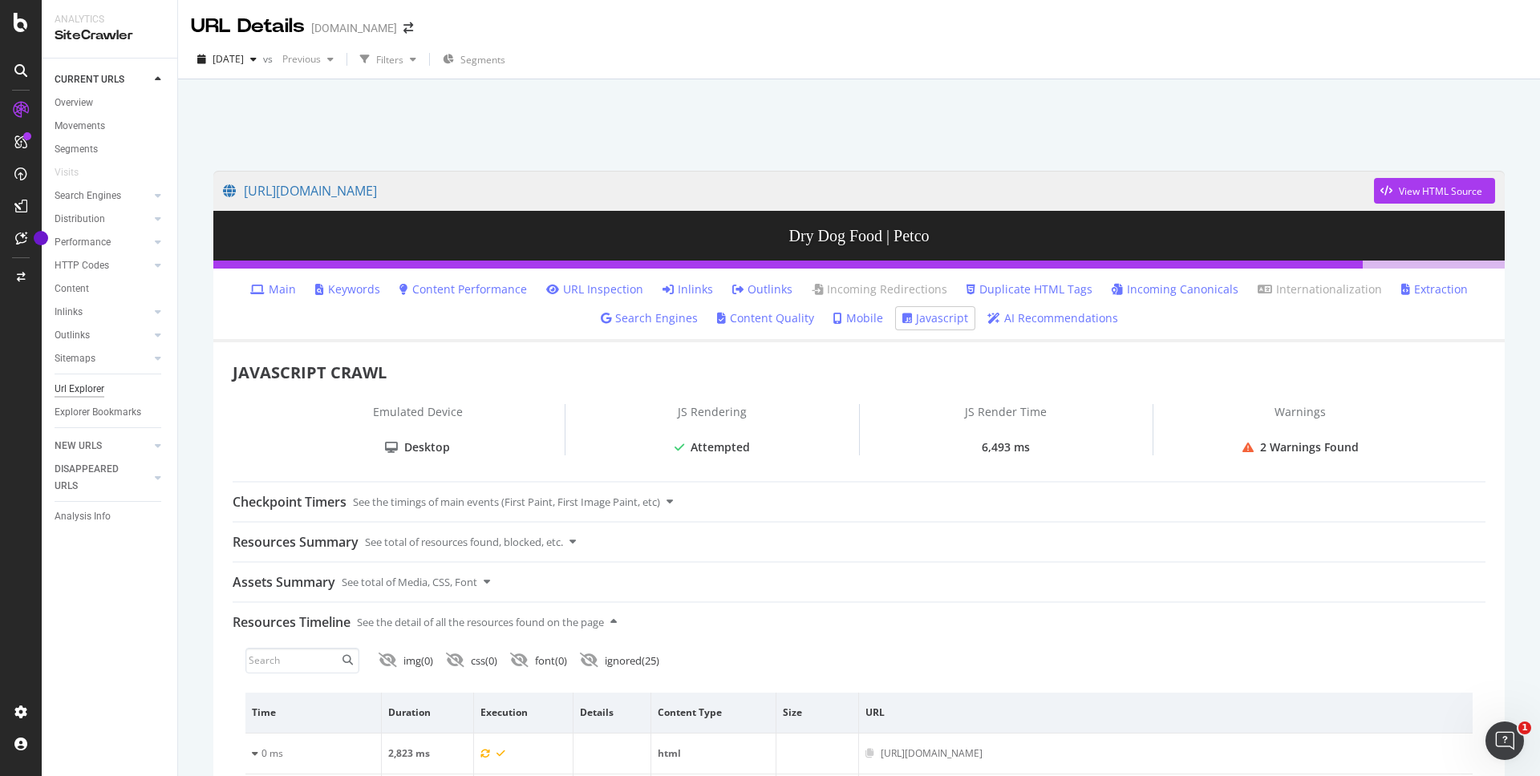
click at [93, 387] on div "Url Explorer" at bounding box center [80, 389] width 50 height 17
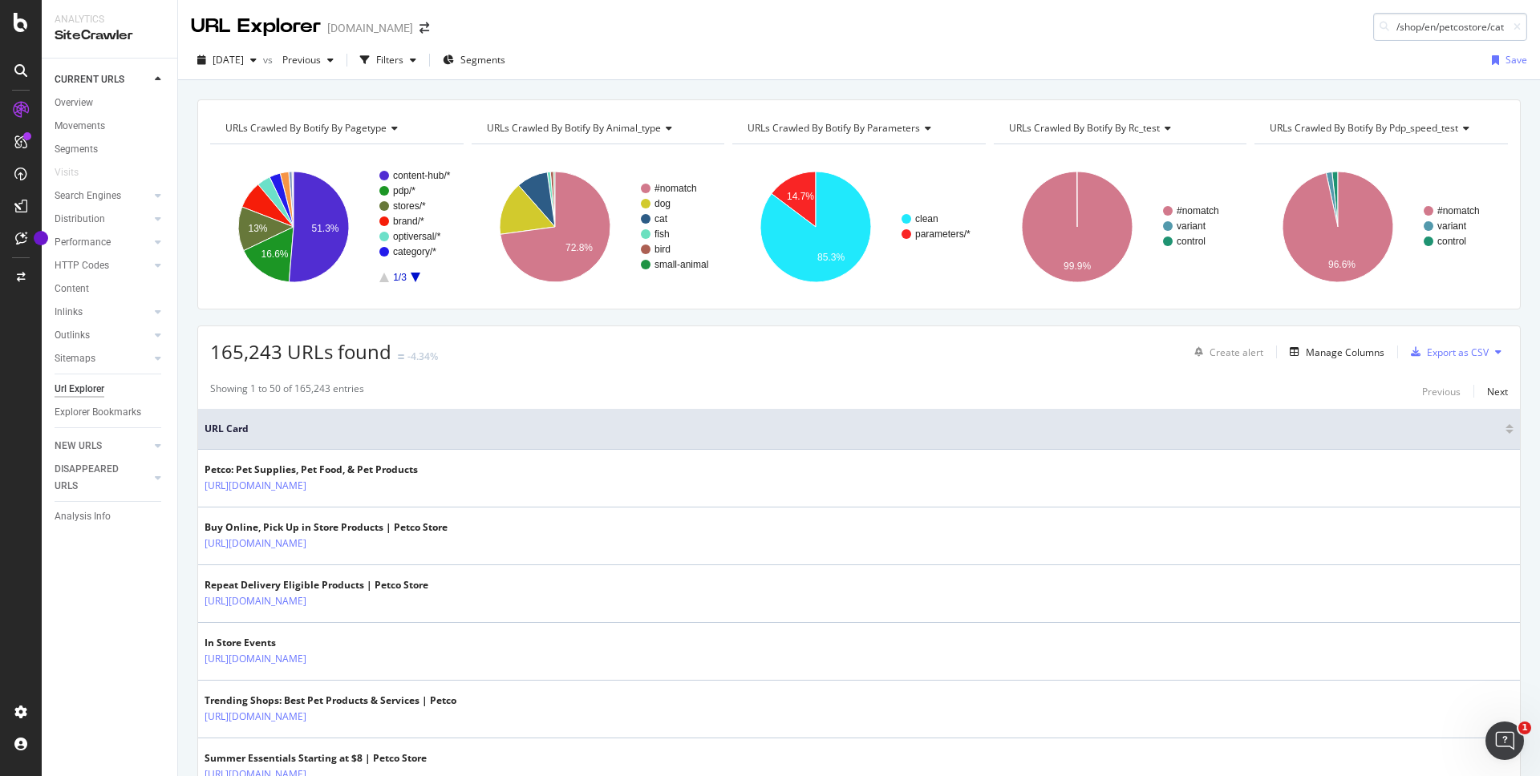
scroll to position [0, 178]
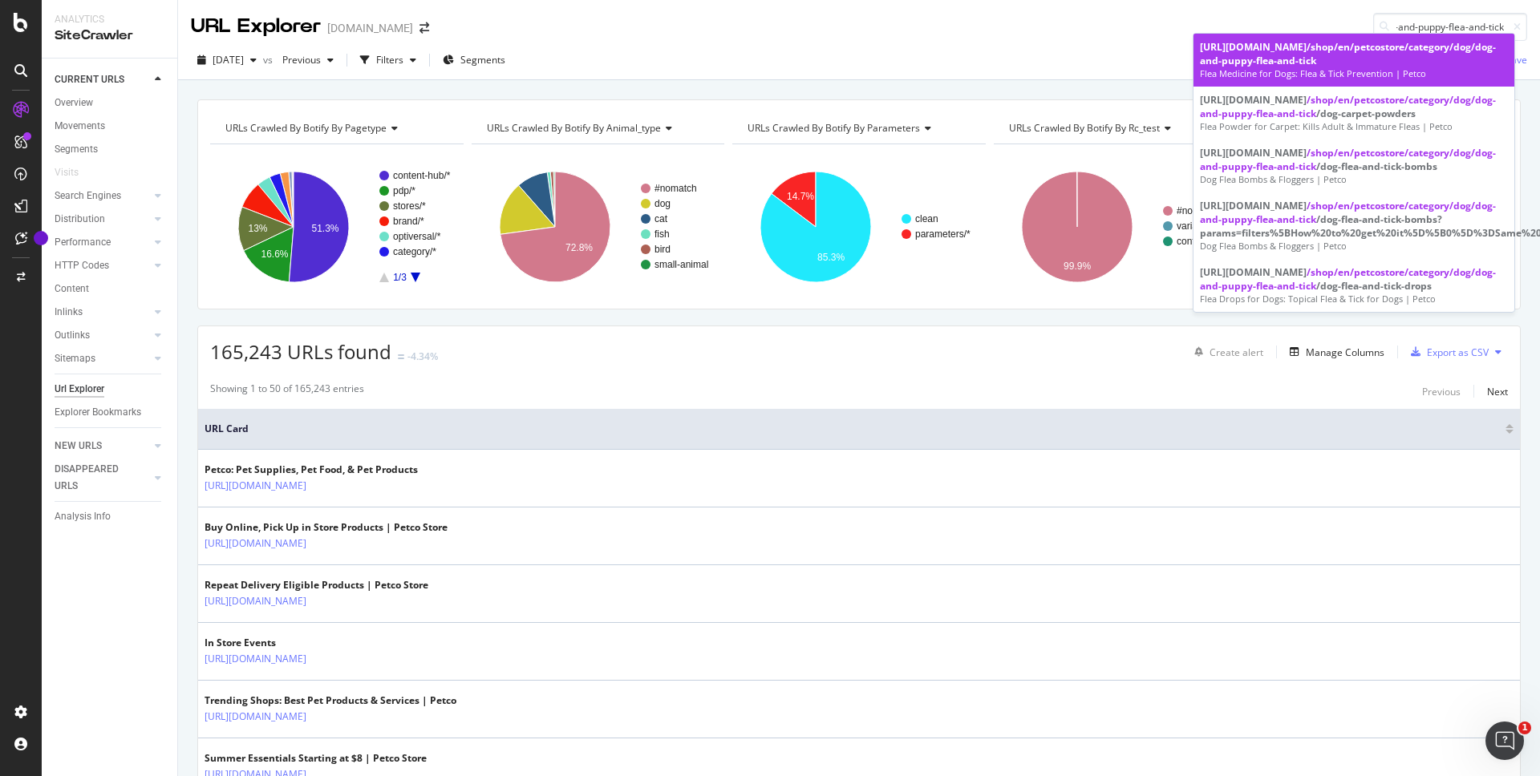
type input "/shop/en/petcostore/category/dog/dog-and-puppy-flea-and-tick"
click at [1287, 58] on span "/shop/en/petcostore/category/dog/dog-and-puppy-flea-and-tick" at bounding box center [1348, 53] width 296 height 27
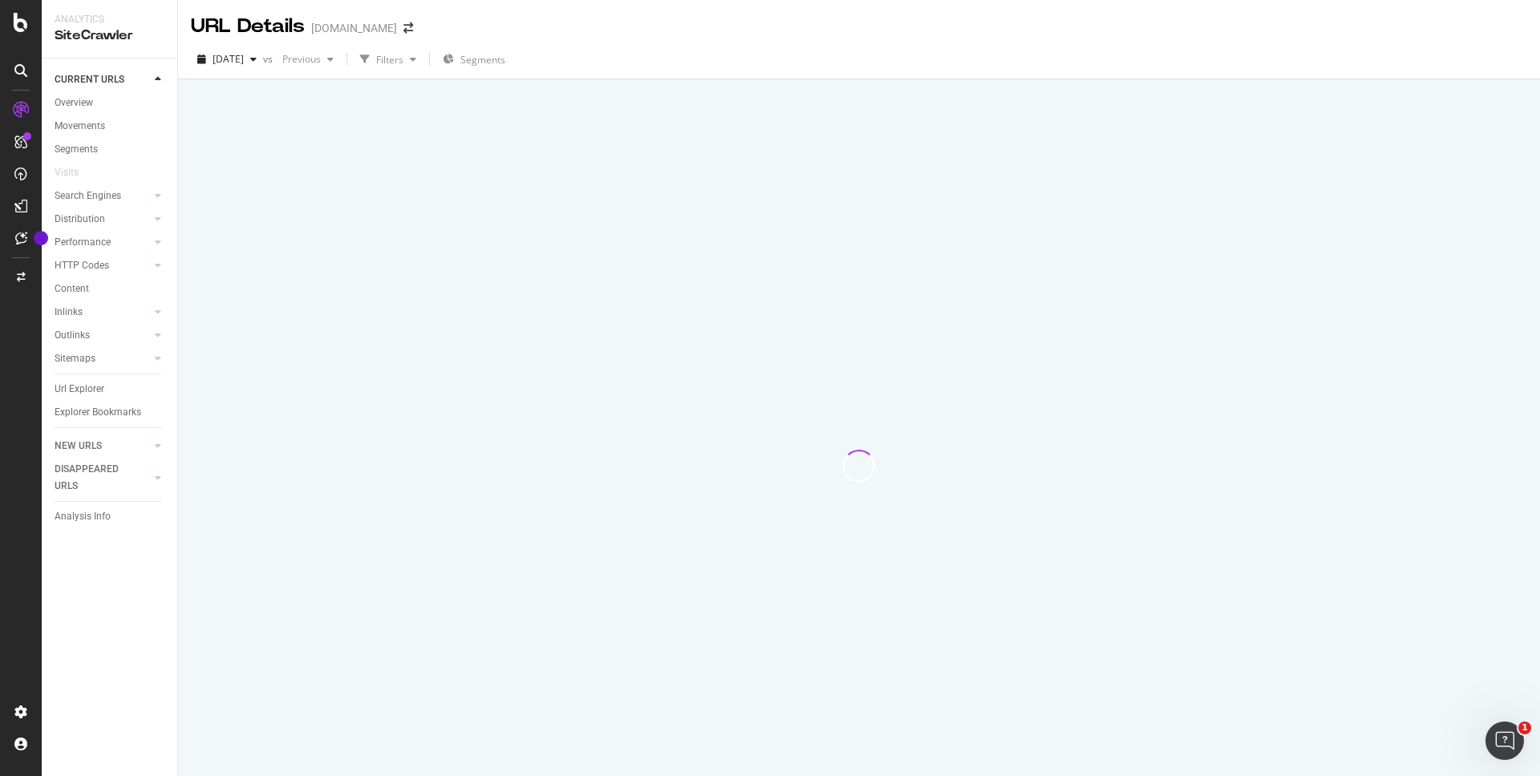
click at [86, 378] on div "Url Explorer" at bounding box center [116, 389] width 123 height 23
click at [79, 386] on div "Url Explorer" at bounding box center [80, 389] width 50 height 17
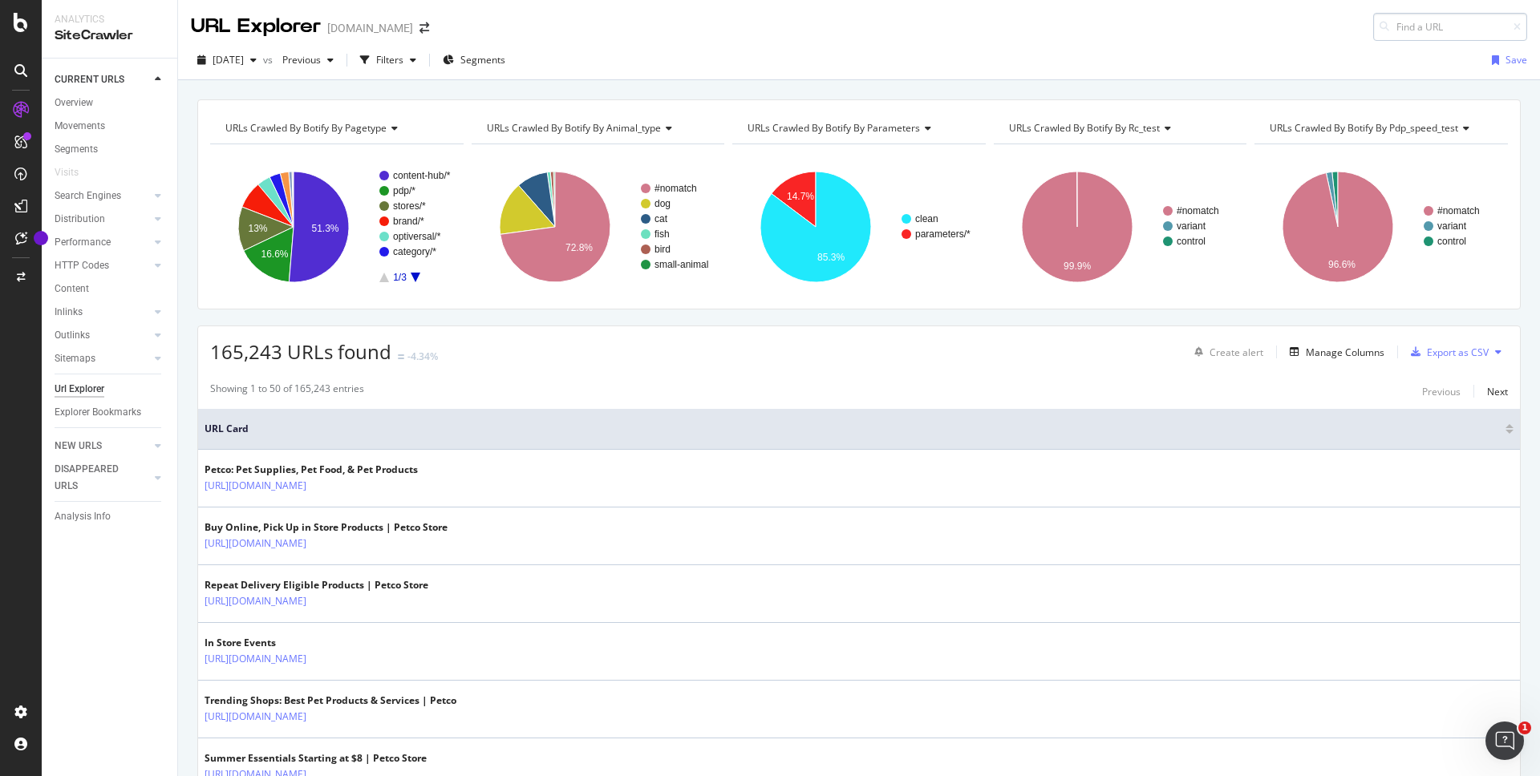
click at [1398, 30] on input at bounding box center [1450, 27] width 154 height 28
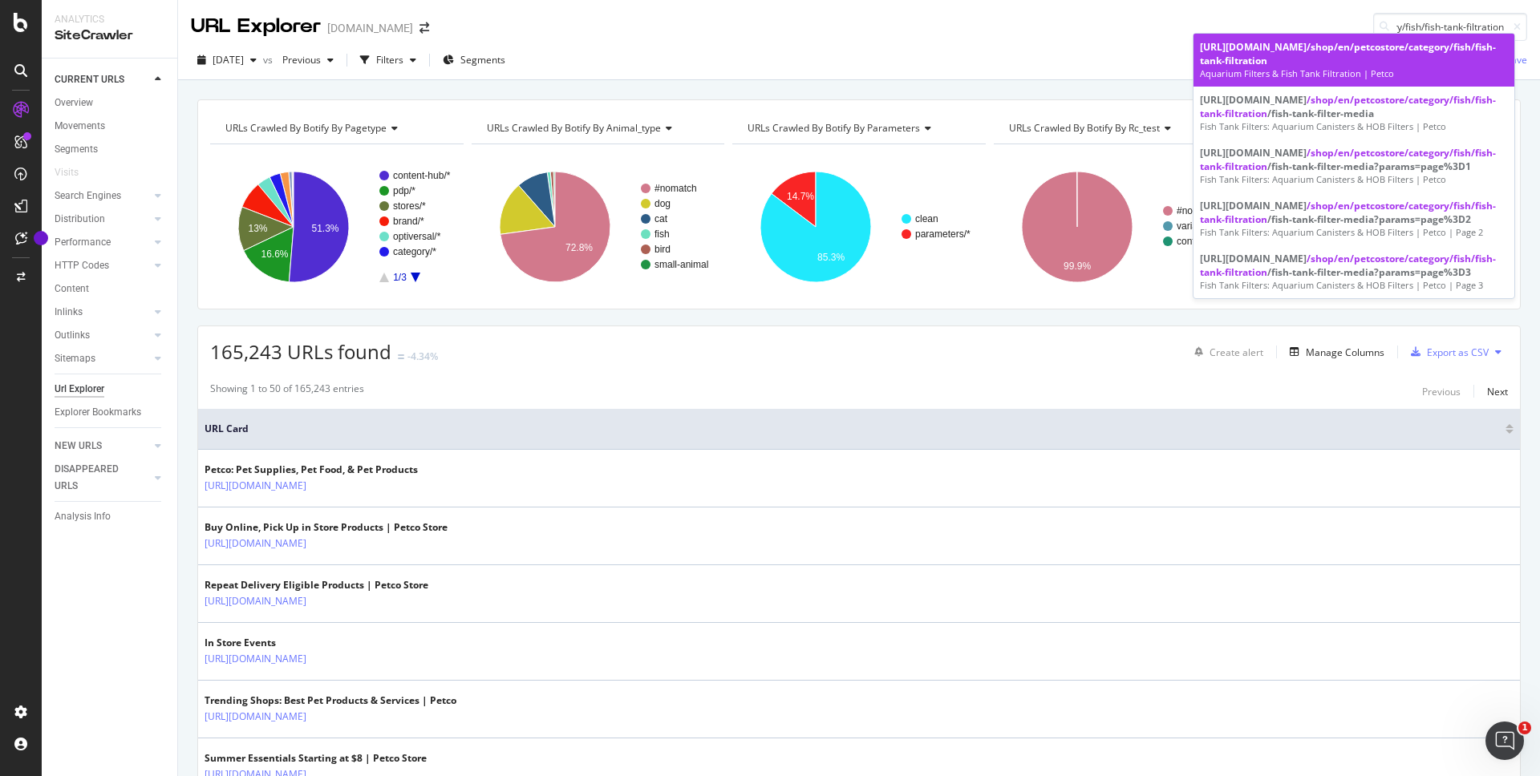
type input "/shop/en/petcostore/category/fish/fish-tank-filtration"
click at [1245, 65] on span "/shop/en/petcostore/category/fish/fish-tank-filtration" at bounding box center [1348, 53] width 296 height 27
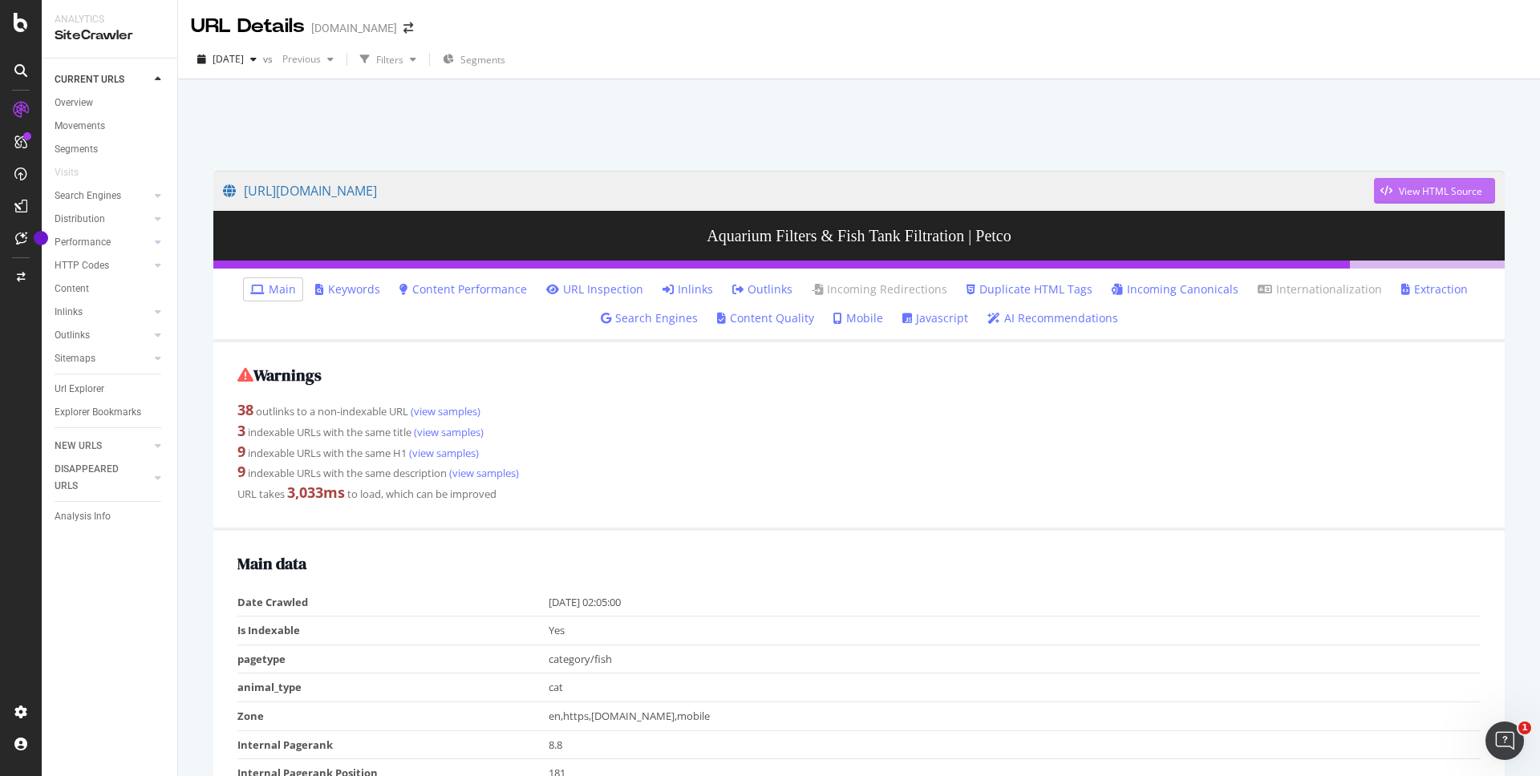
click at [1398, 194] on div "View HTML Source" at bounding box center [1439, 191] width 83 height 14
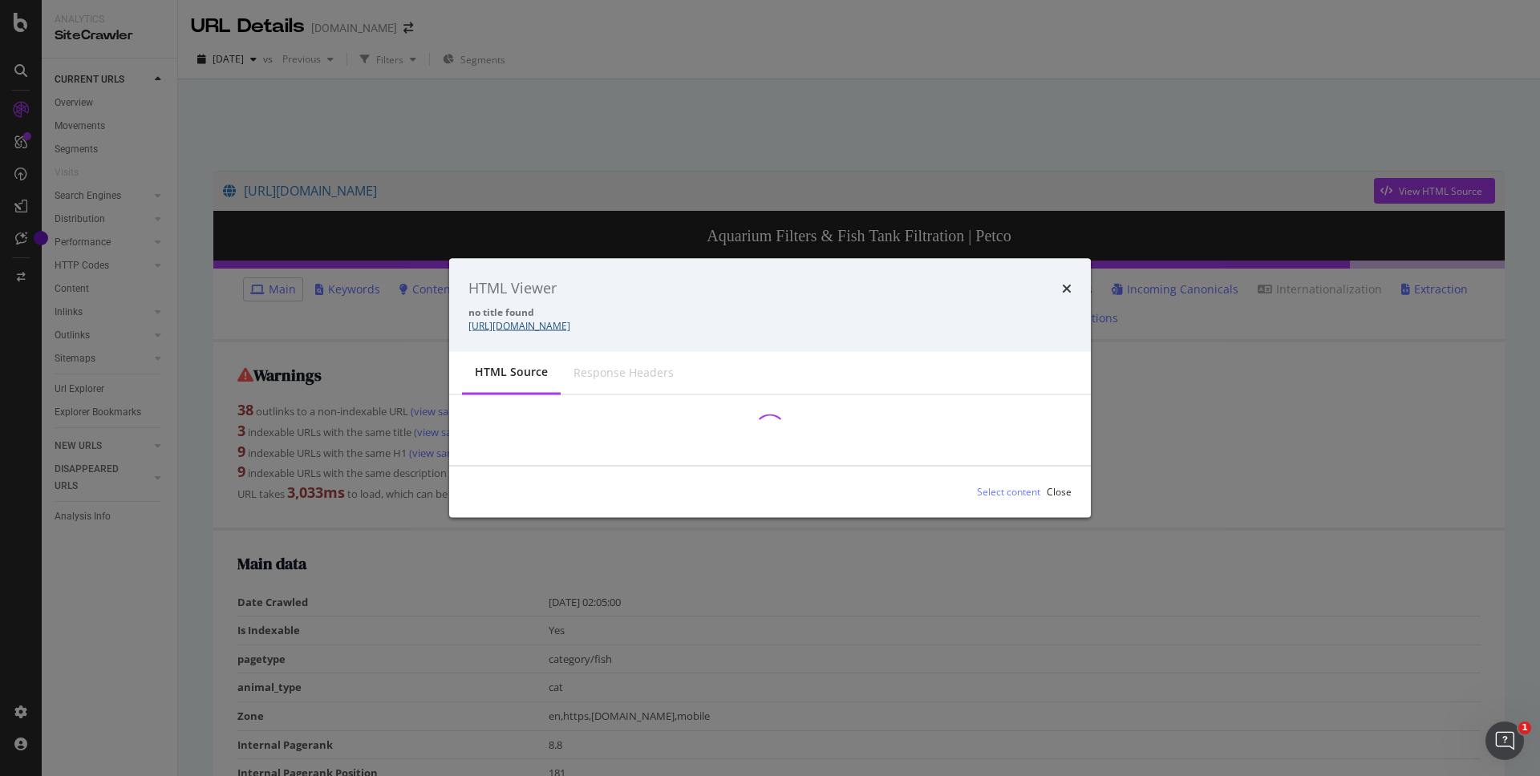
click at [570, 327] on link "[URL][DOMAIN_NAME]" at bounding box center [519, 325] width 102 height 14
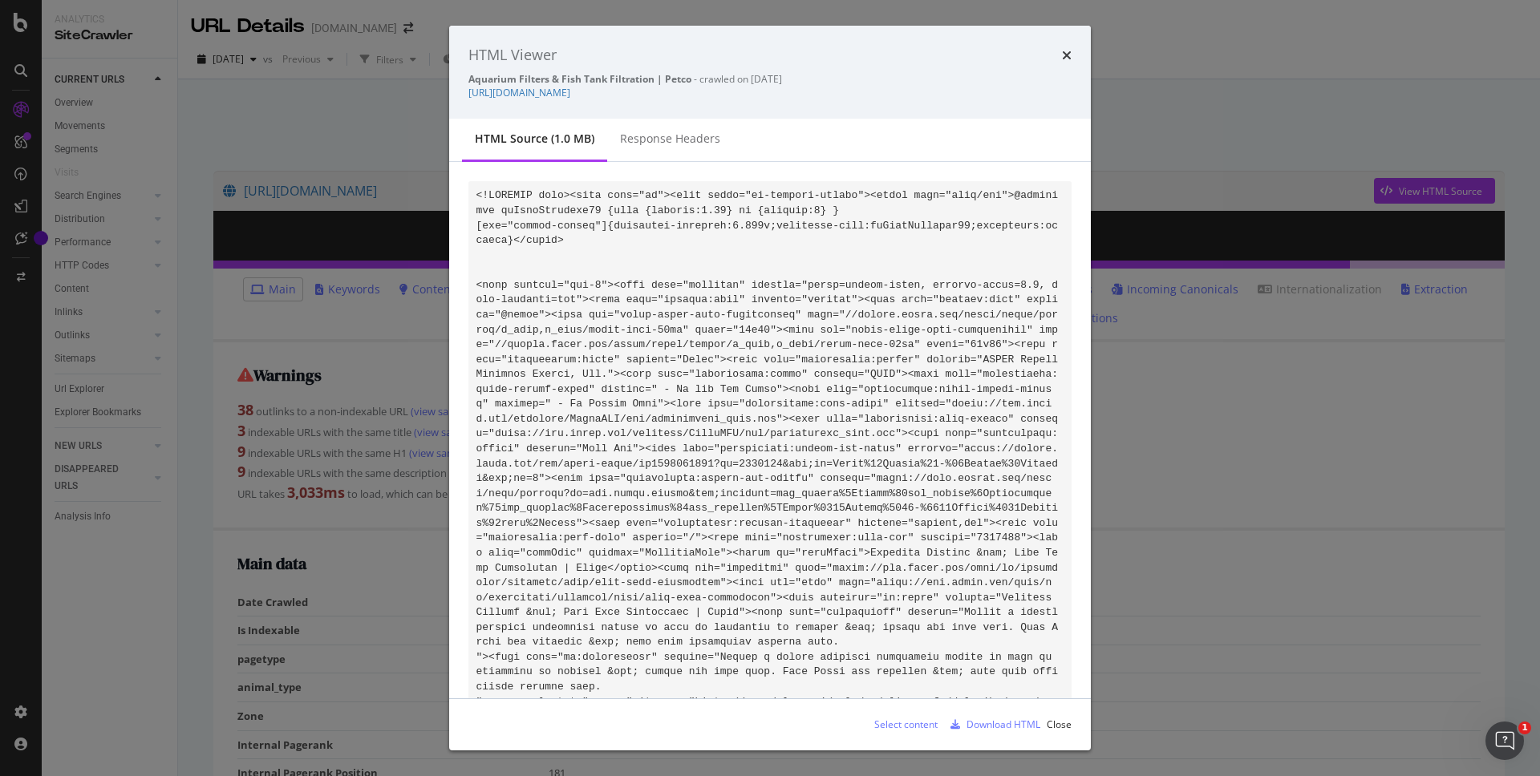
click at [1067, 59] on icon "times" at bounding box center [1067, 55] width 10 height 13
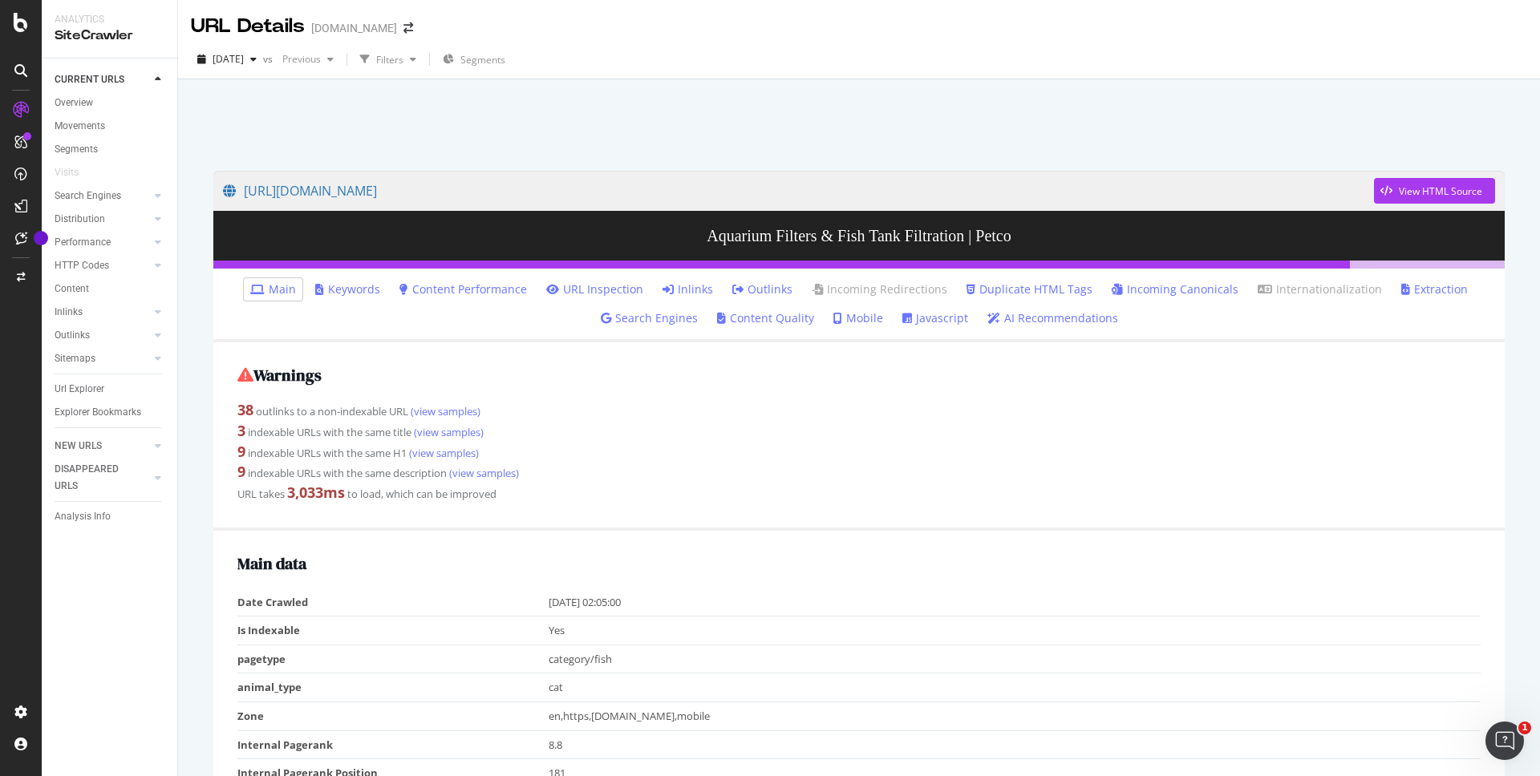
click at [913, 320] on link "Javascript" at bounding box center [935, 318] width 66 height 16
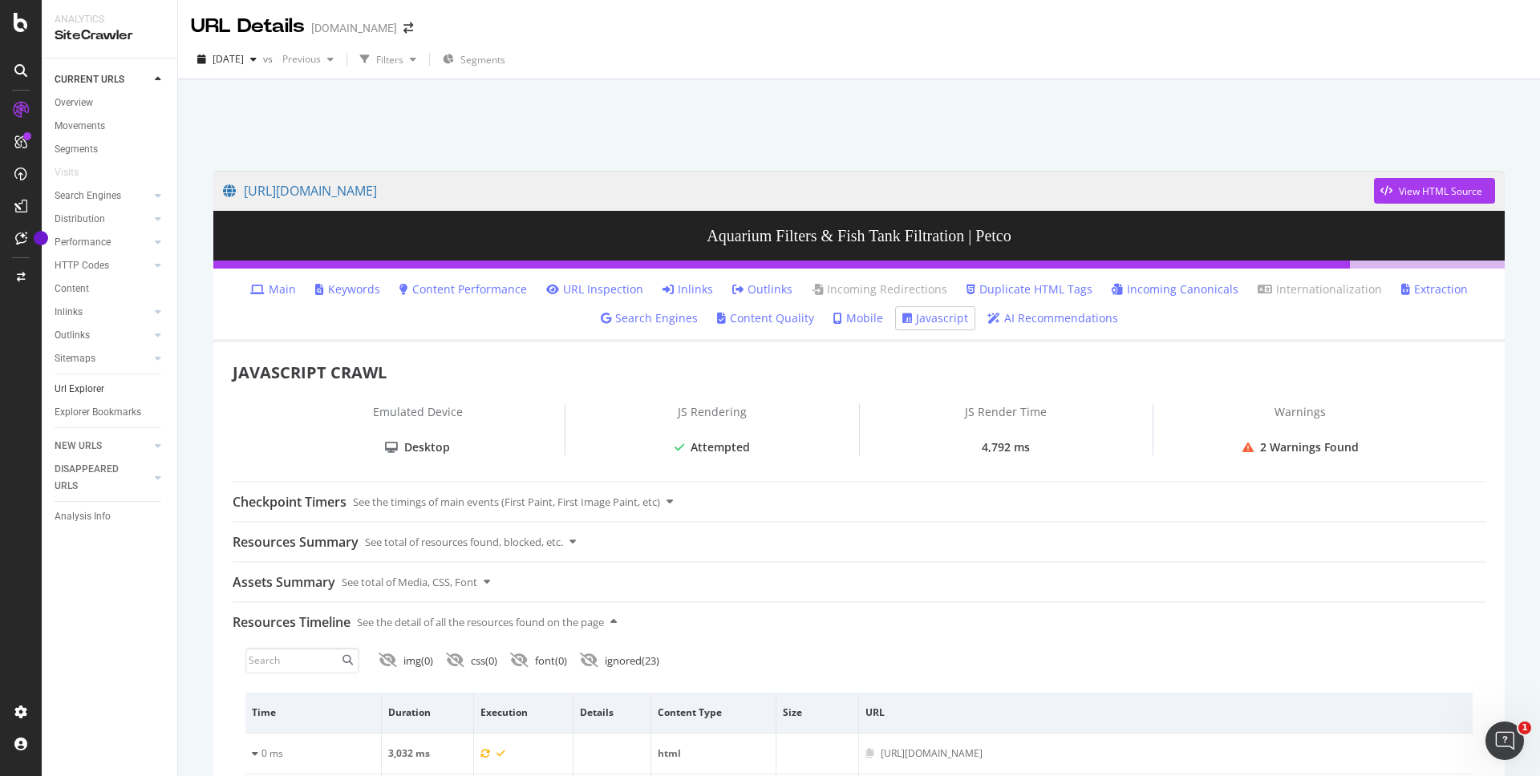
click at [96, 391] on div "Url Explorer" at bounding box center [80, 389] width 50 height 17
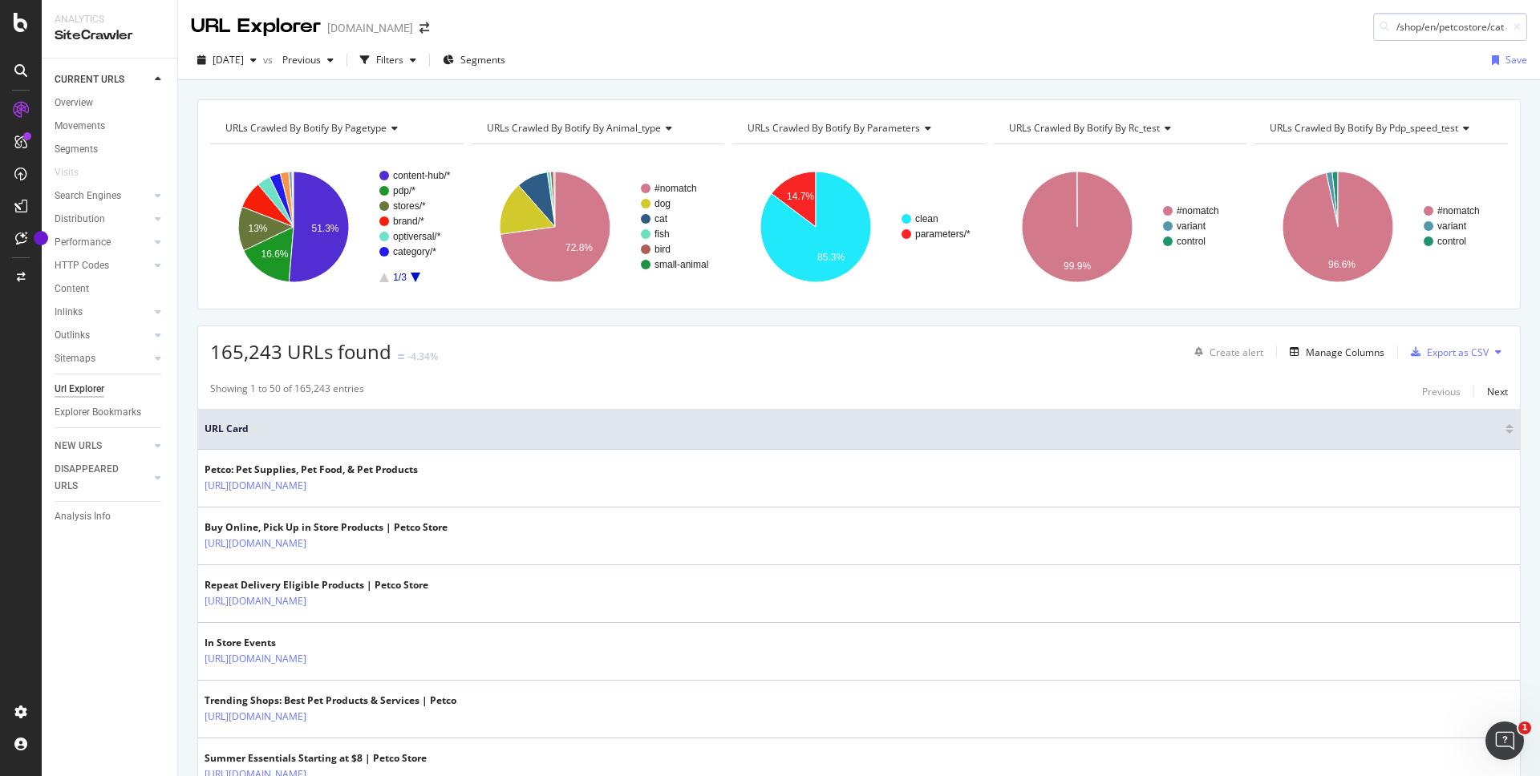
scroll to position [0, 156]
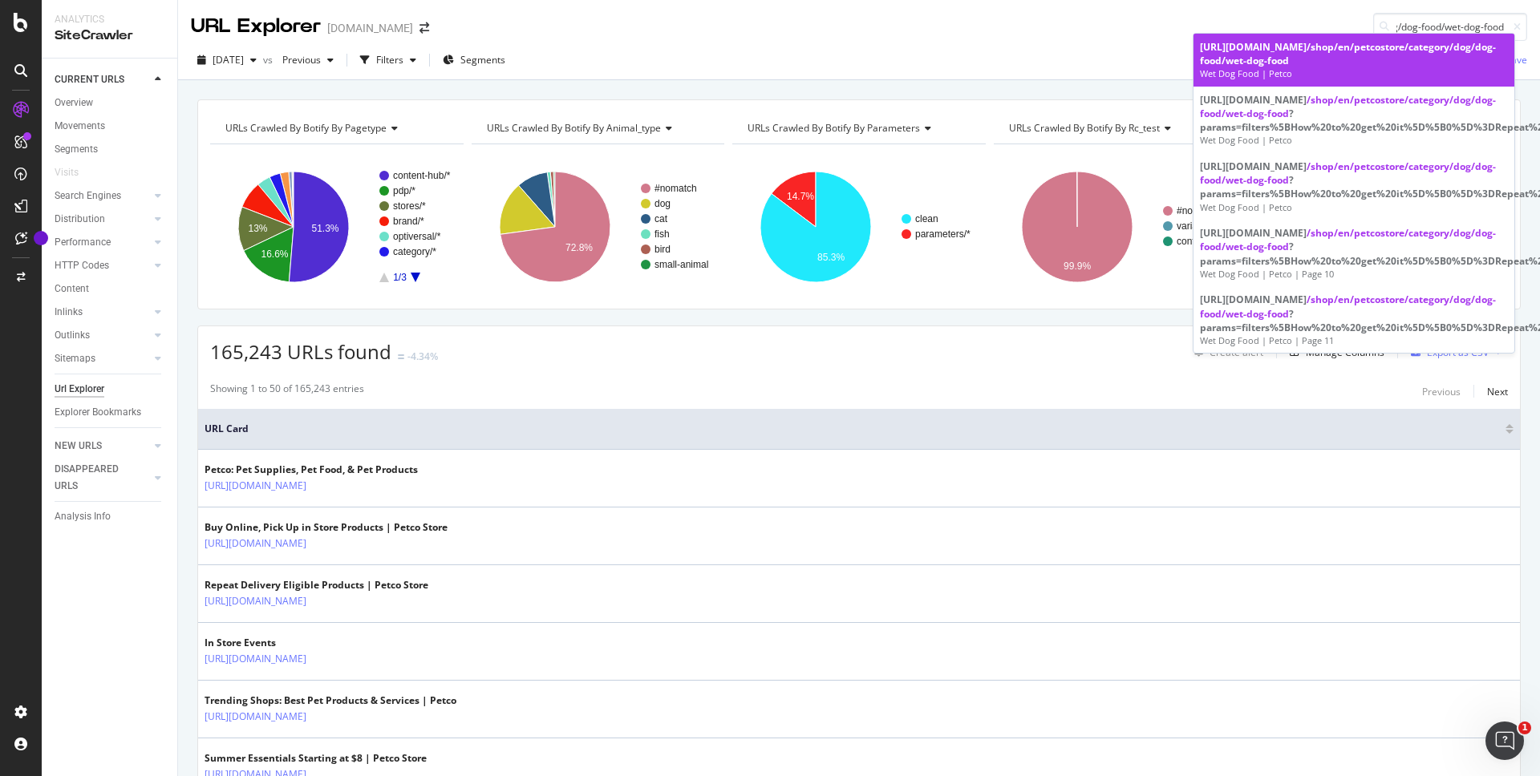
type input "/shop/en/petcostore/category/dog/dog-food/wet-dog-food"
click at [1289, 54] on div "[URL][DOMAIN_NAME] /shop/en/petcostore/category/dog/dog-food/wet-dog-food" at bounding box center [1354, 53] width 308 height 27
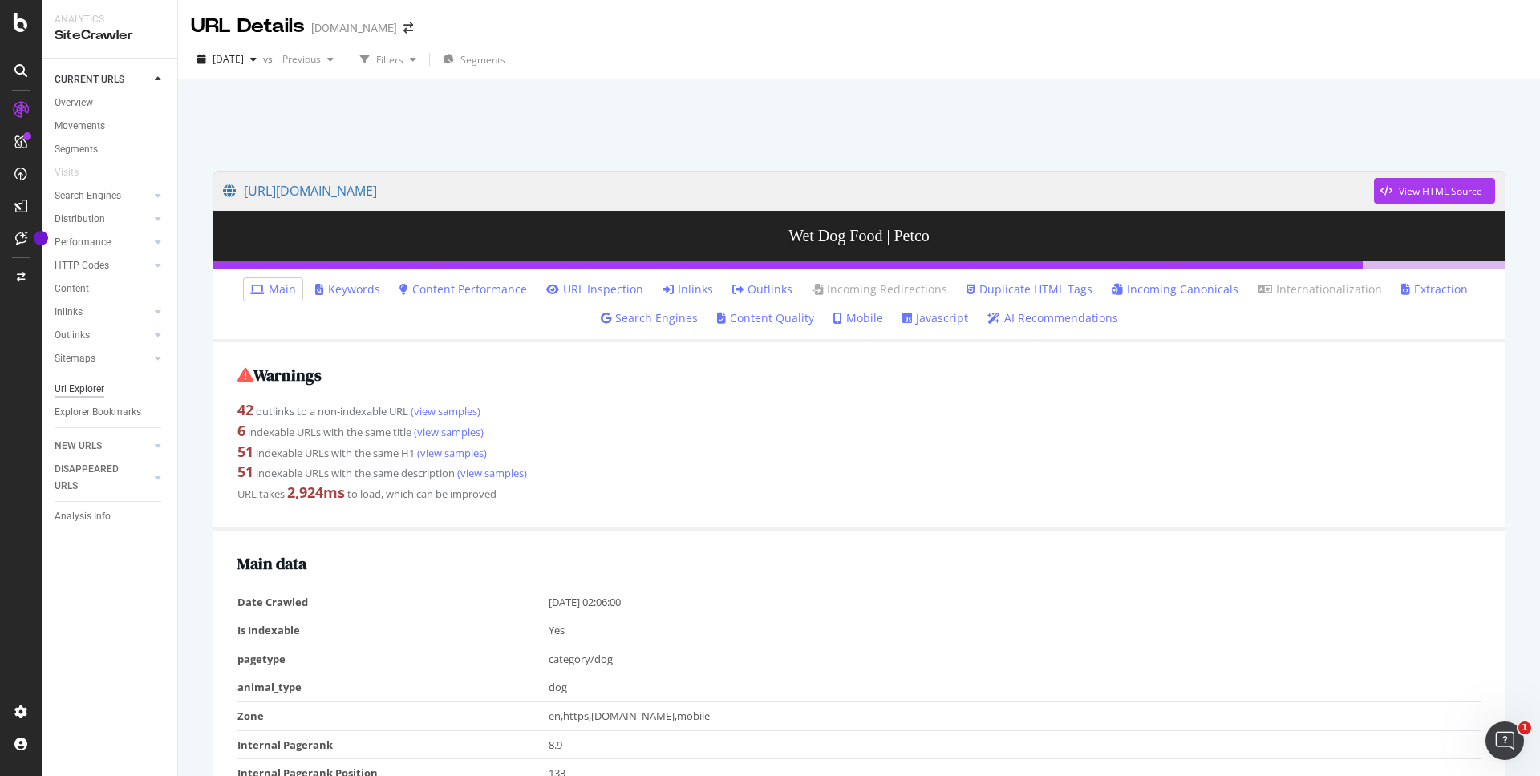
click at [95, 391] on div "Url Explorer" at bounding box center [80, 389] width 50 height 17
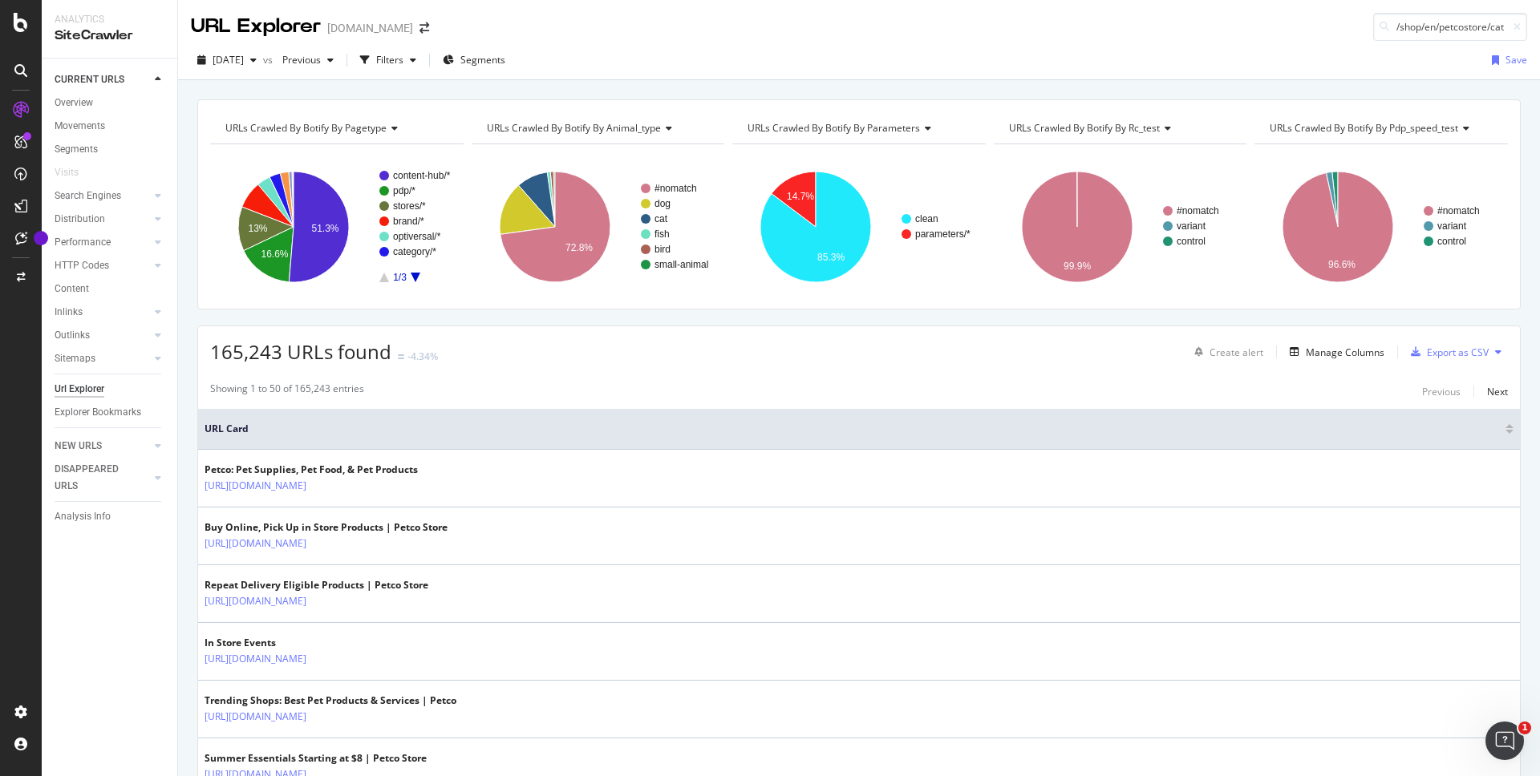
scroll to position [0, 210]
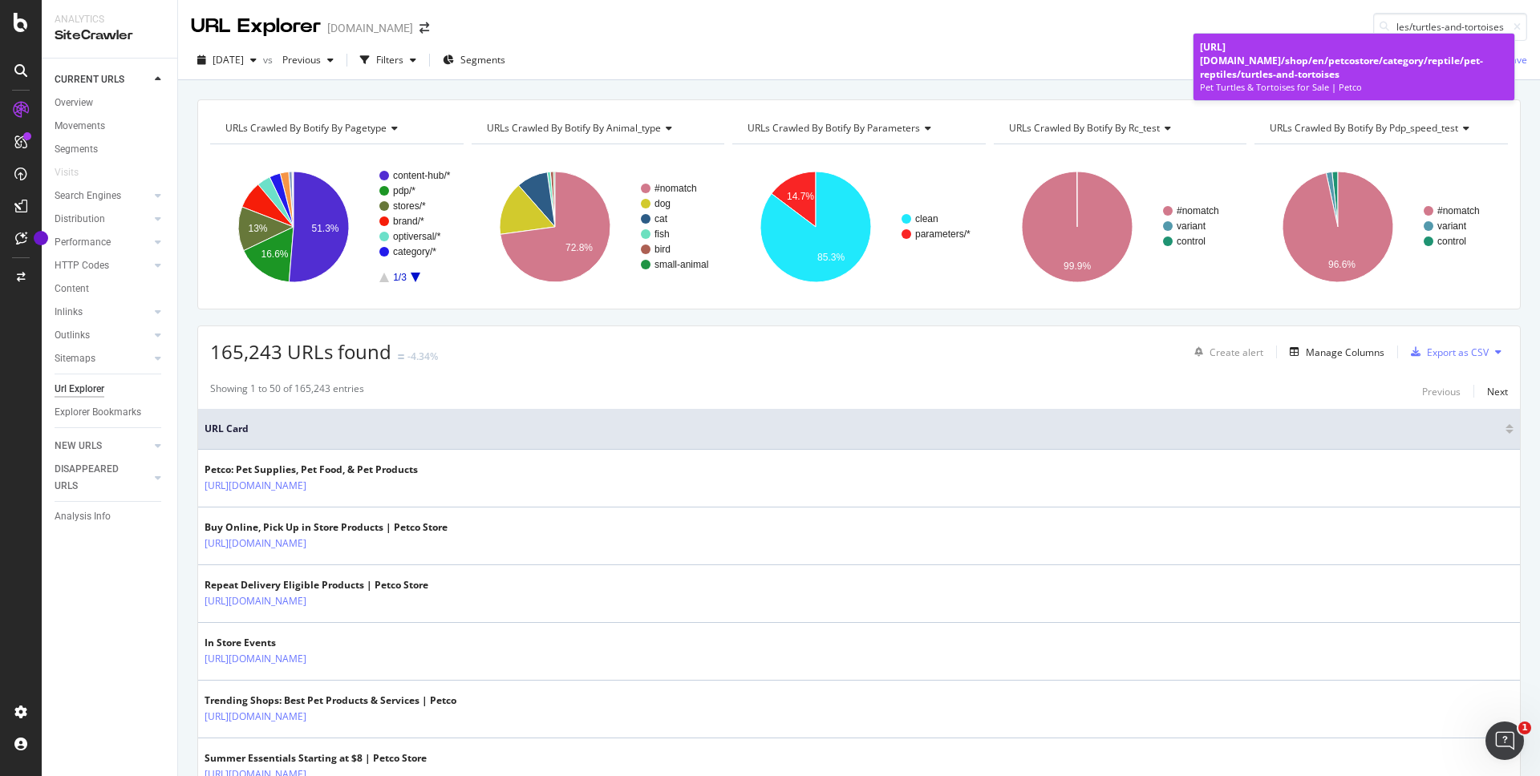
type input "/shop/en/petcostore/category/reptile/pet-reptiles/turtles-and-tortoises"
click at [1260, 51] on div "[URL][DOMAIN_NAME] /shop/en/petcostore/category/reptile/pet-reptiles/turtles-an…" at bounding box center [1354, 60] width 308 height 41
